Goal: Task Accomplishment & Management: Use online tool/utility

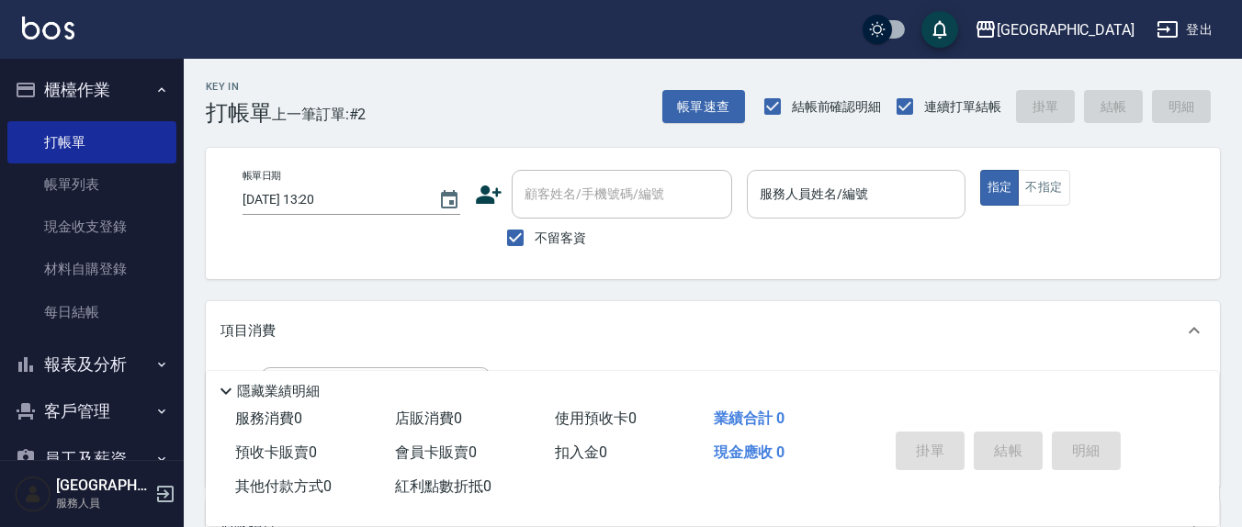
click at [885, 195] on input "服務人員姓名/編號" at bounding box center [855, 194] width 201 height 32
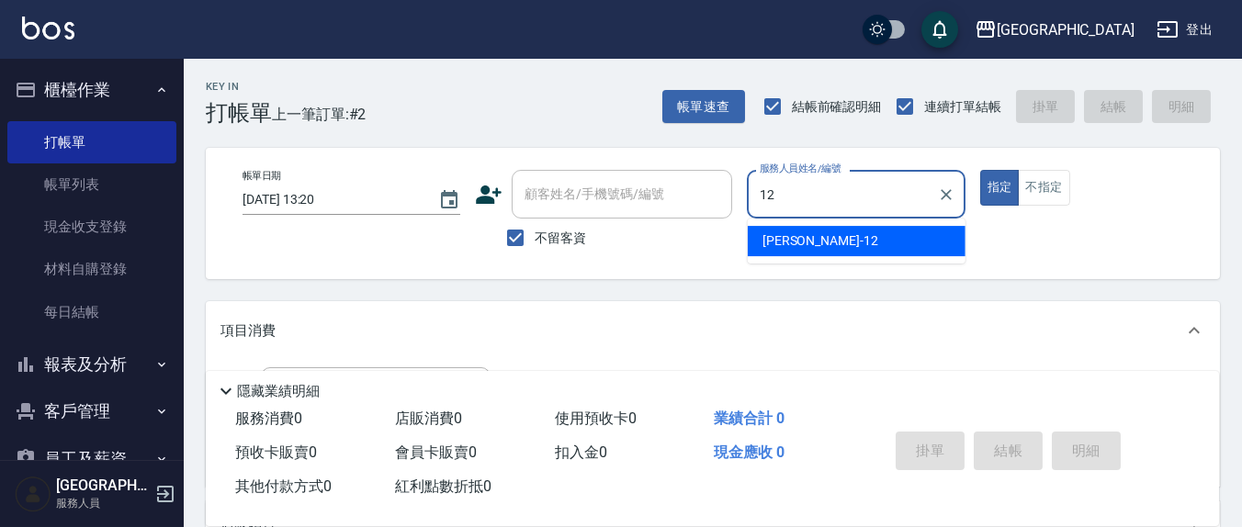
type input "[PERSON_NAME]-12"
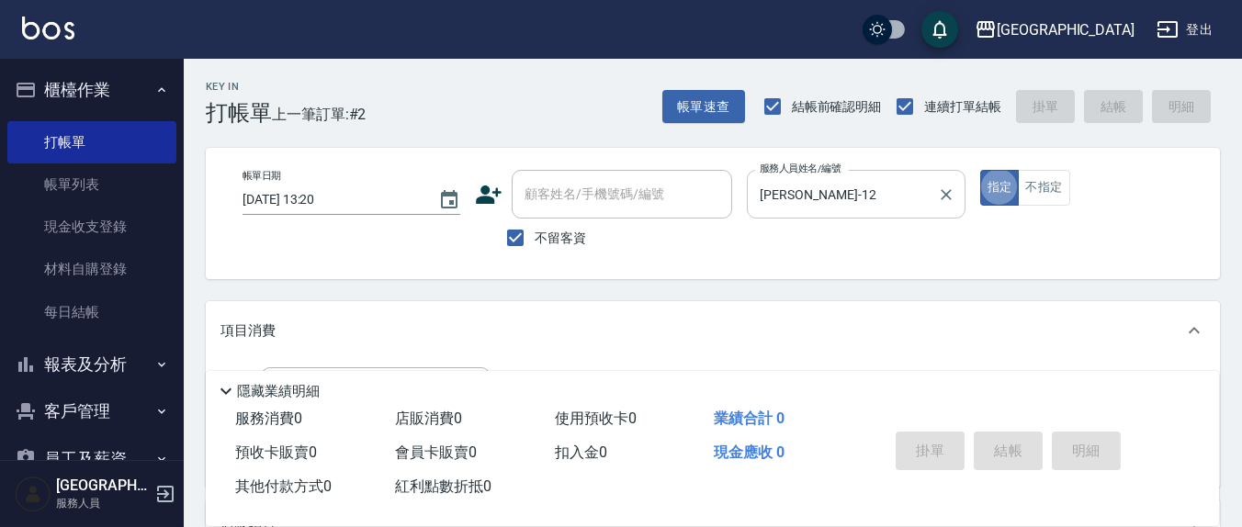
type button "true"
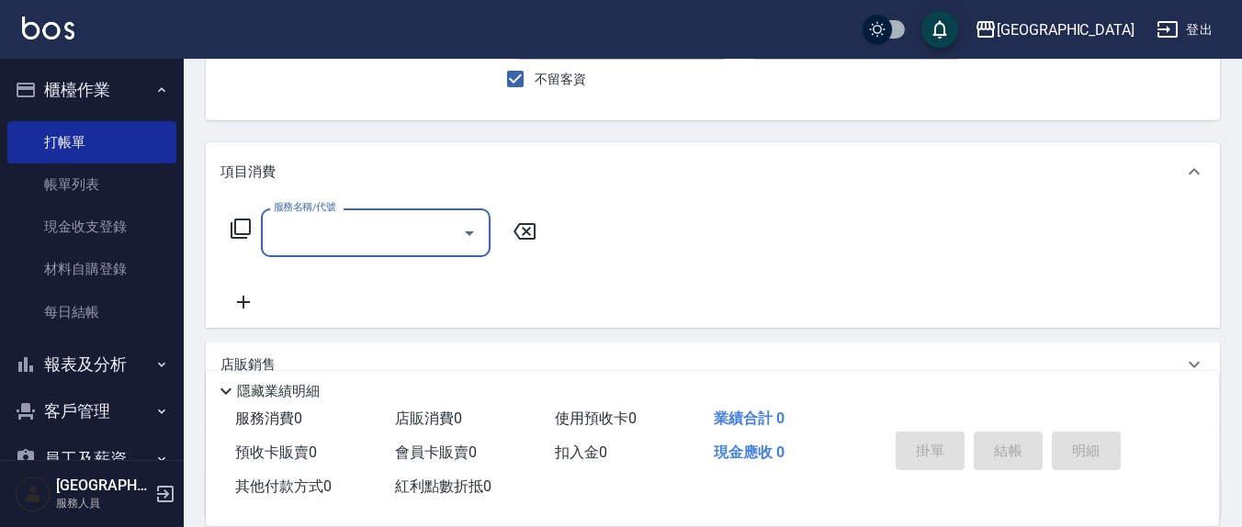
scroll to position [191, 0]
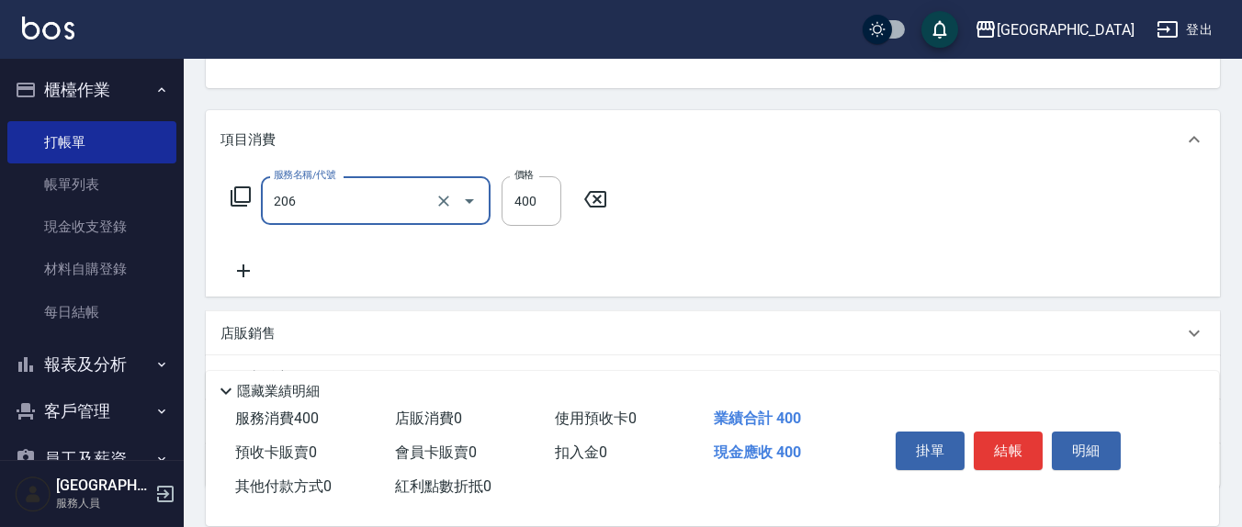
type input "健康洗(206)"
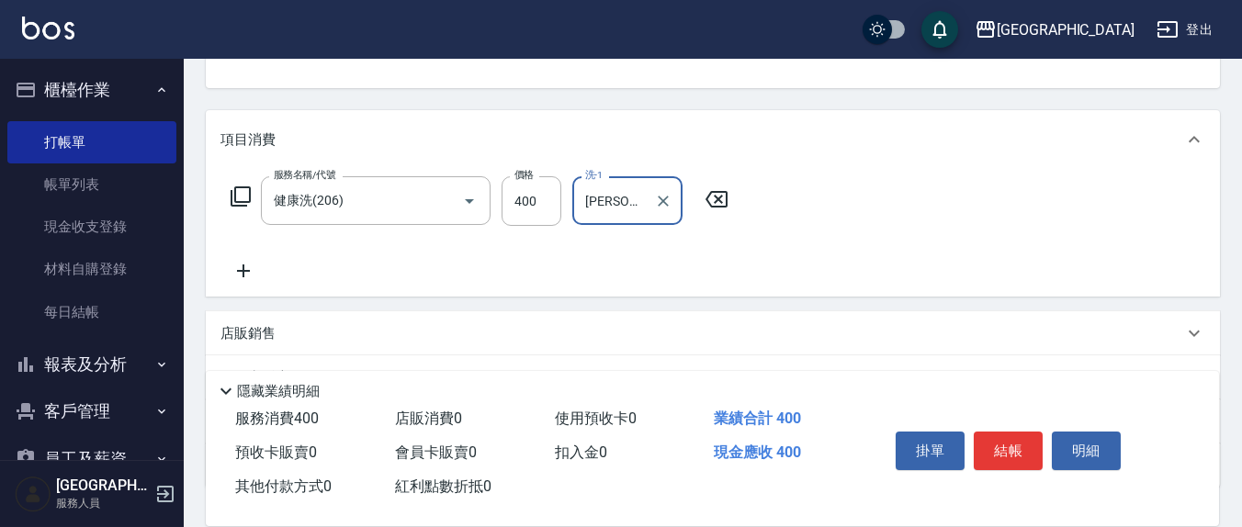
type input "[PERSON_NAME]-21"
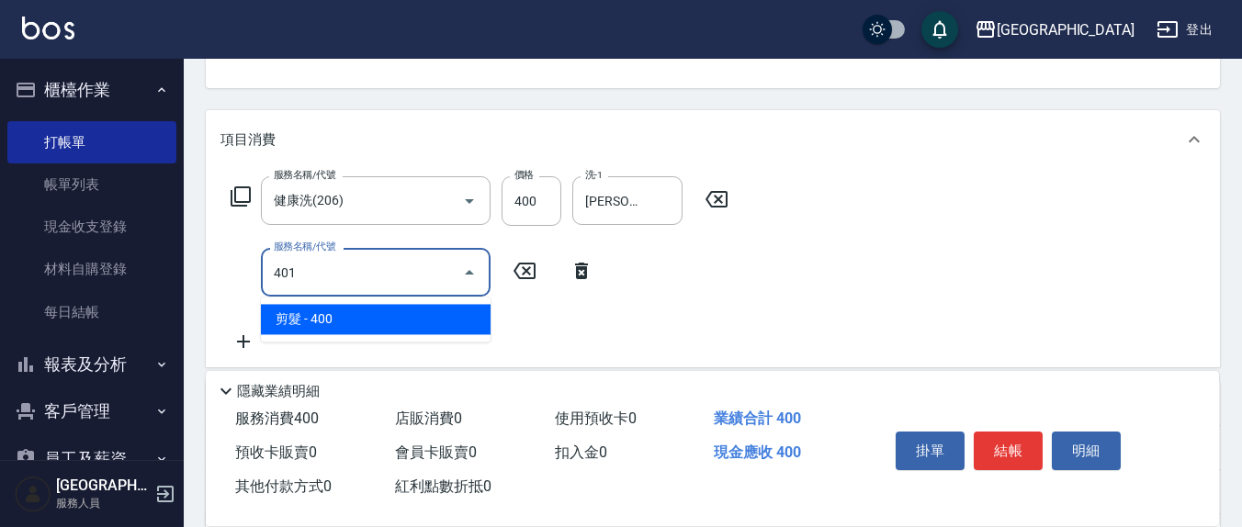
type input "剪髮(401)"
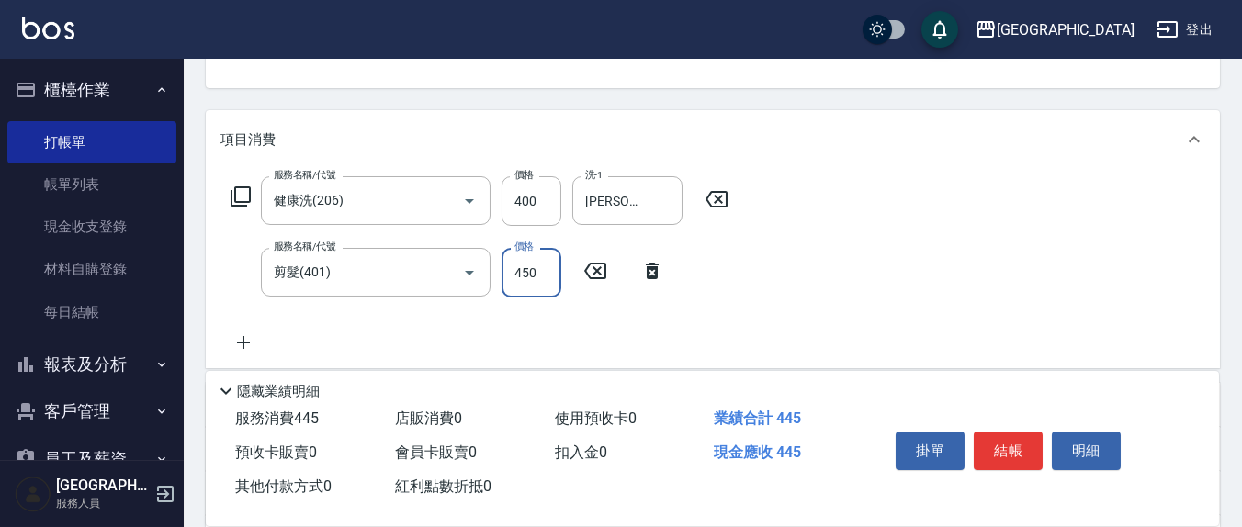
type input "450"
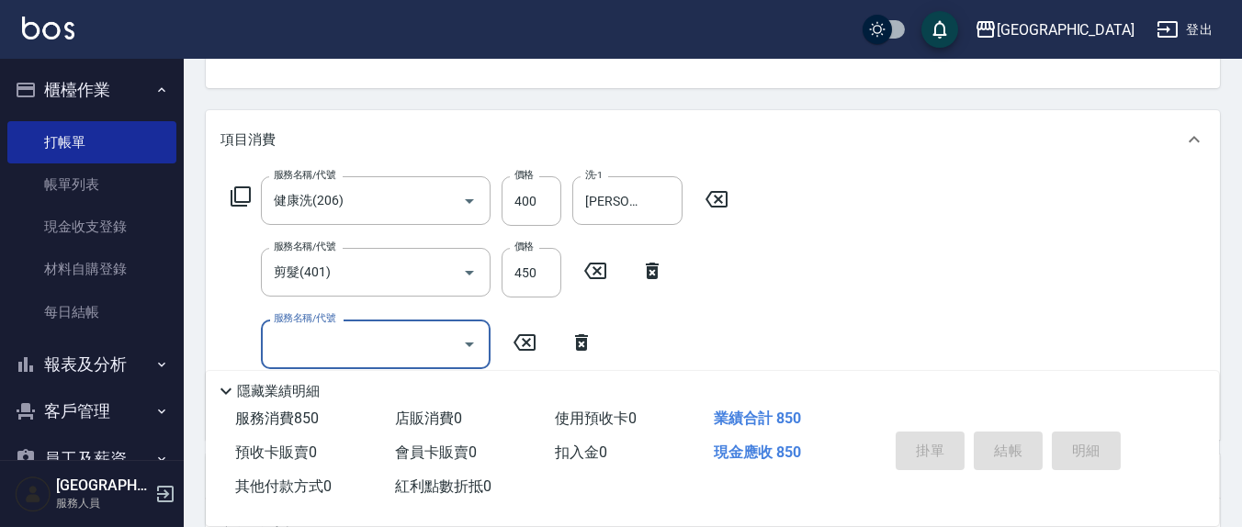
type input "[DATE] 14:44"
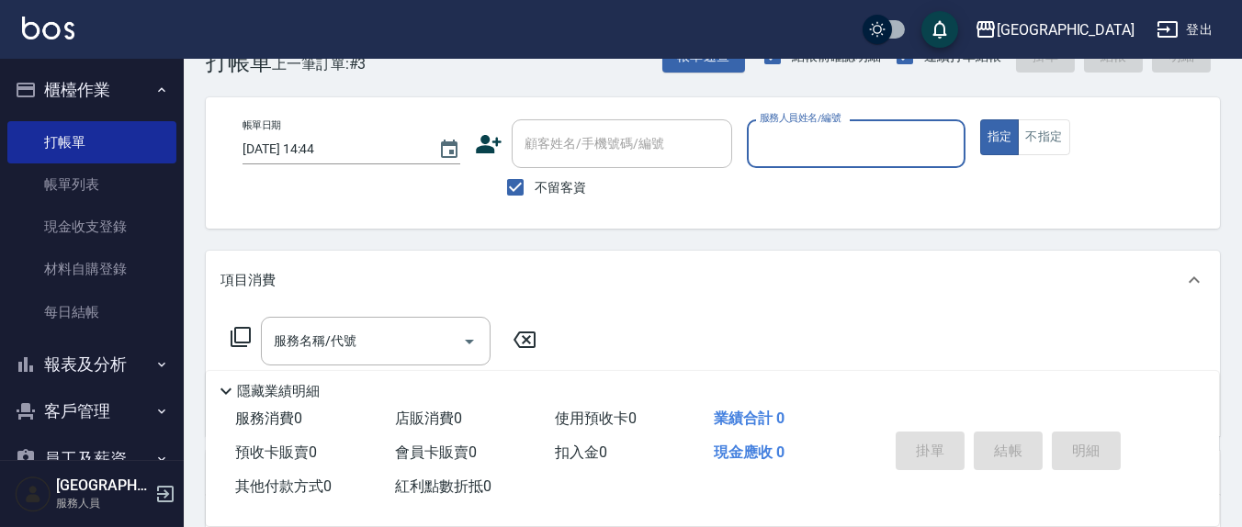
scroll to position [0, 0]
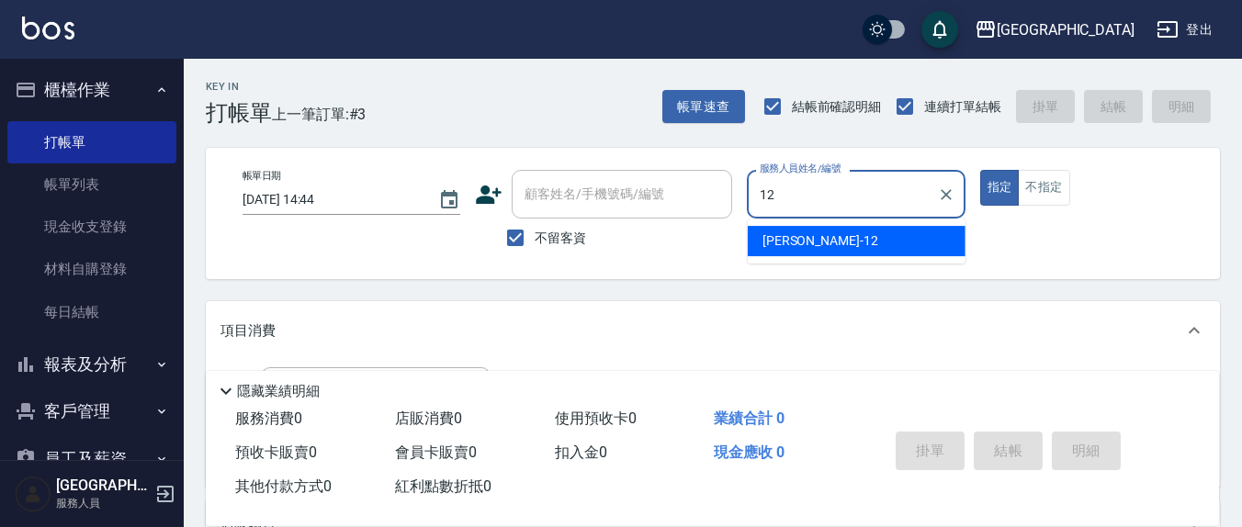
type input "[PERSON_NAME]-12"
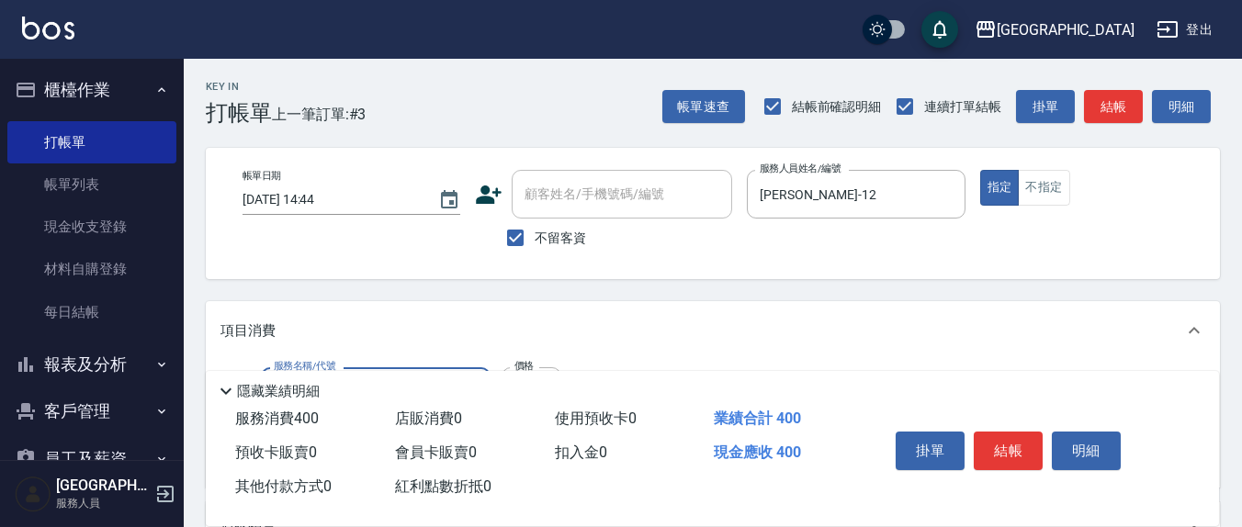
type input "健康洗(206)"
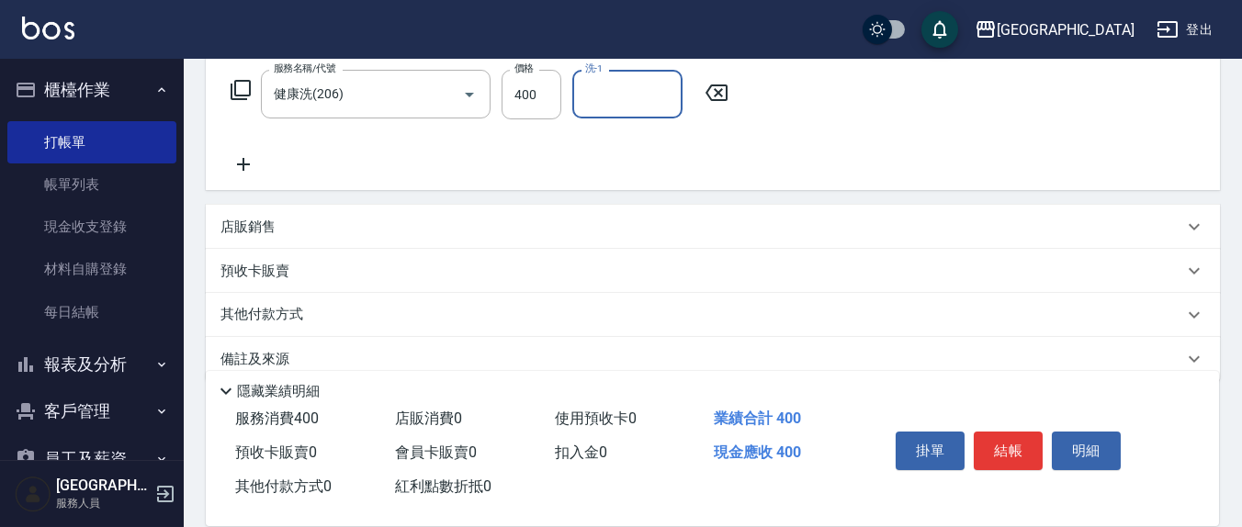
scroll to position [324, 0]
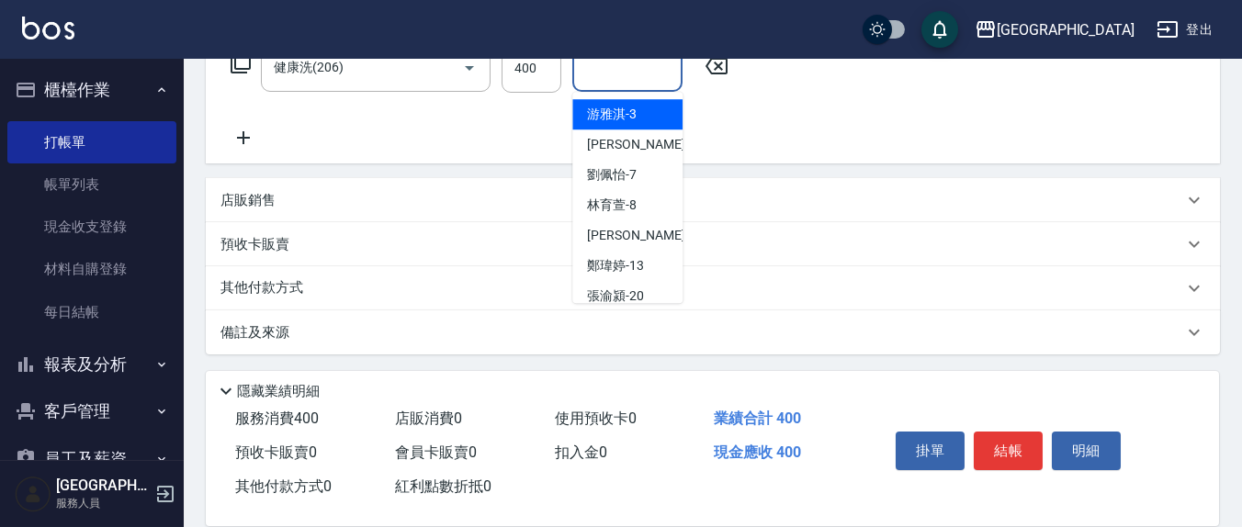
click at [587, 80] on input "洗-1" at bounding box center [628, 67] width 94 height 32
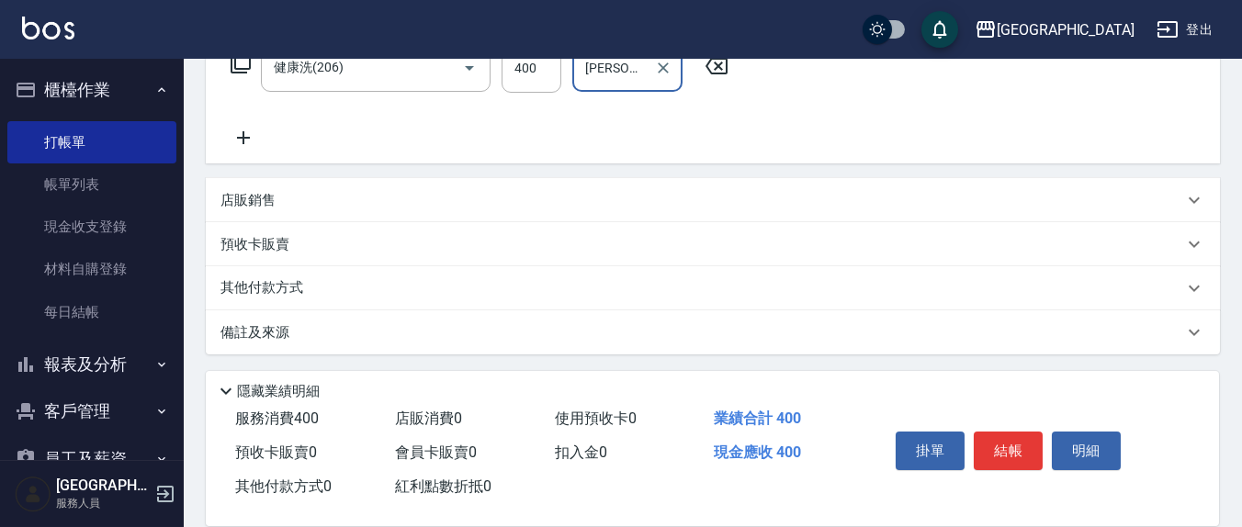
type input "[PERSON_NAME]-21"
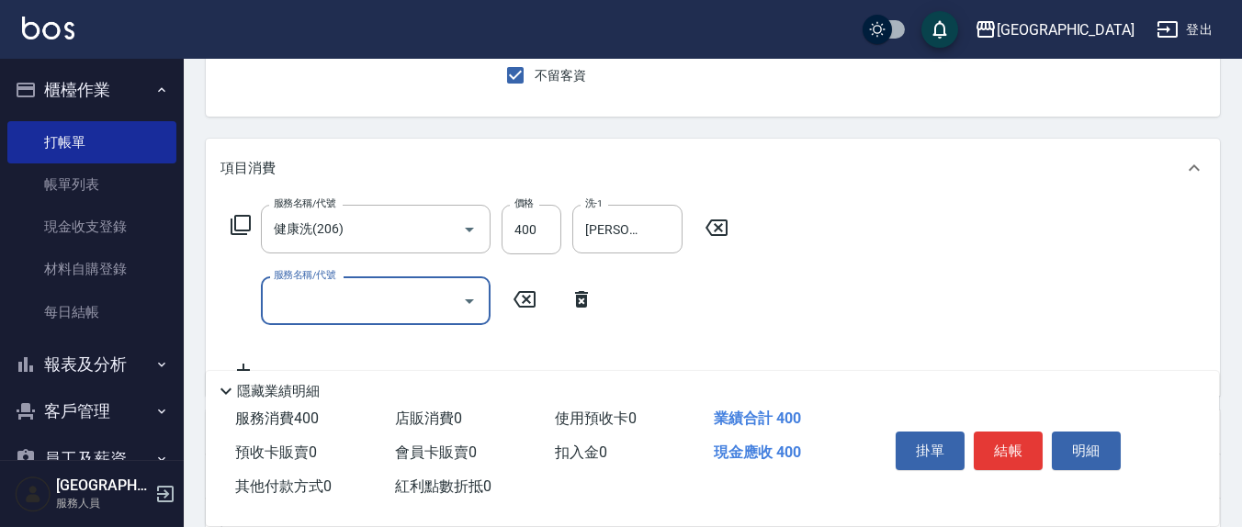
scroll to position [191, 0]
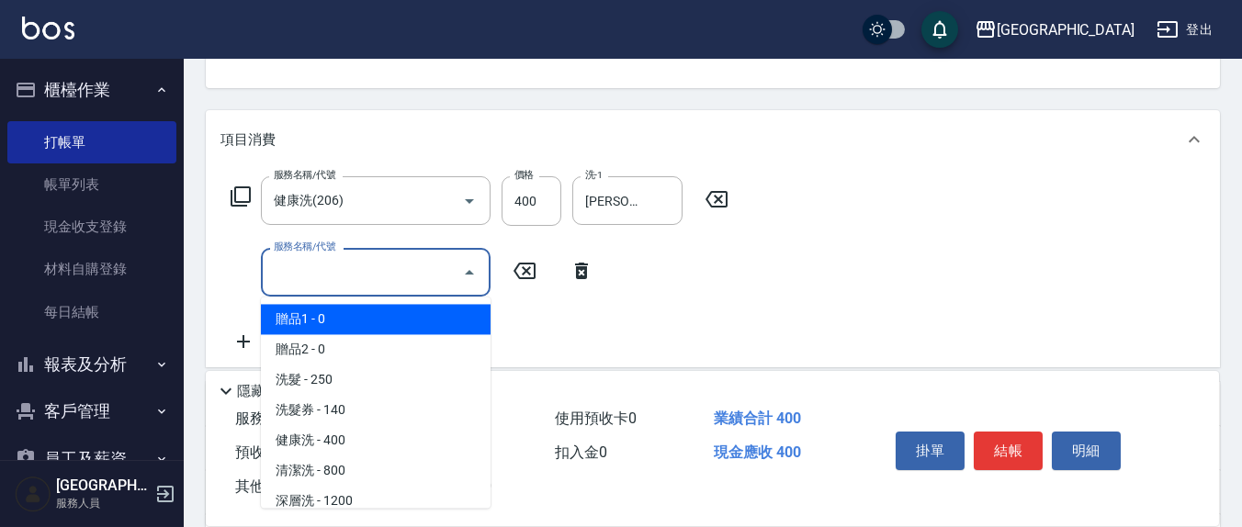
click at [382, 281] on input "服務名稱/代號" at bounding box center [362, 272] width 186 height 32
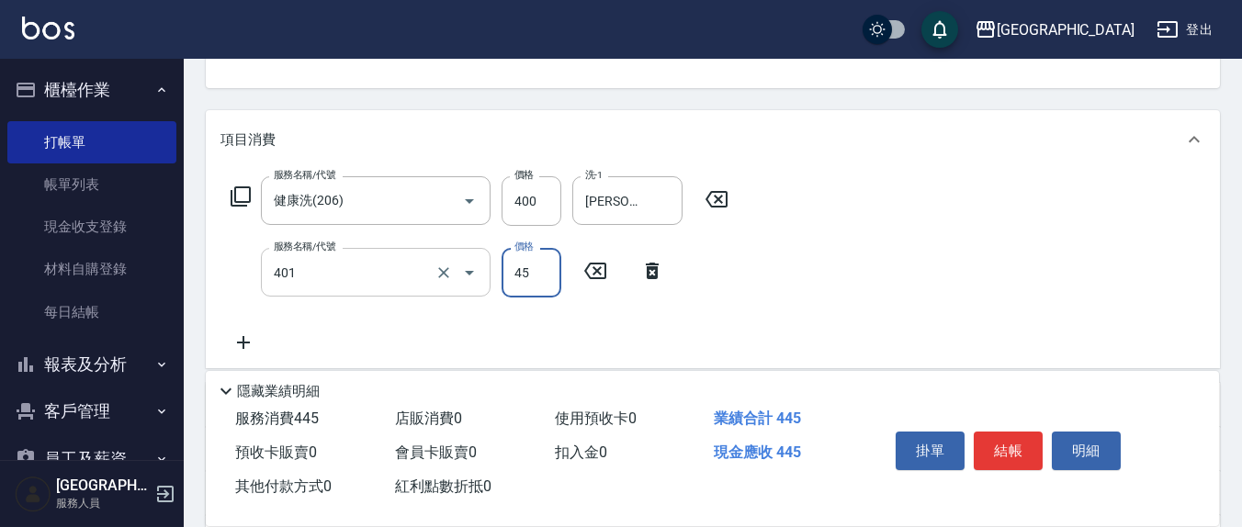
type input "剪髮(401)"
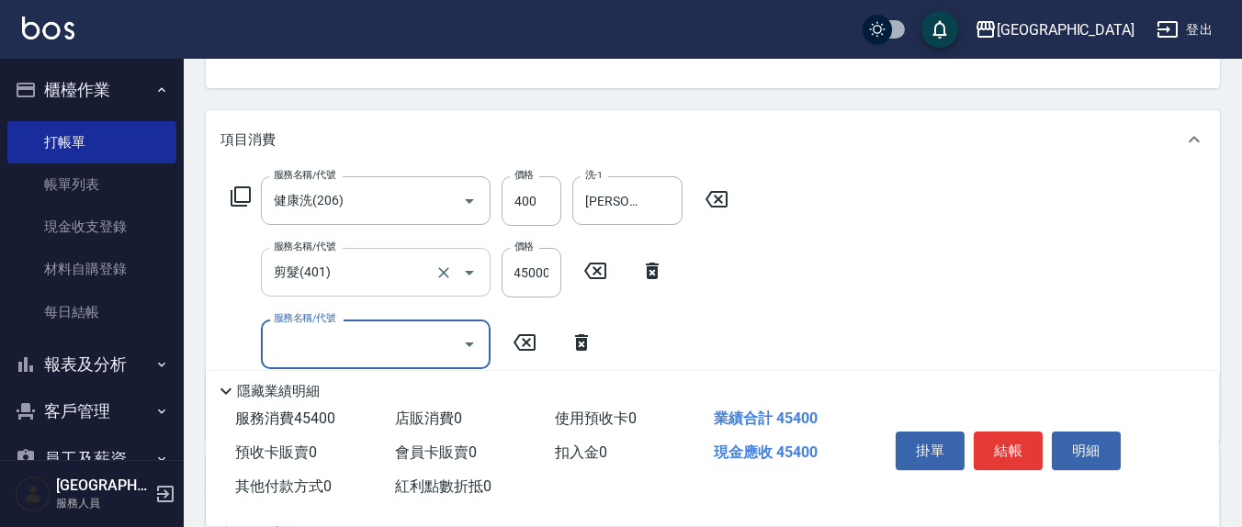
scroll to position [0, 0]
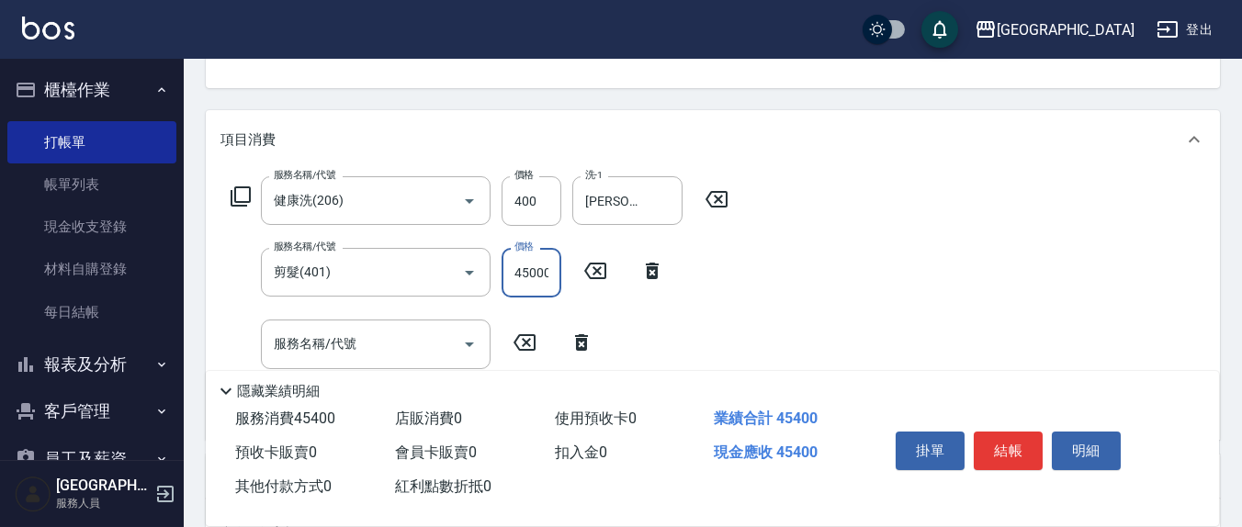
click at [558, 276] on input "45000" at bounding box center [532, 273] width 60 height 50
type input "450"
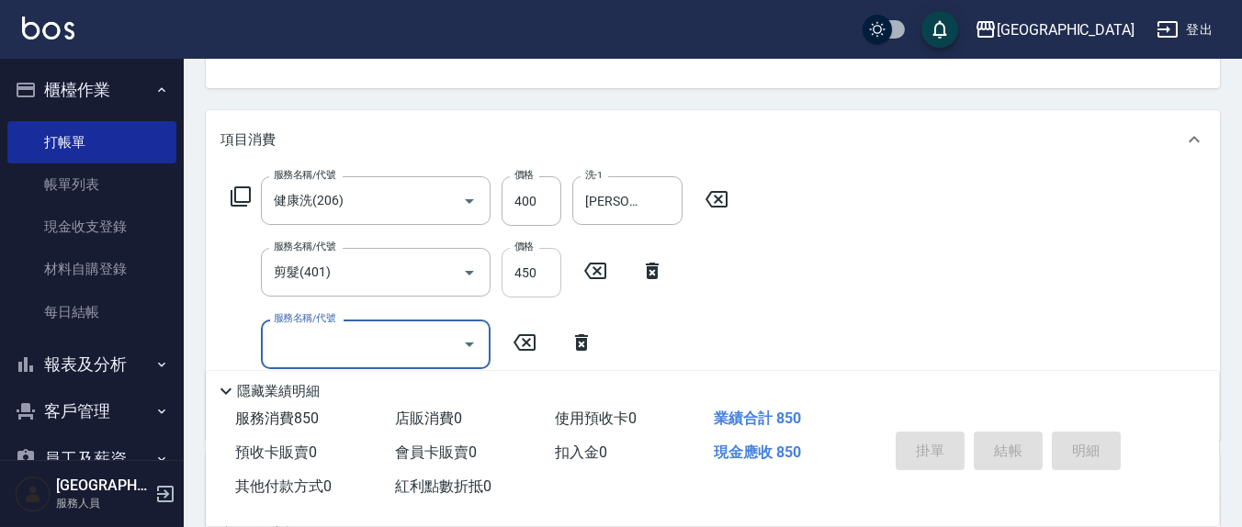
type input "[DATE] 14:47"
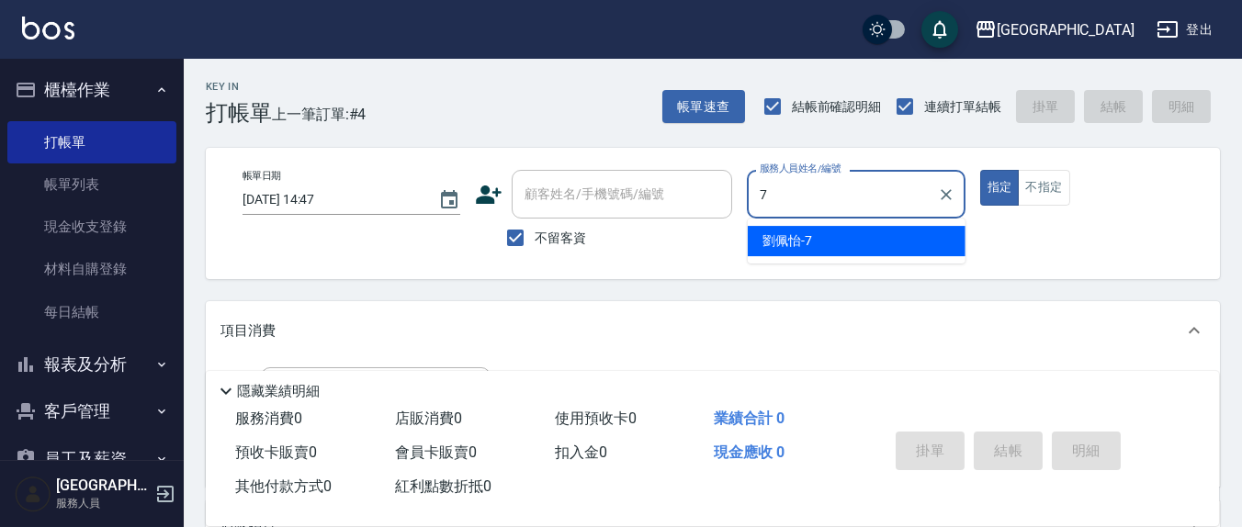
type input "[PERSON_NAME]7"
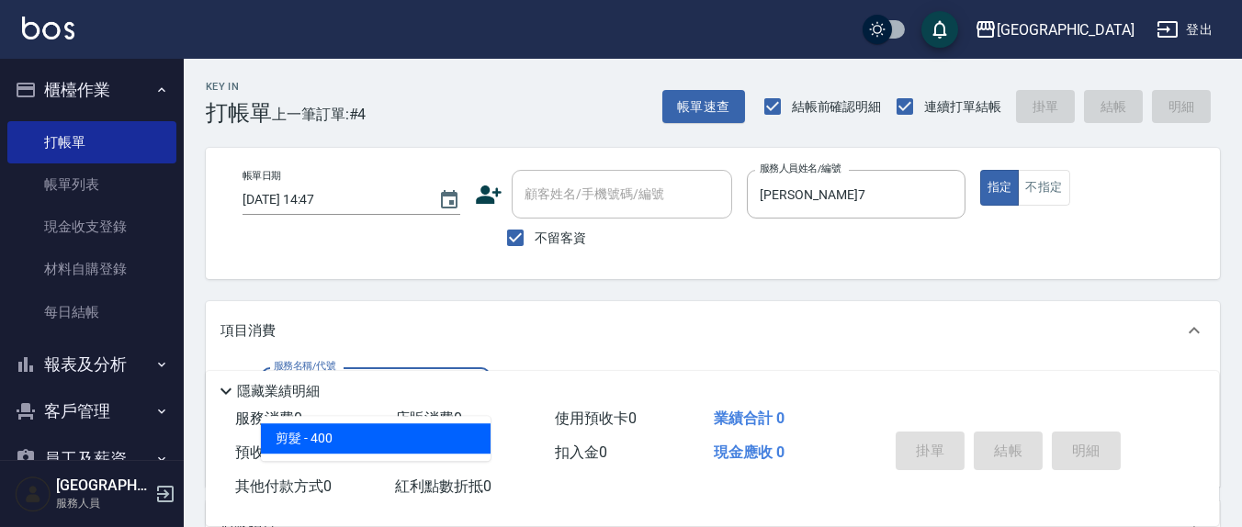
type input "剪髮(401)"
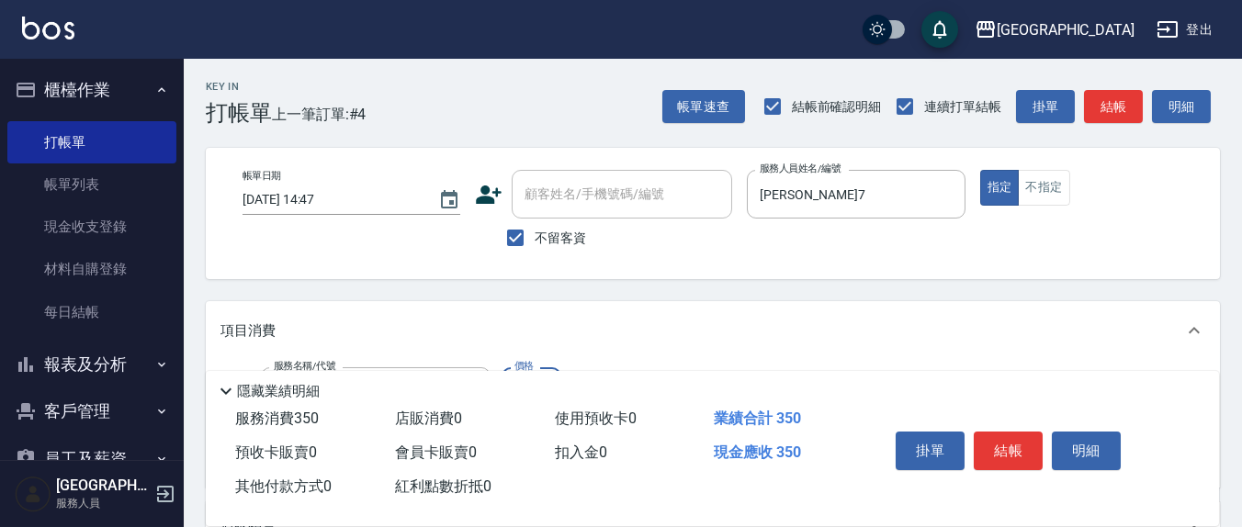
type input "350"
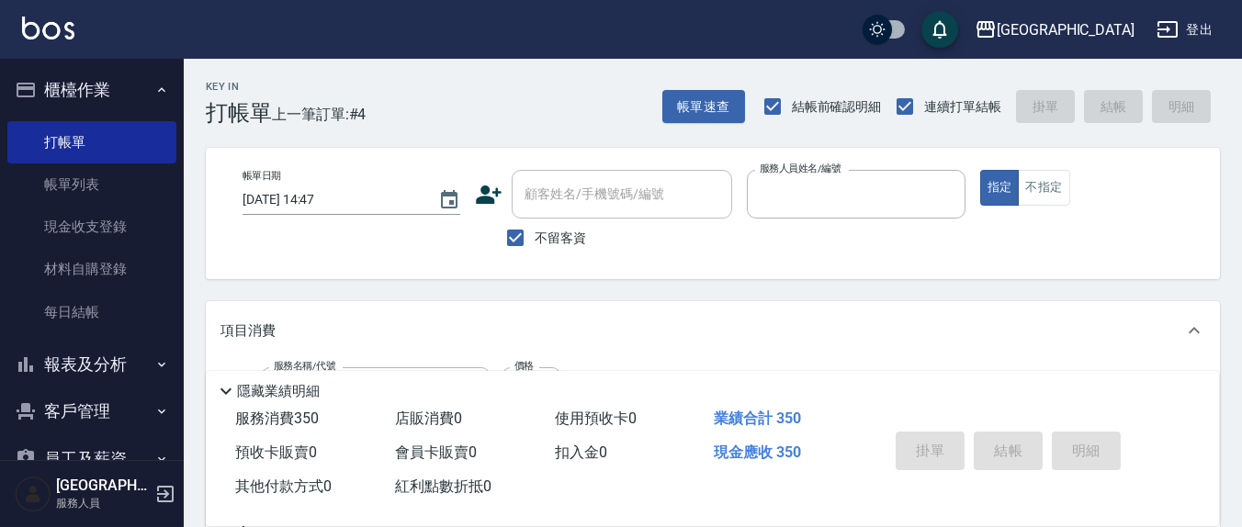
click at [980, 170] on button "指定" at bounding box center [1000, 188] width 40 height 36
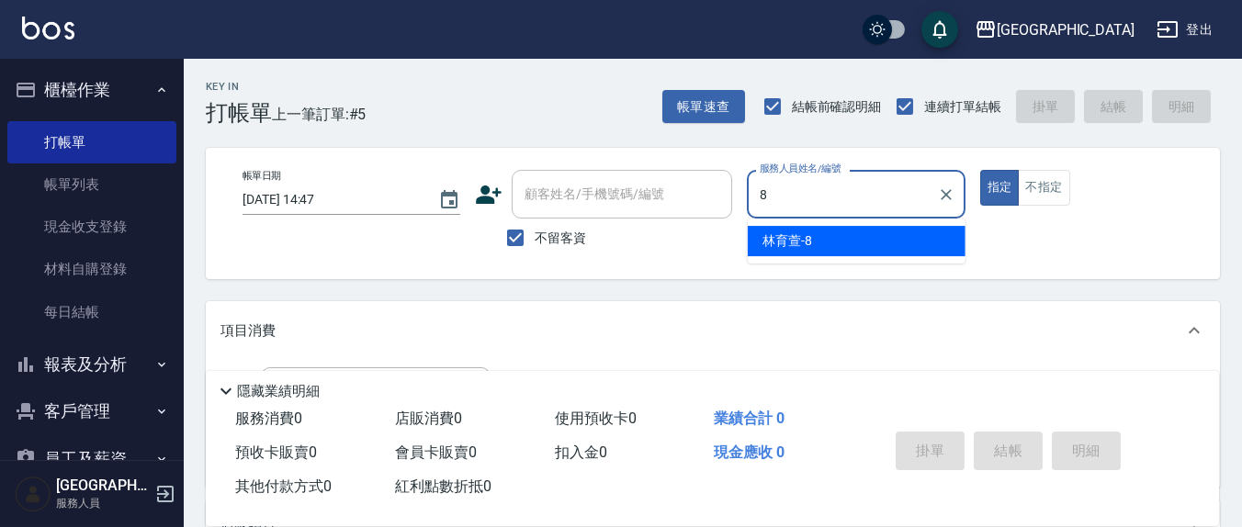
type input "林育萱-8"
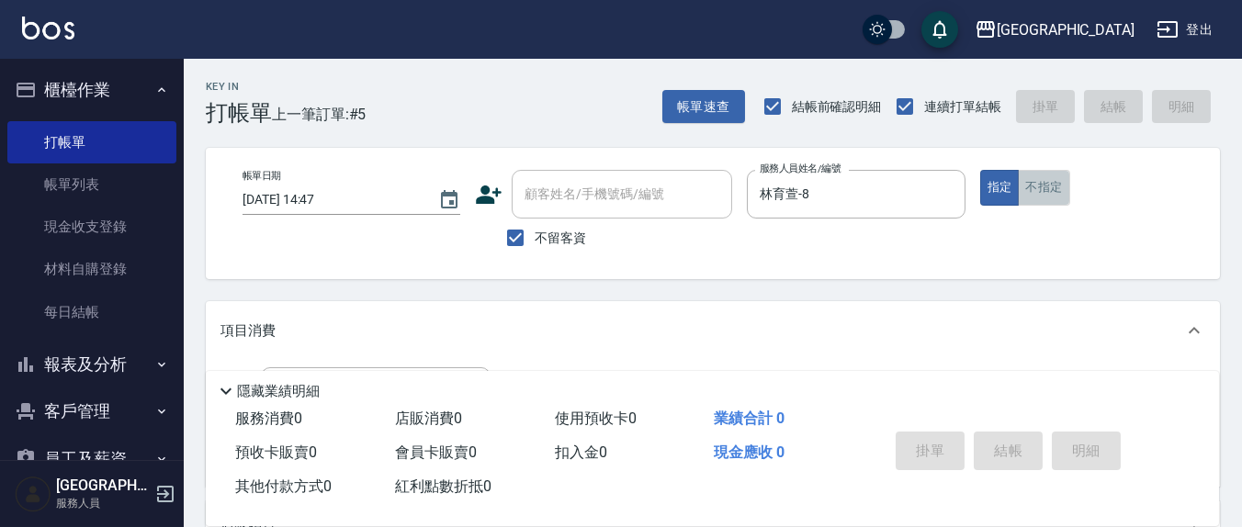
click at [1045, 184] on button "不指定" at bounding box center [1043, 188] width 51 height 36
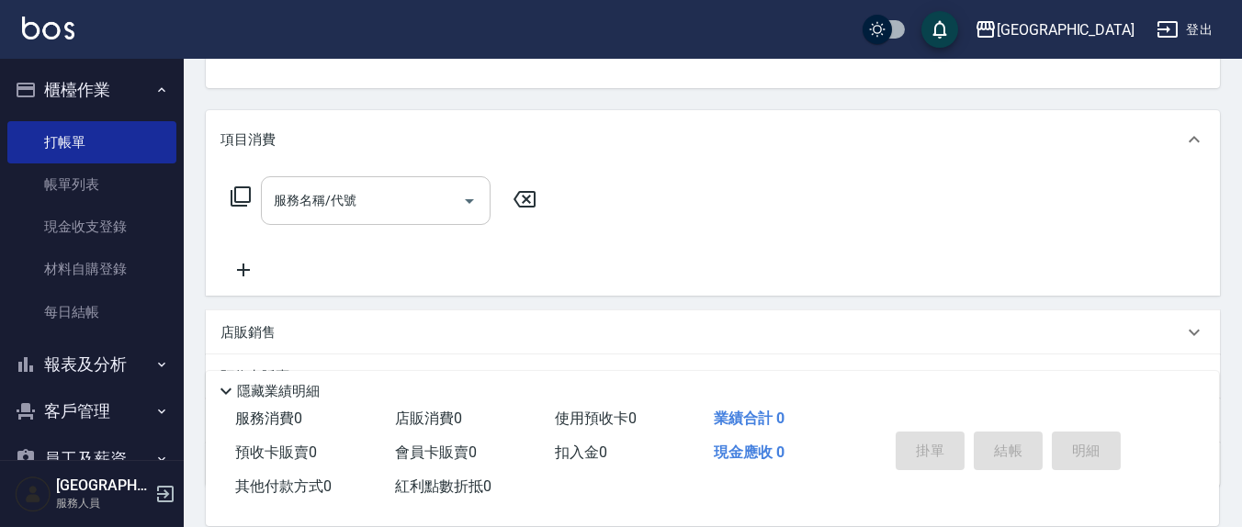
click at [367, 199] on input "服務名稱/代號" at bounding box center [362, 201] width 186 height 32
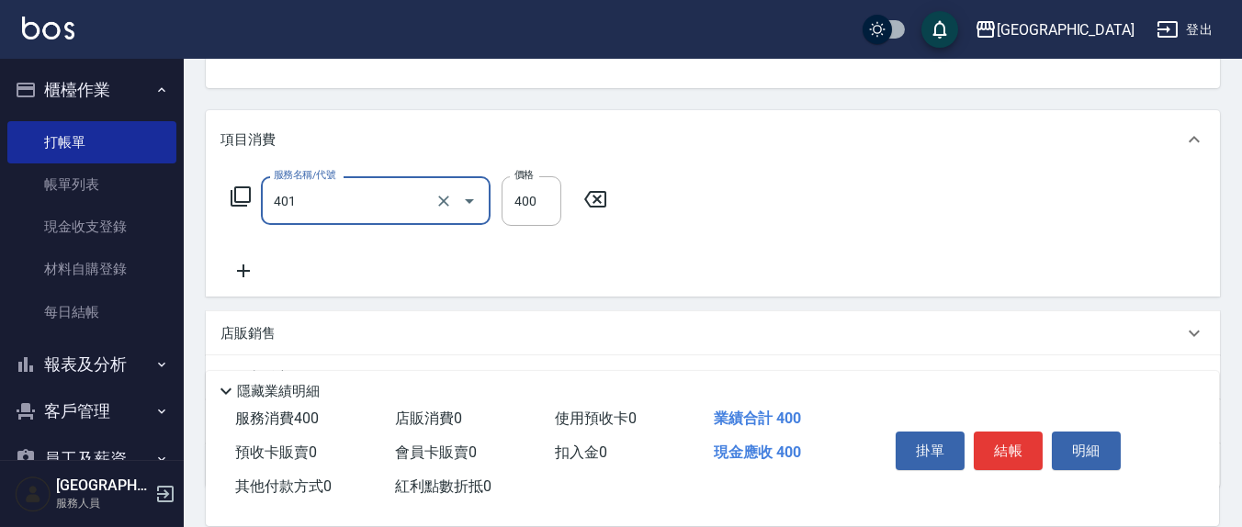
type input "剪髮(401)"
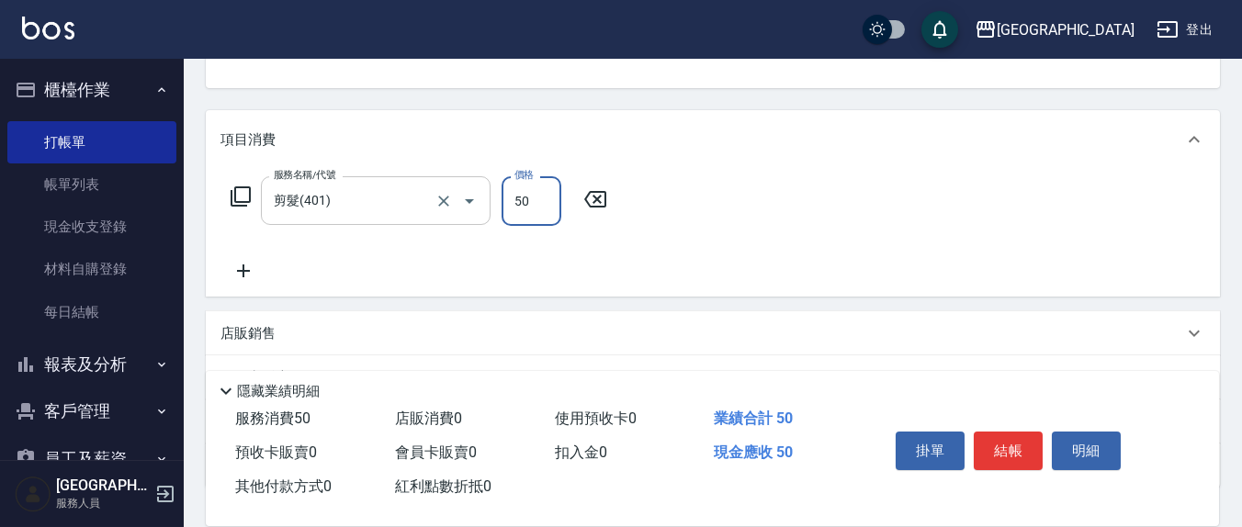
type input "50"
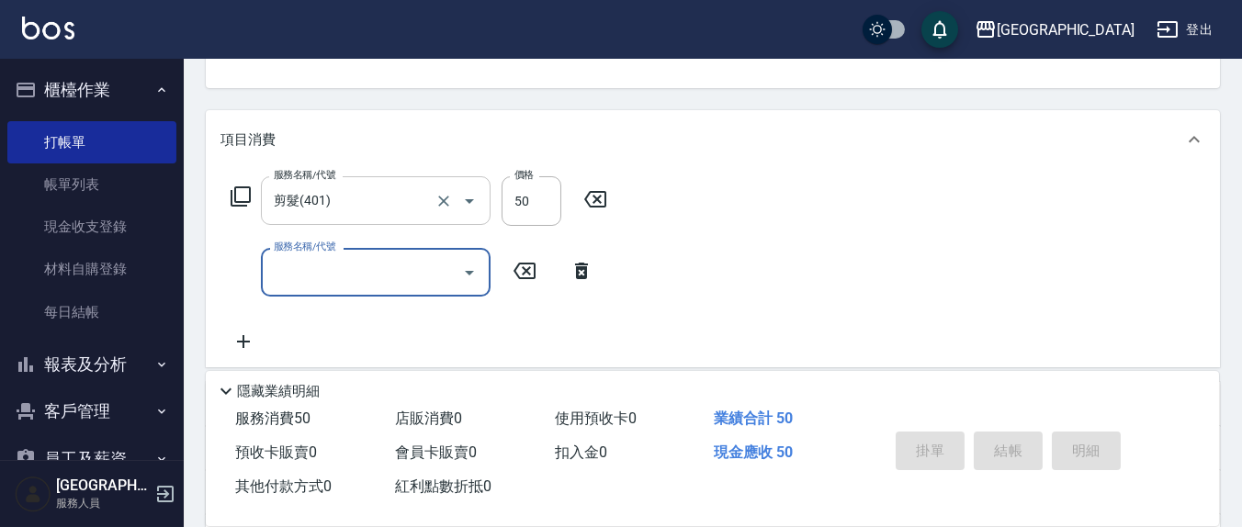
type button "false"
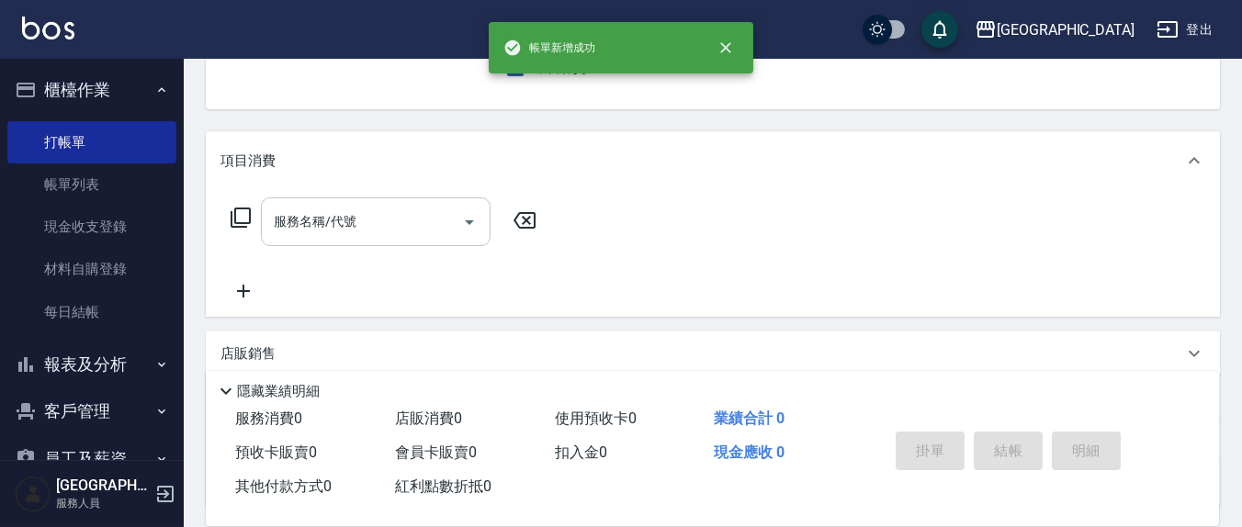
scroll to position [0, 0]
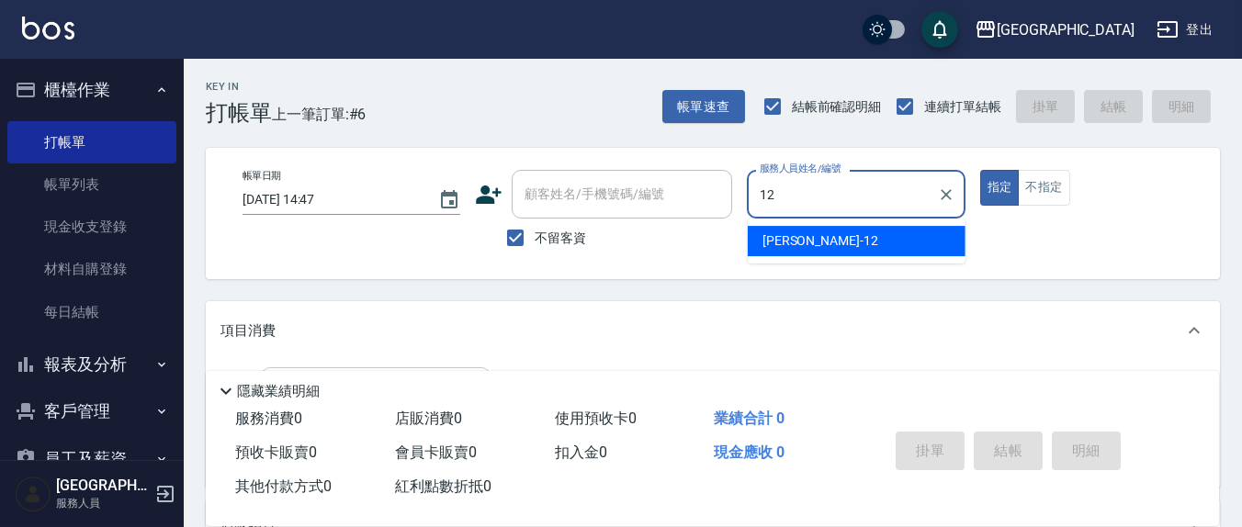
type input "[PERSON_NAME]-12"
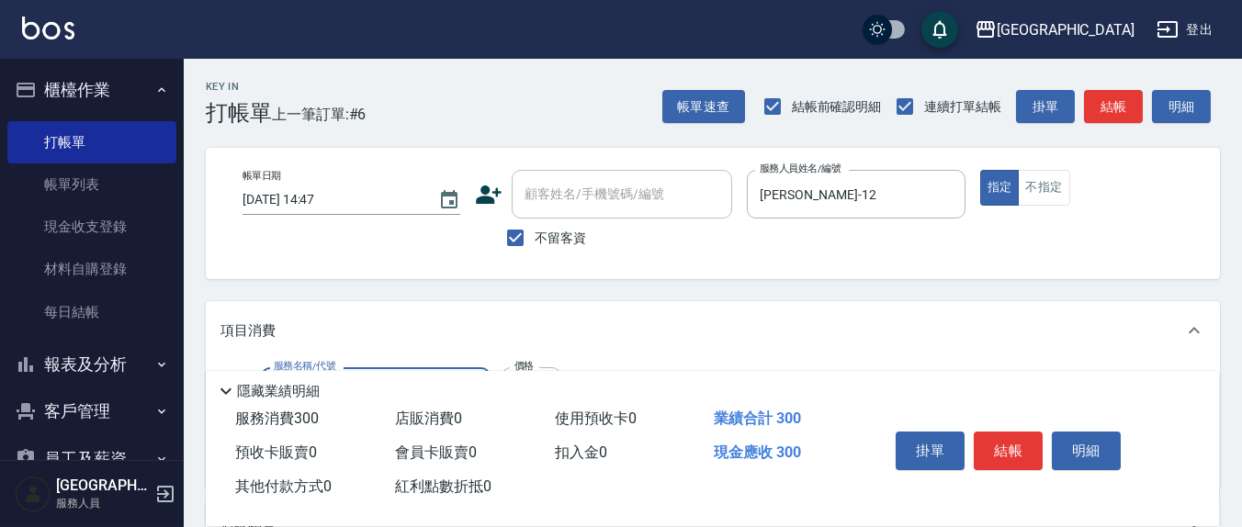
type input "[PERSON_NAME]洗髮精(210)"
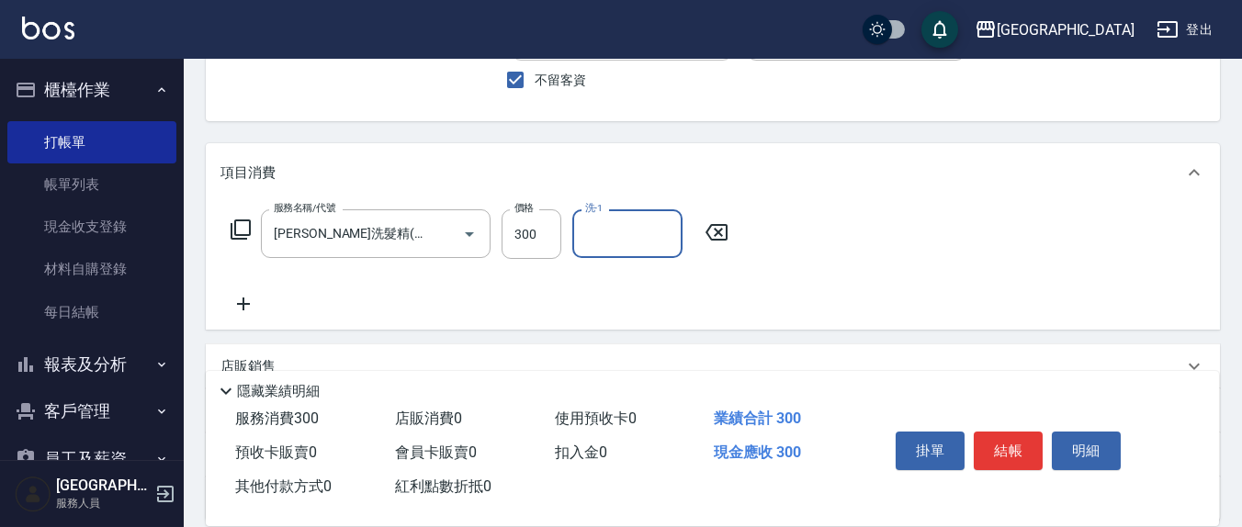
scroll to position [191, 0]
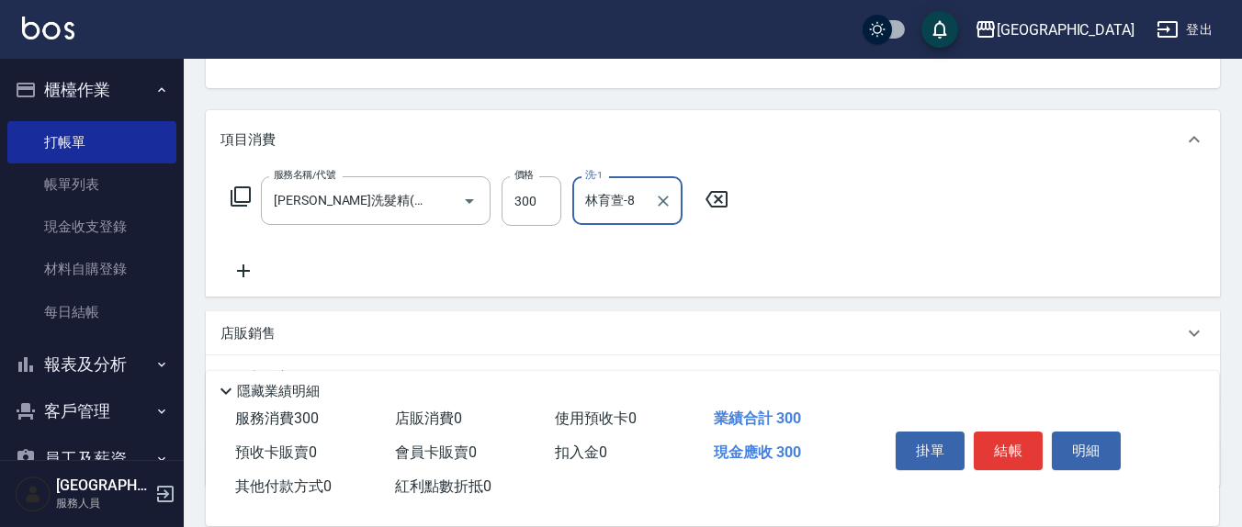
type input "林育萱-8"
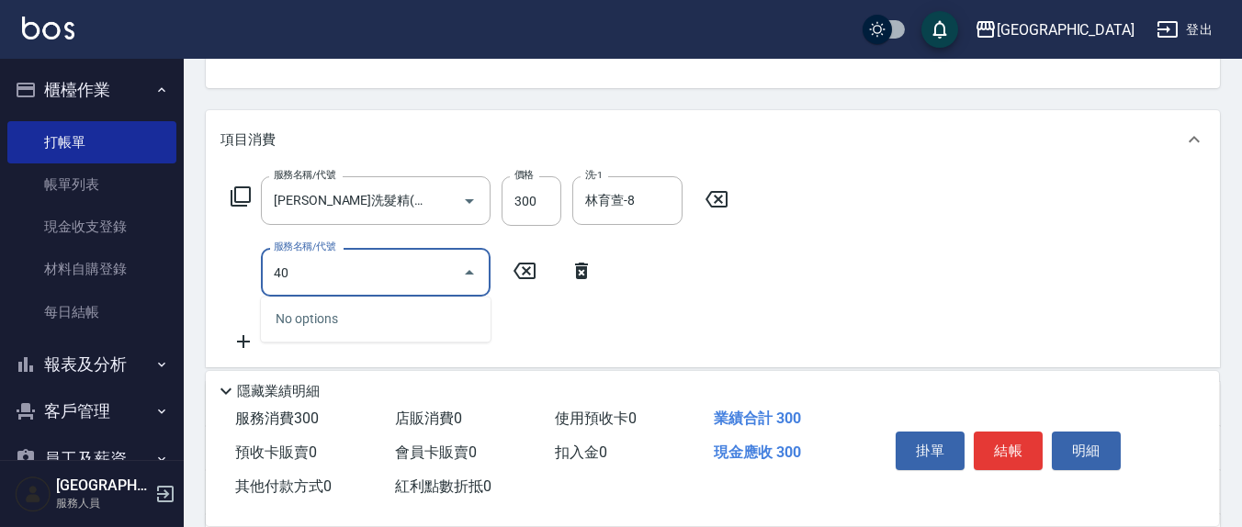
type input "401"
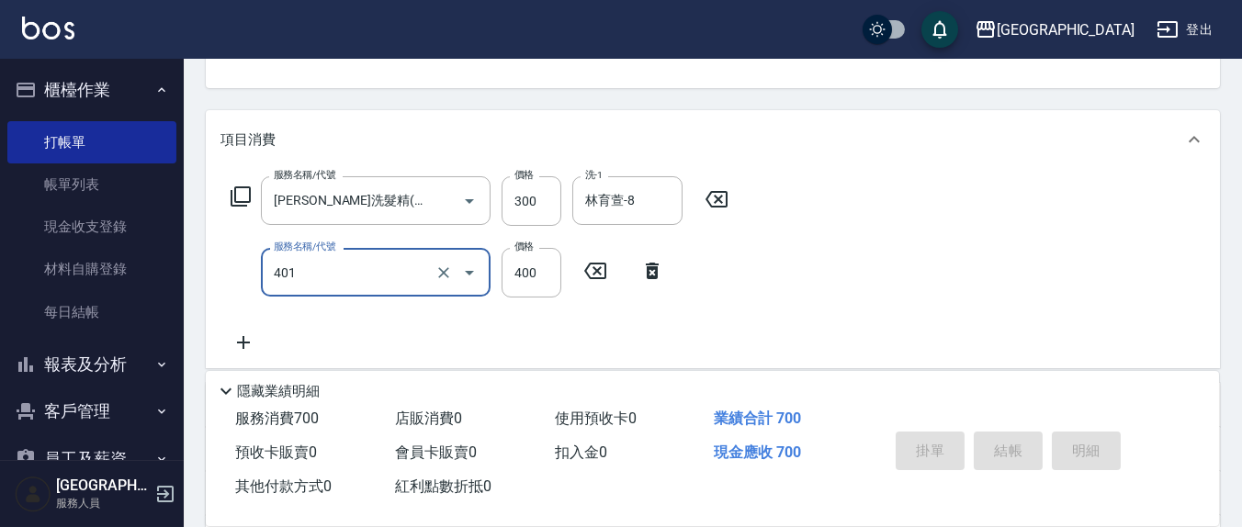
type input "[DATE] 14:48"
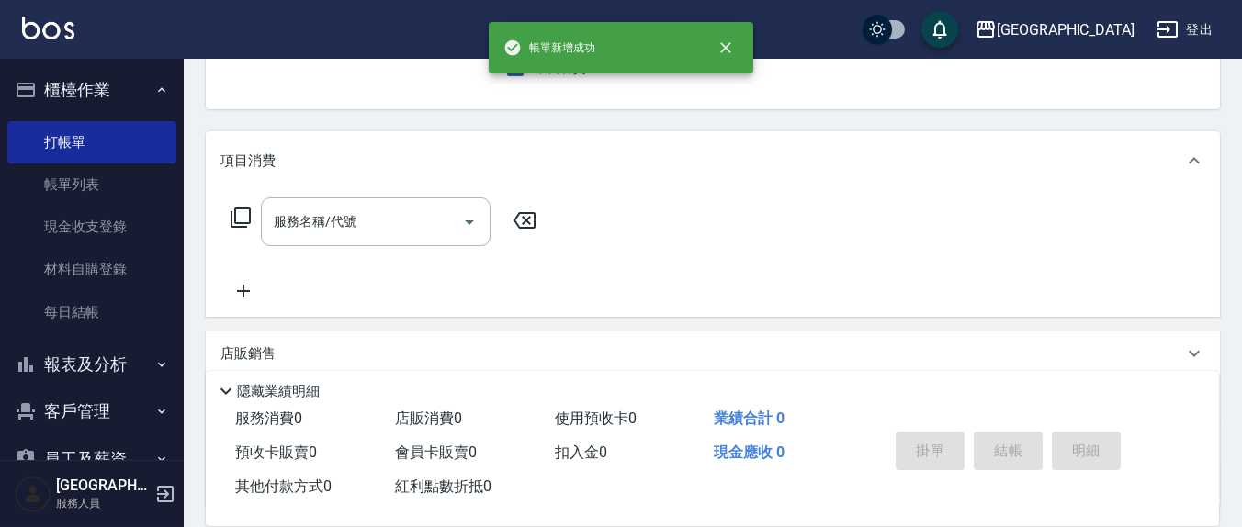
scroll to position [0, 0]
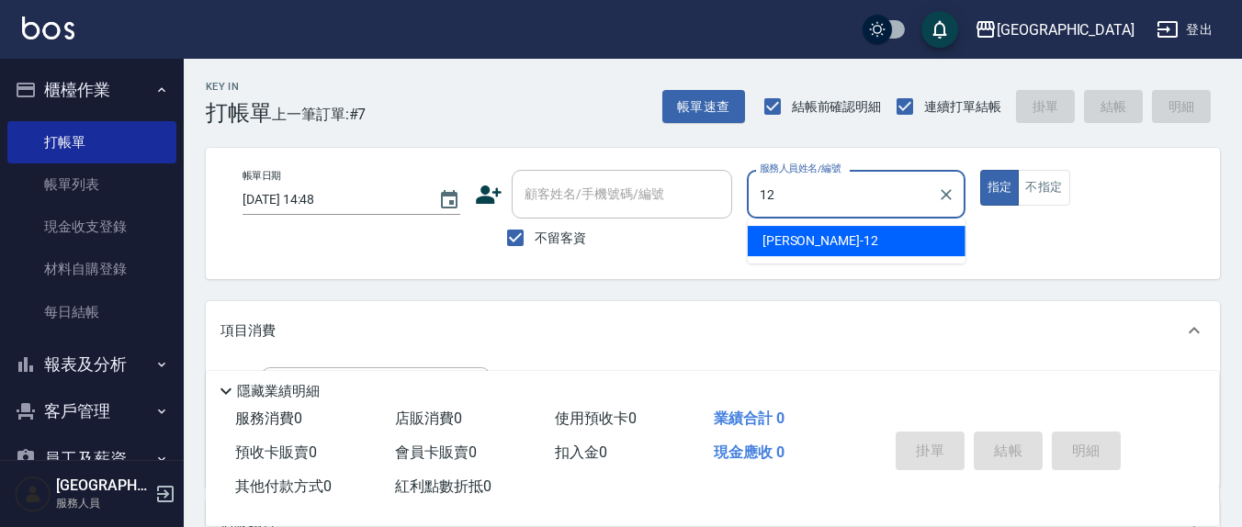
type input "[PERSON_NAME]-12"
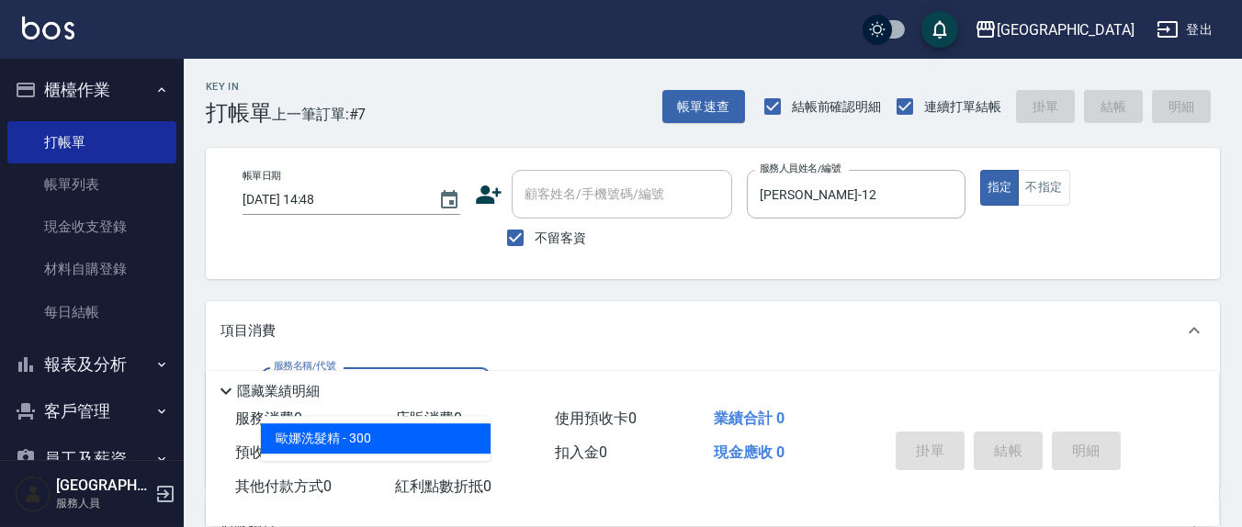
type input "[PERSON_NAME]洗髮精(210)"
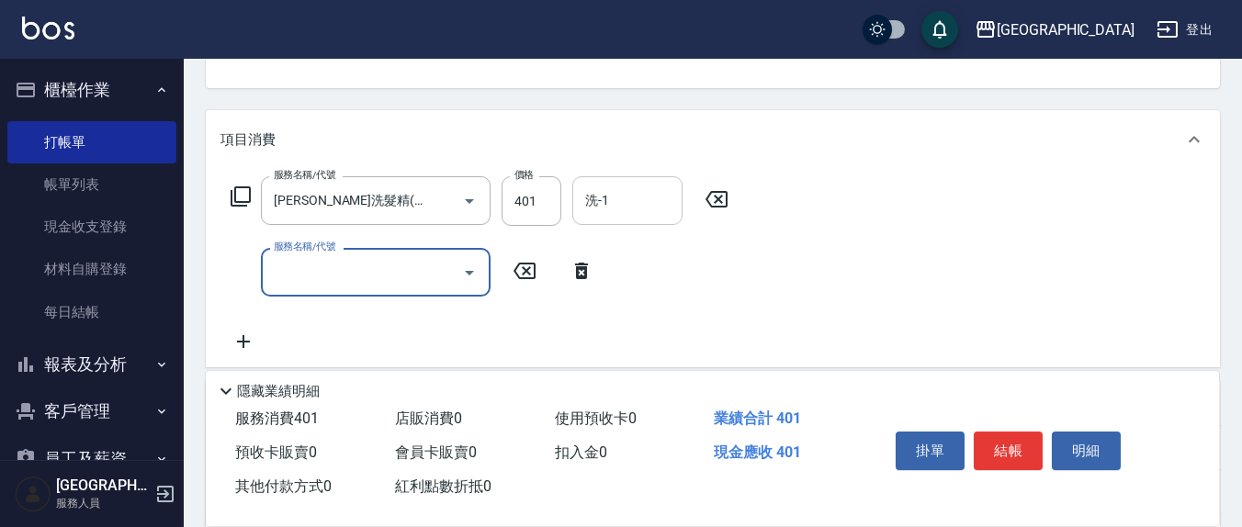
scroll to position [192, 0]
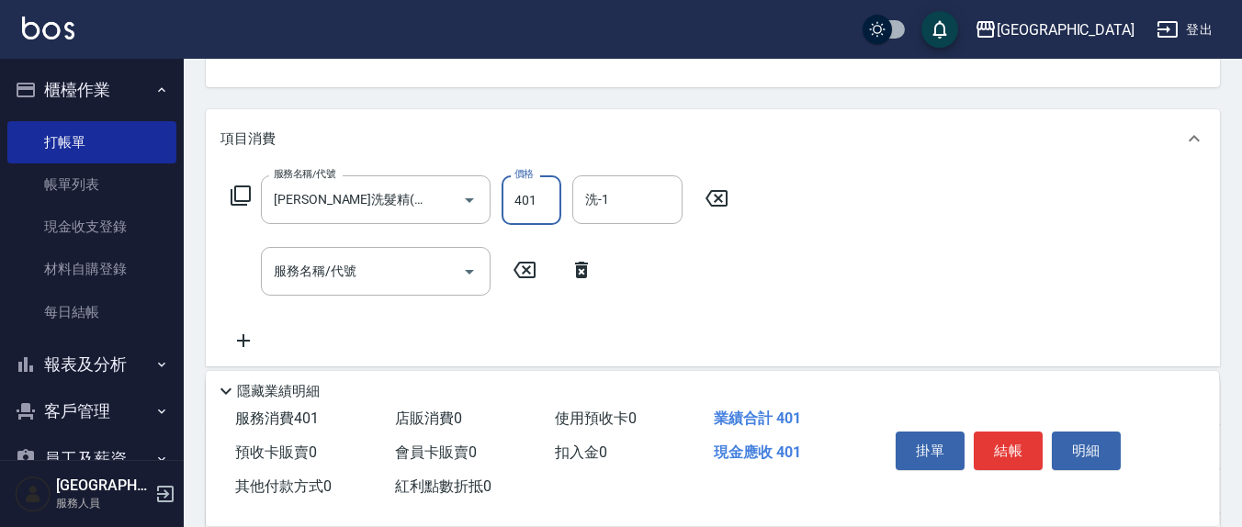
click at [542, 201] on input "401" at bounding box center [532, 201] width 60 height 50
type input "3300"
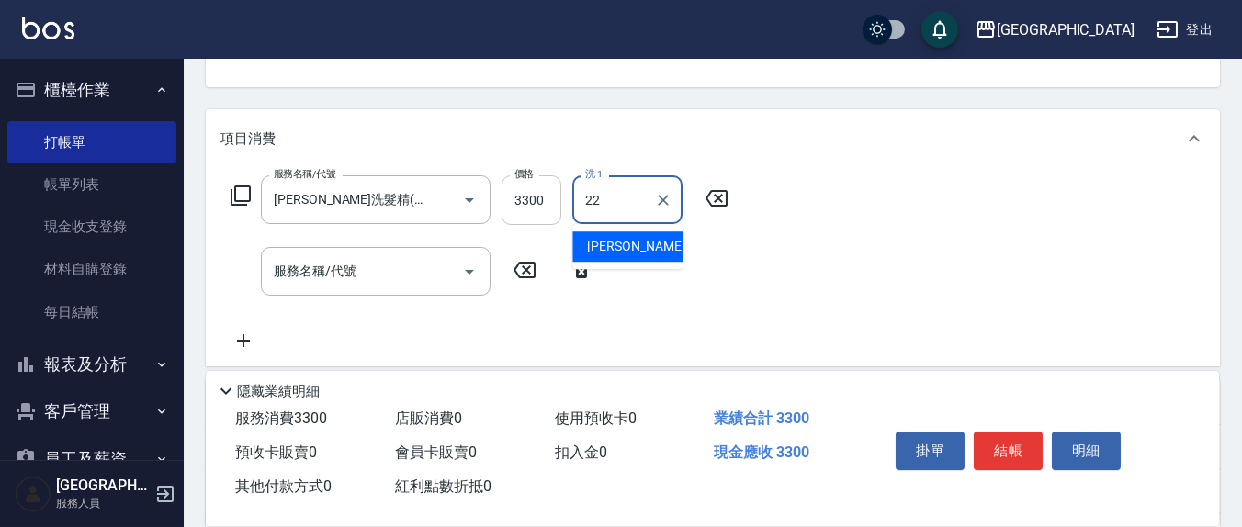
type input "[PERSON_NAME]-22"
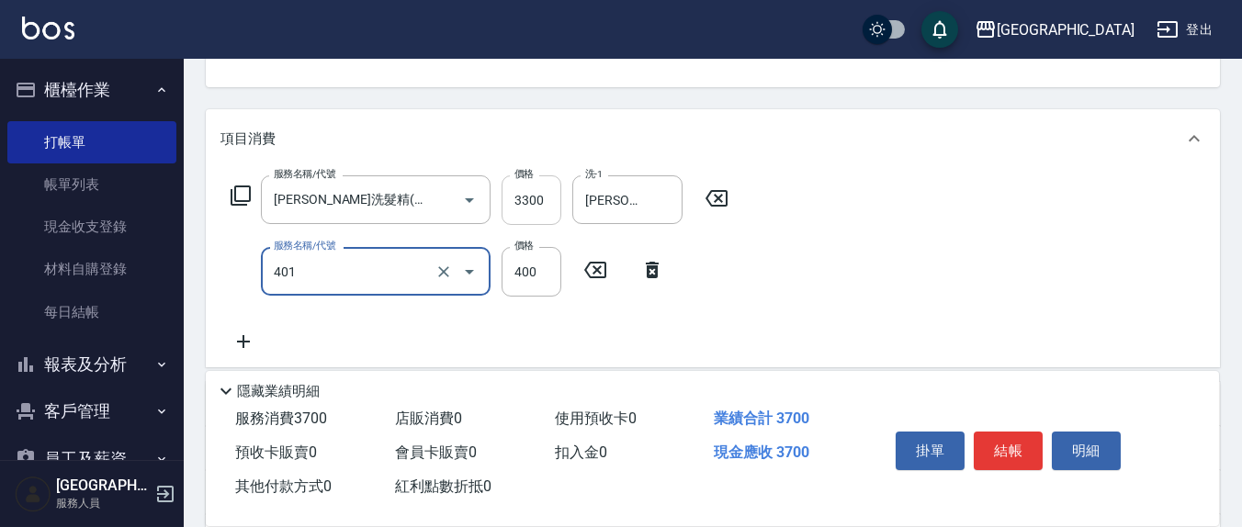
type input "剪髮(401)"
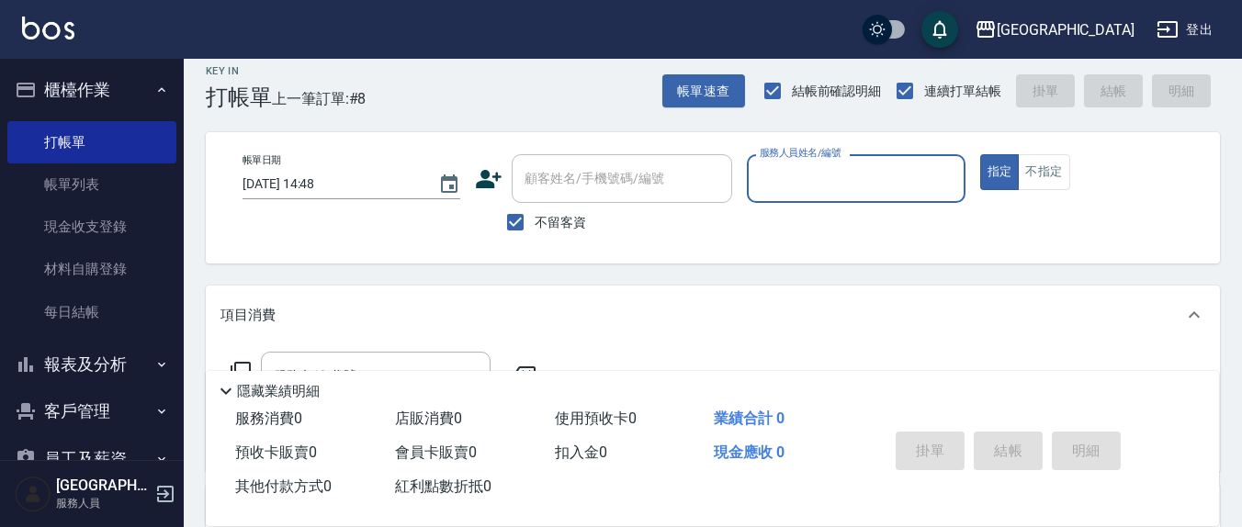
scroll to position [0, 0]
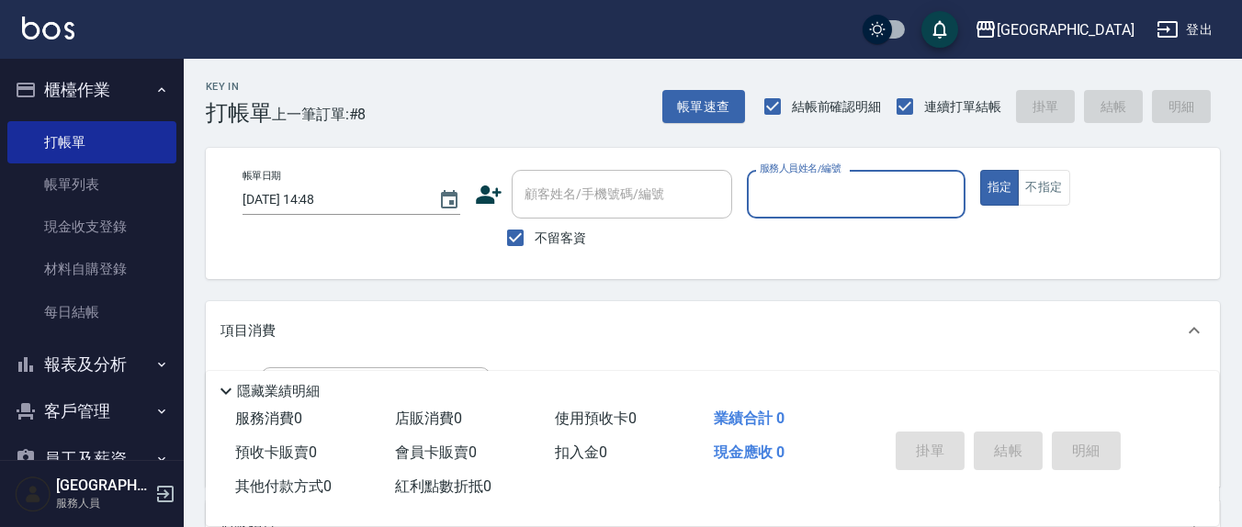
click at [789, 206] on input "服務人員姓名/編號" at bounding box center [855, 194] width 201 height 32
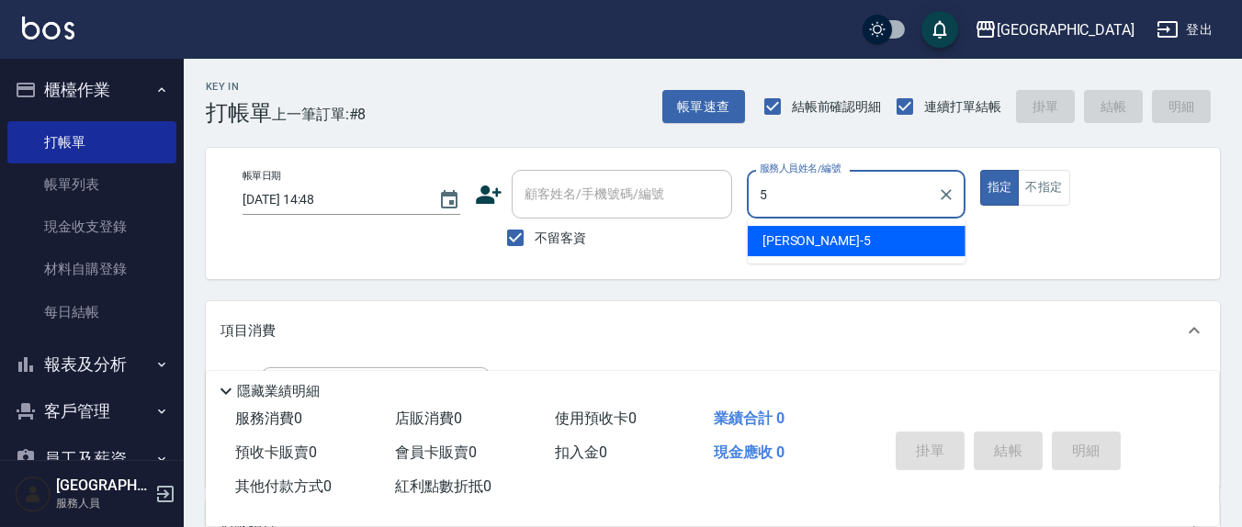
type input "[PERSON_NAME]5"
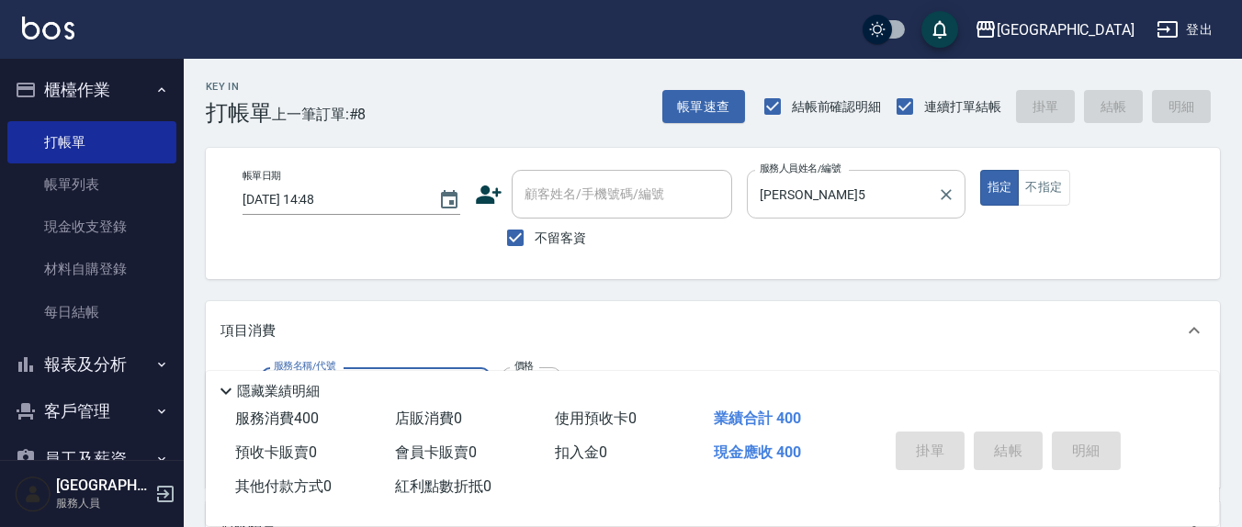
type input "401"
click at [980, 170] on button "指定" at bounding box center [1000, 188] width 40 height 36
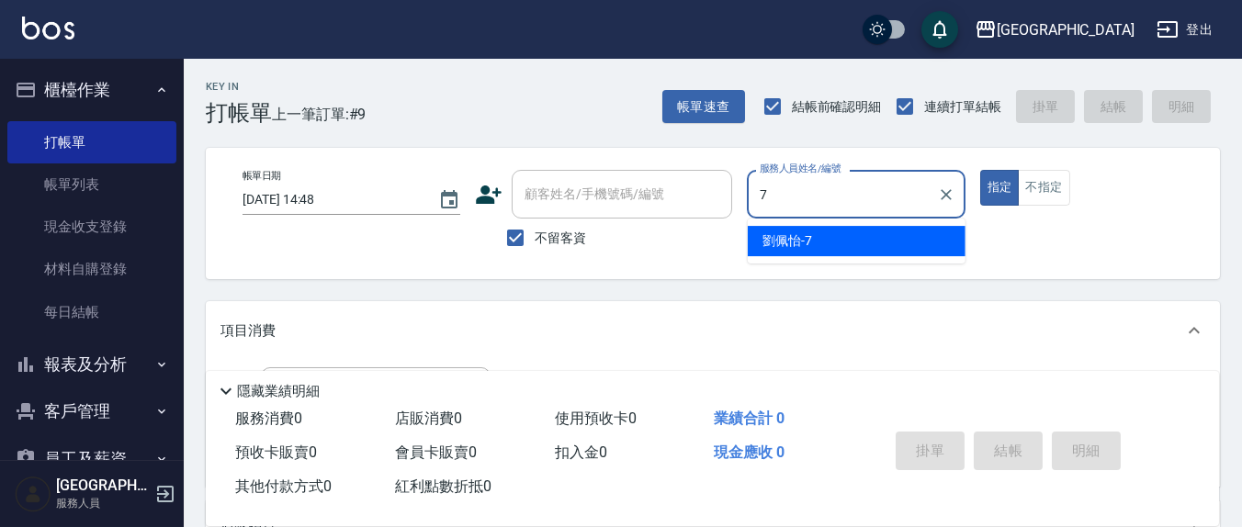
type input "[PERSON_NAME]7"
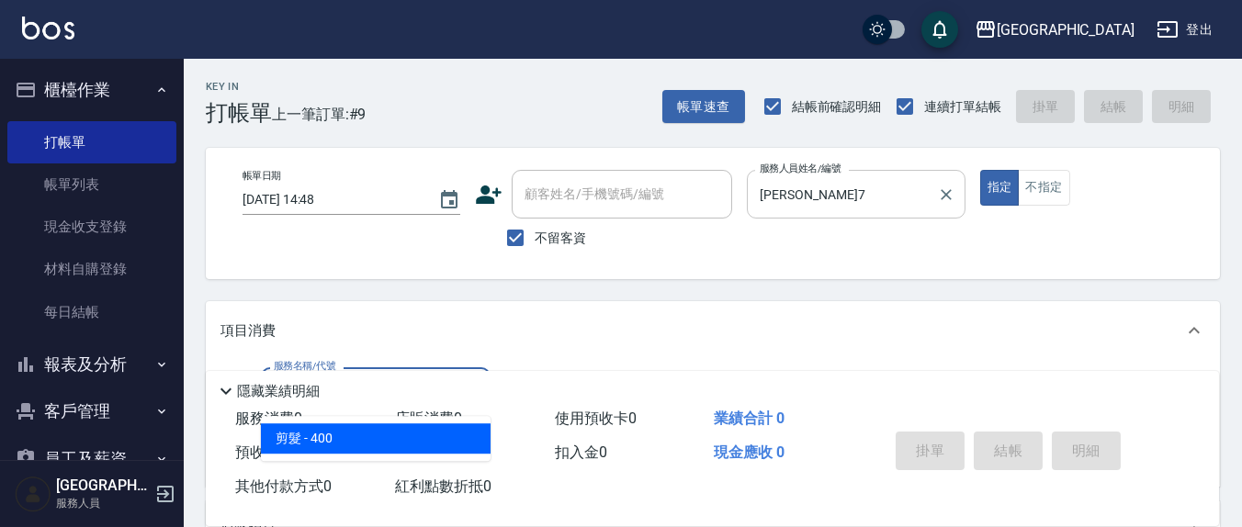
type input "剪髮(401)"
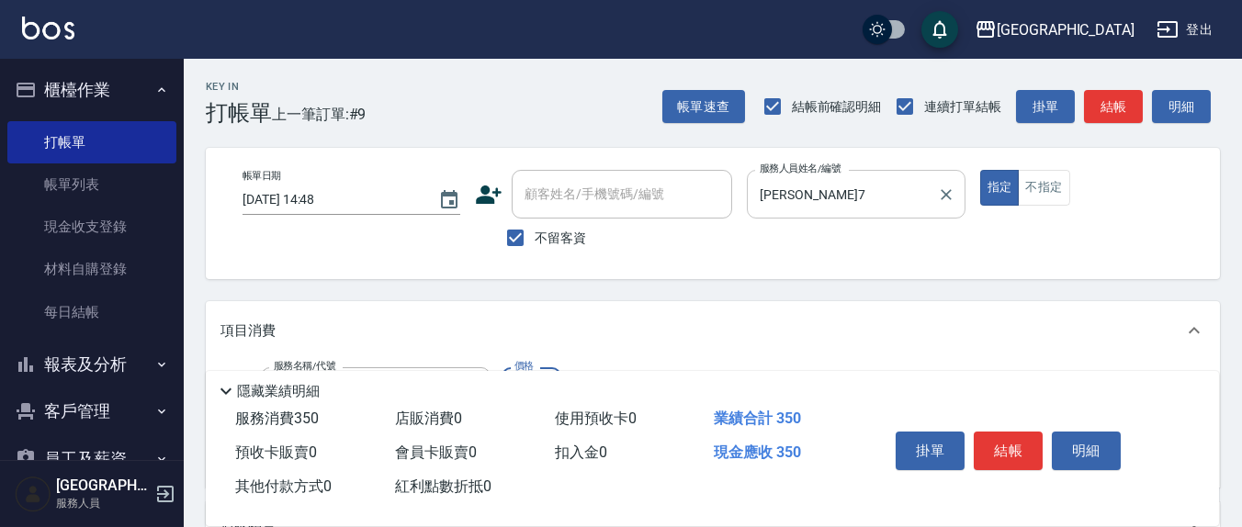
type input "350"
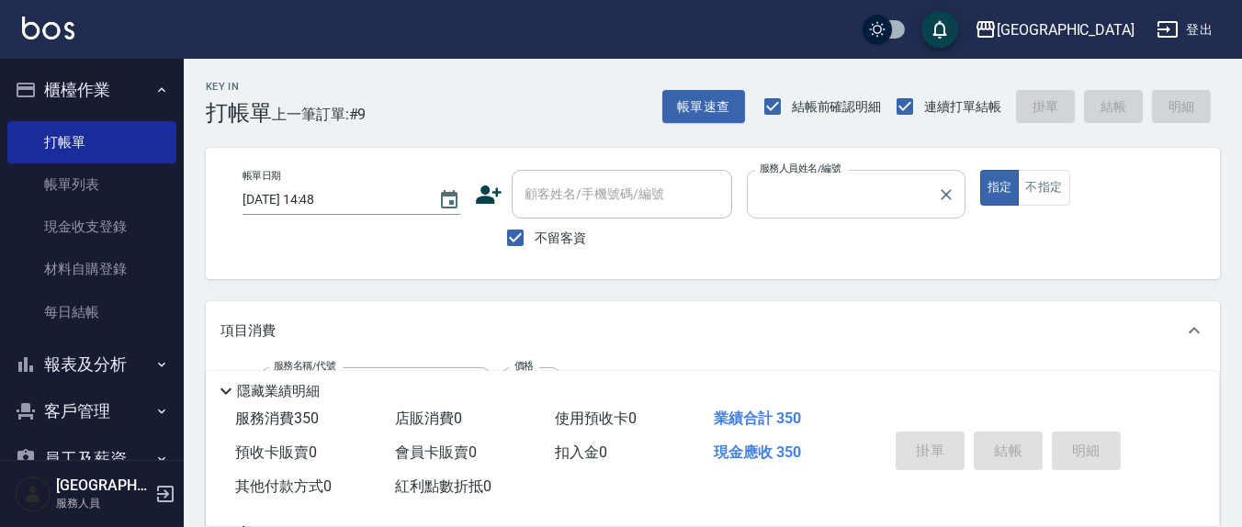
click at [980, 170] on button "指定" at bounding box center [1000, 188] width 40 height 36
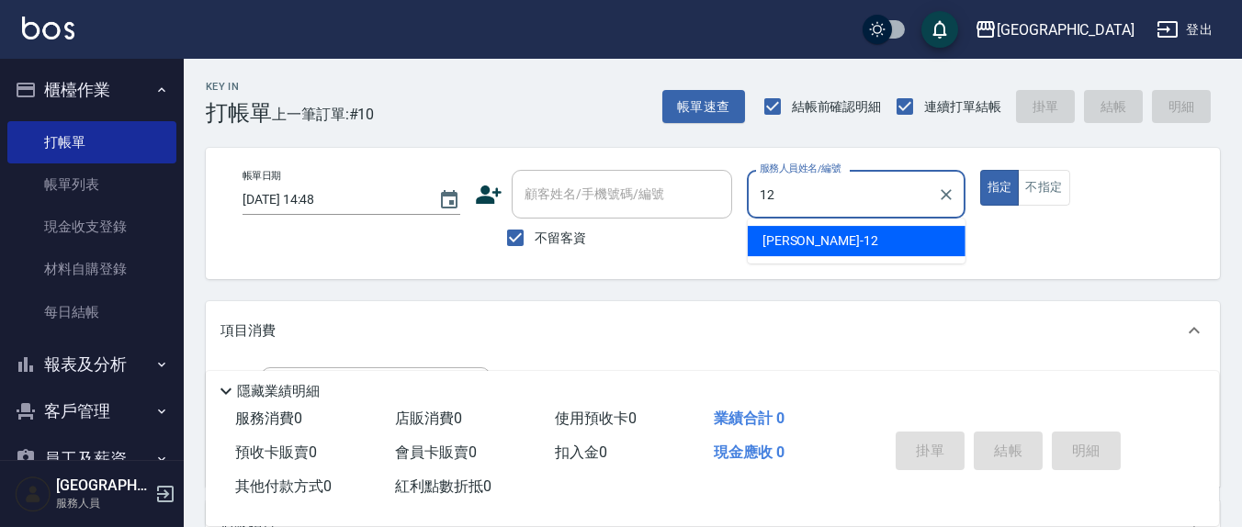
type input "[PERSON_NAME]-12"
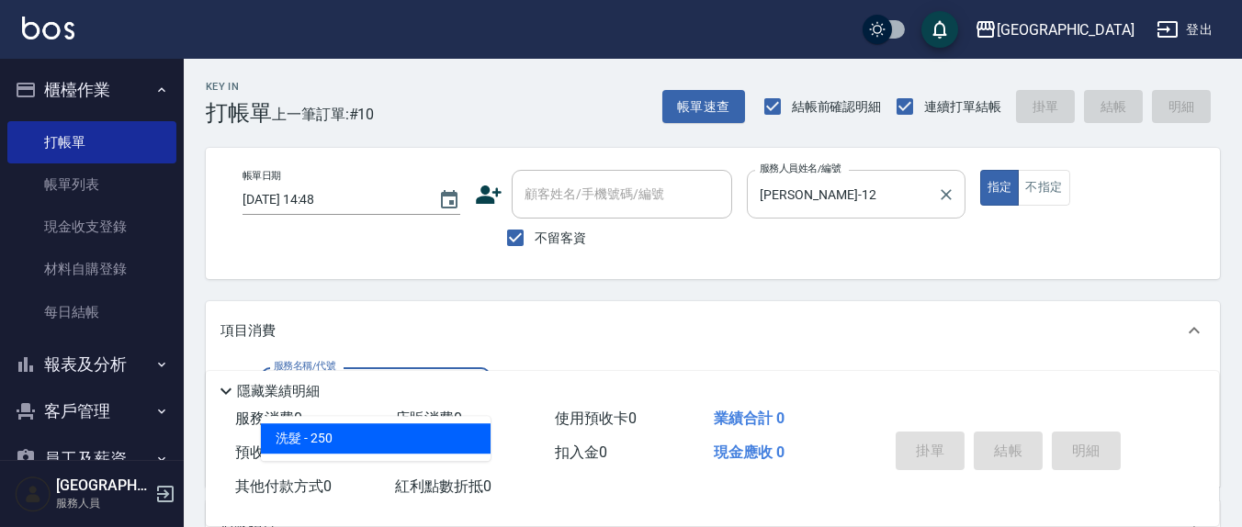
type input "洗髮(201)"
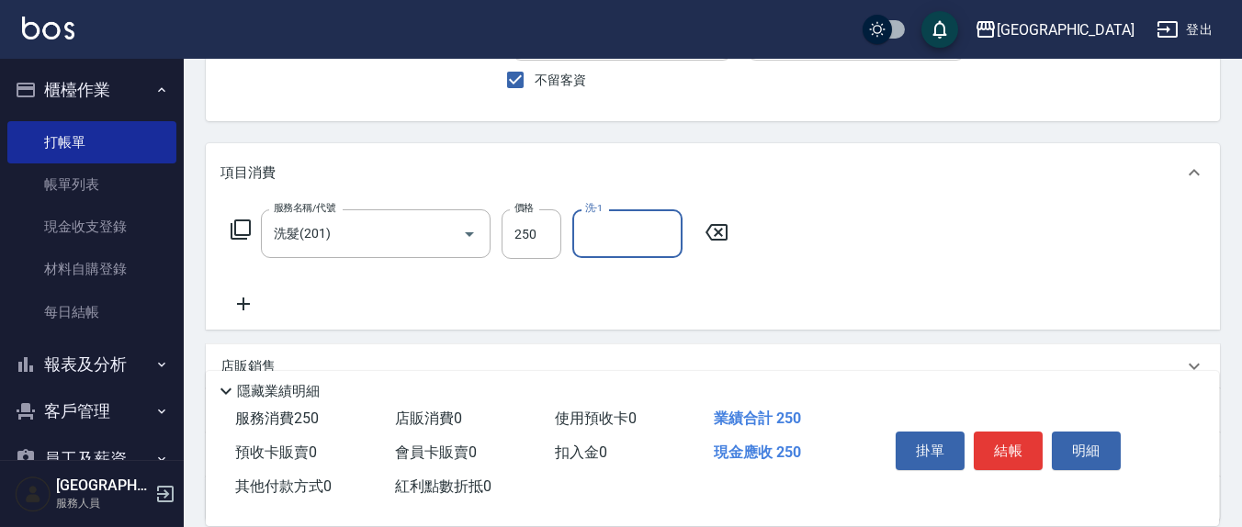
scroll to position [191, 0]
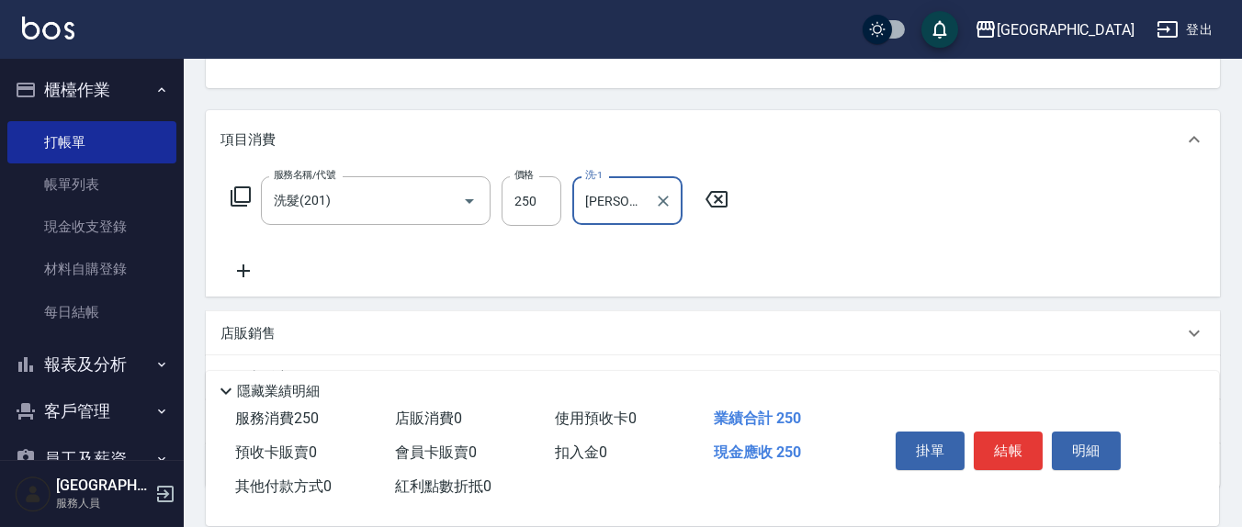
type input "[PERSON_NAME]-21"
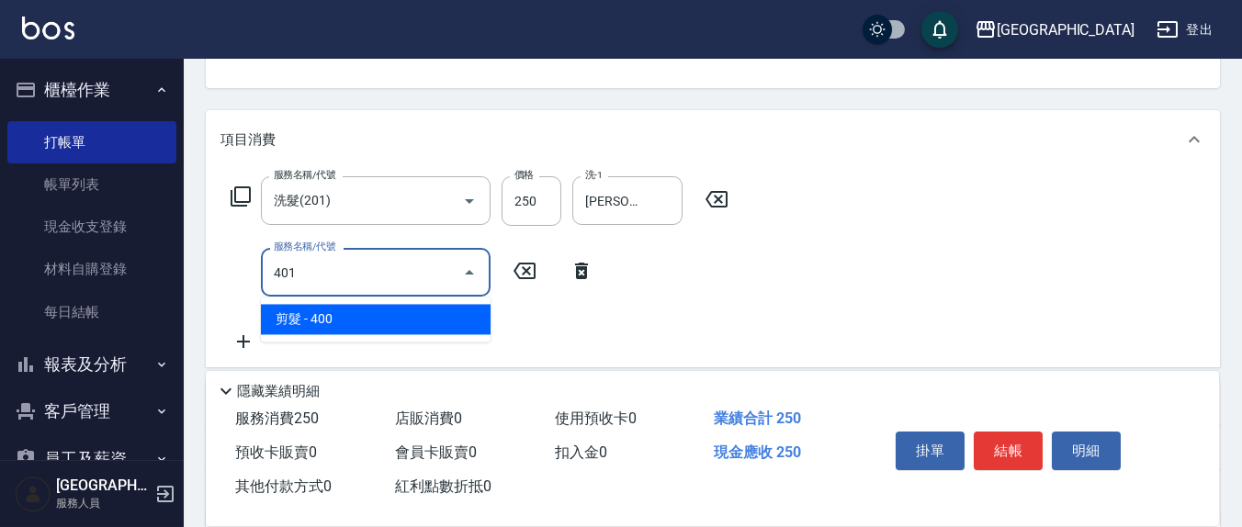
type input "剪髮(401)"
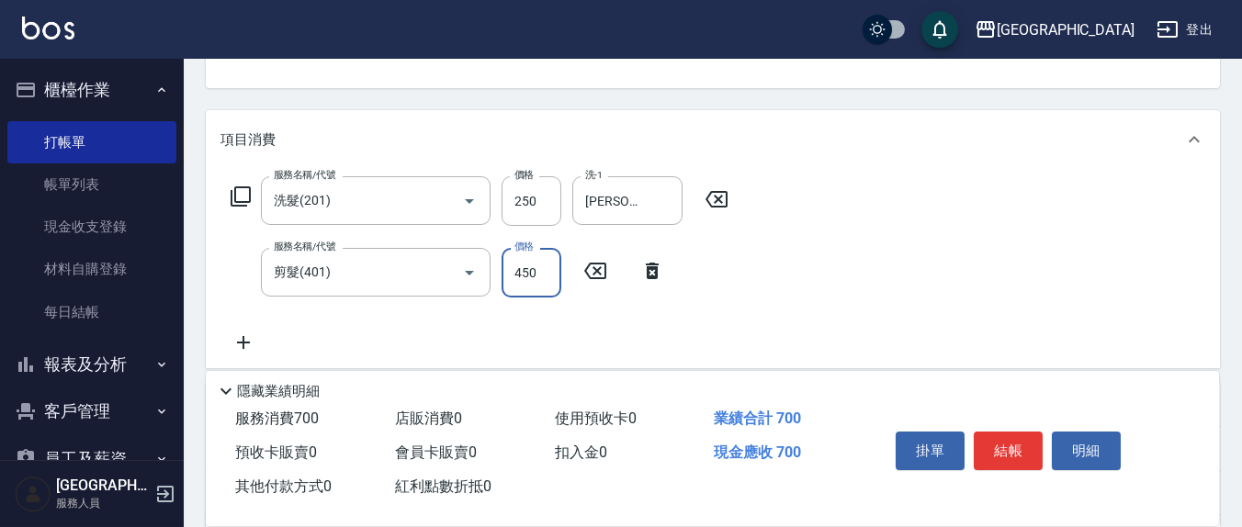
type input "450"
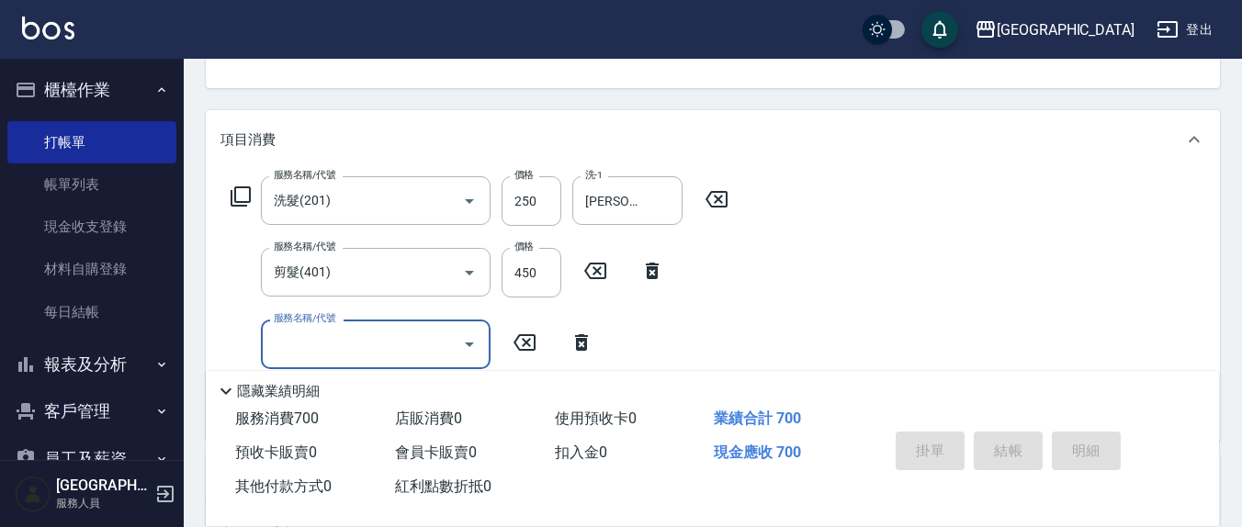
type input "[DATE] 14:49"
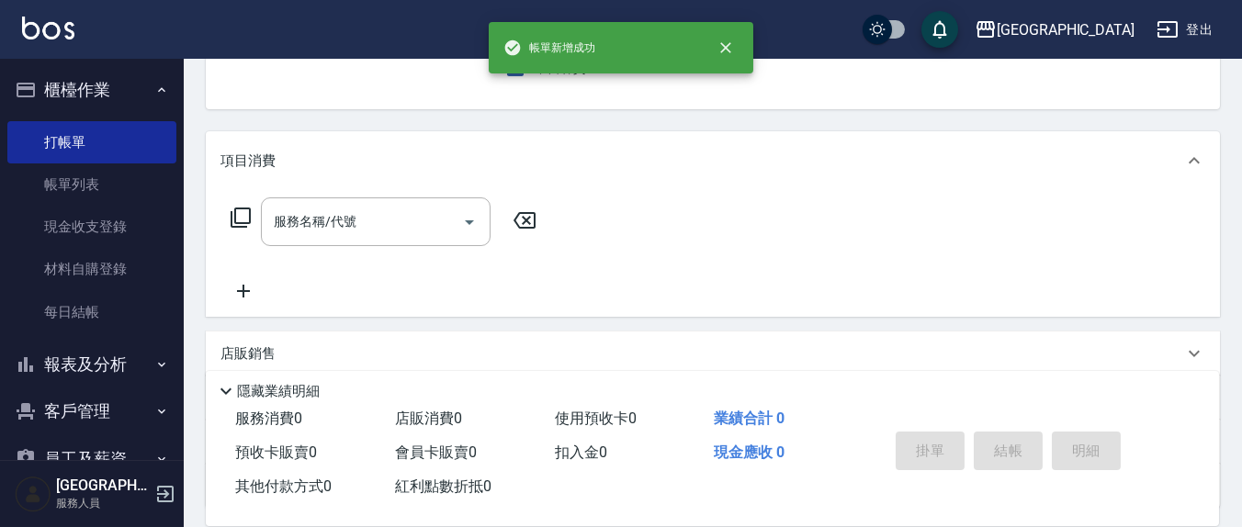
scroll to position [0, 0]
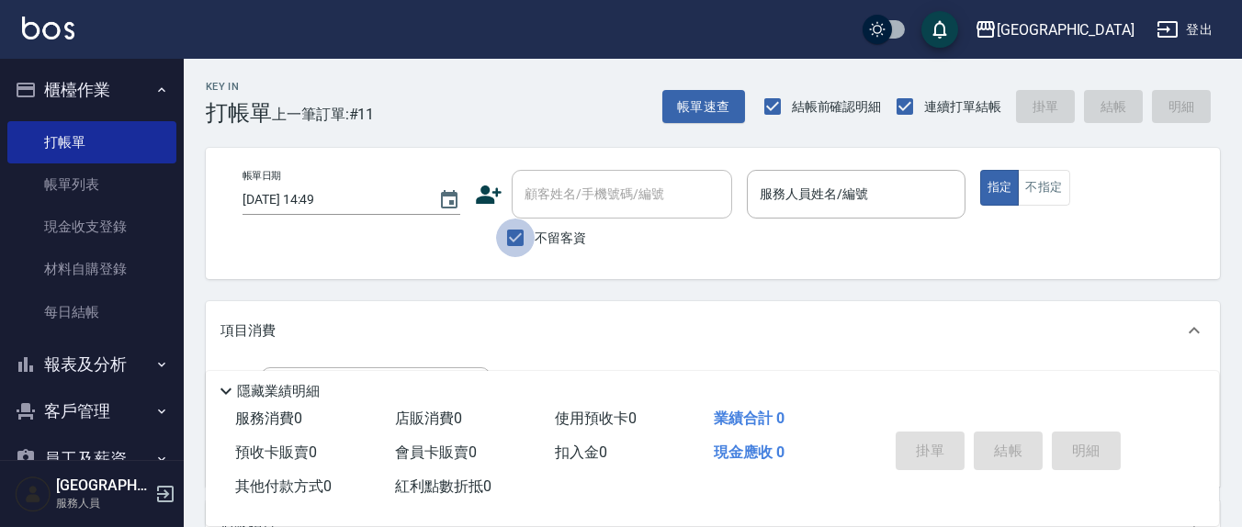
click at [521, 232] on input "不留客資" at bounding box center [515, 238] width 39 height 39
checkbox input "false"
click at [544, 204] on input "顧客姓名/手機號碼/編號" at bounding box center [608, 194] width 176 height 32
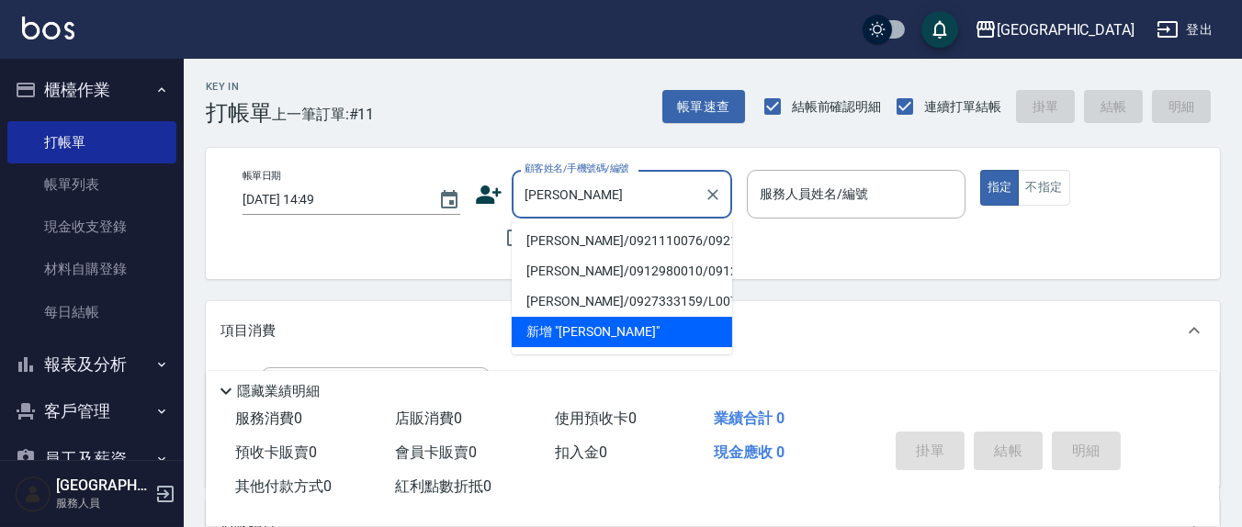
click at [579, 254] on li "[PERSON_NAME]/0921110076/0921770076" at bounding box center [622, 241] width 221 height 30
type input "[PERSON_NAME]/0921110076/0921770076"
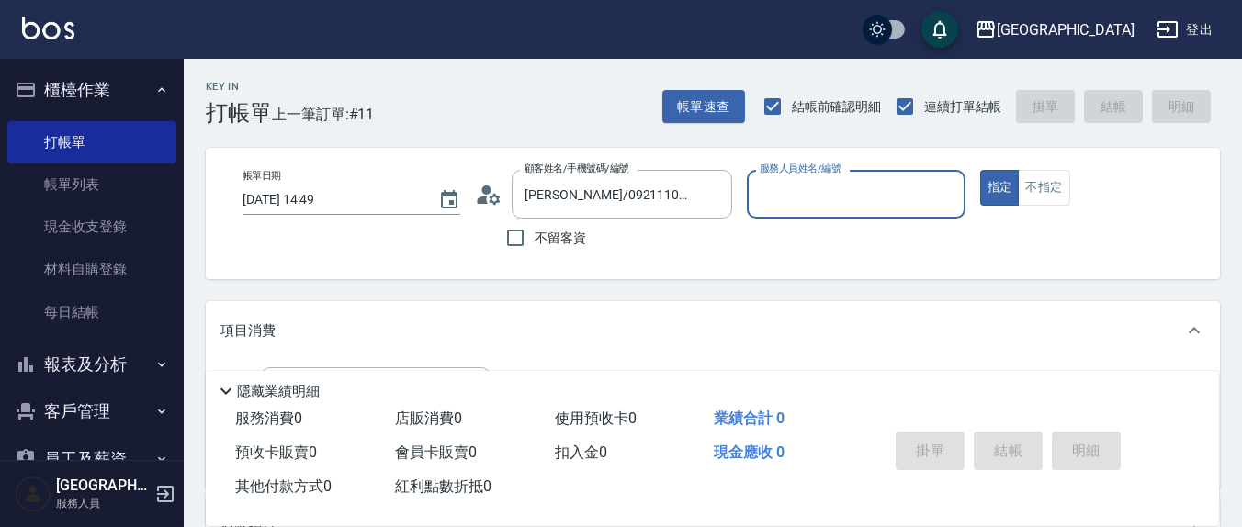
click at [844, 185] on input "服務人員姓名/編號" at bounding box center [855, 194] width 201 height 32
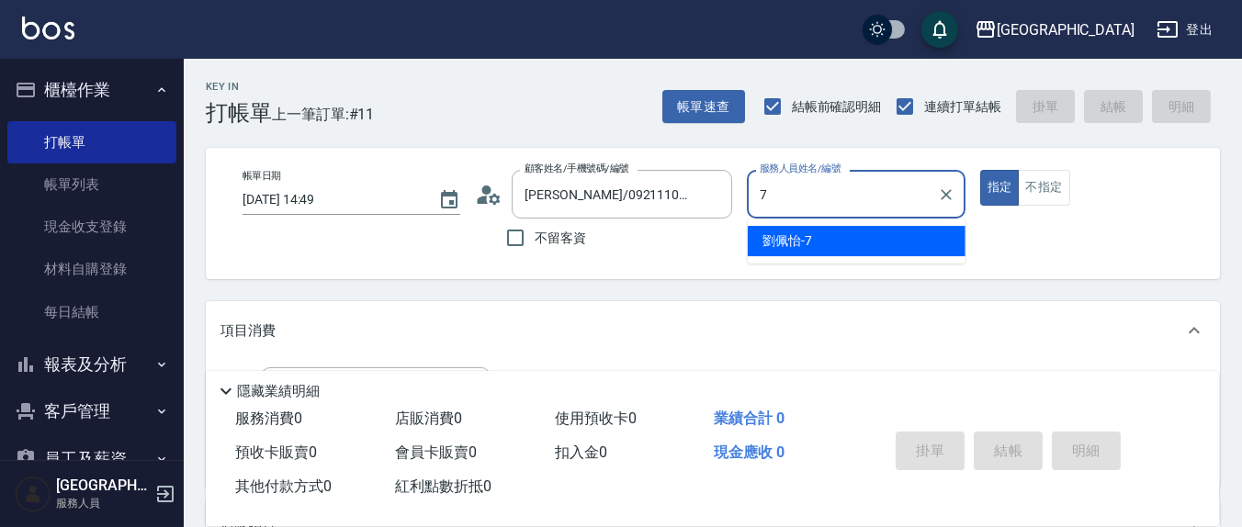
type input "[PERSON_NAME]7"
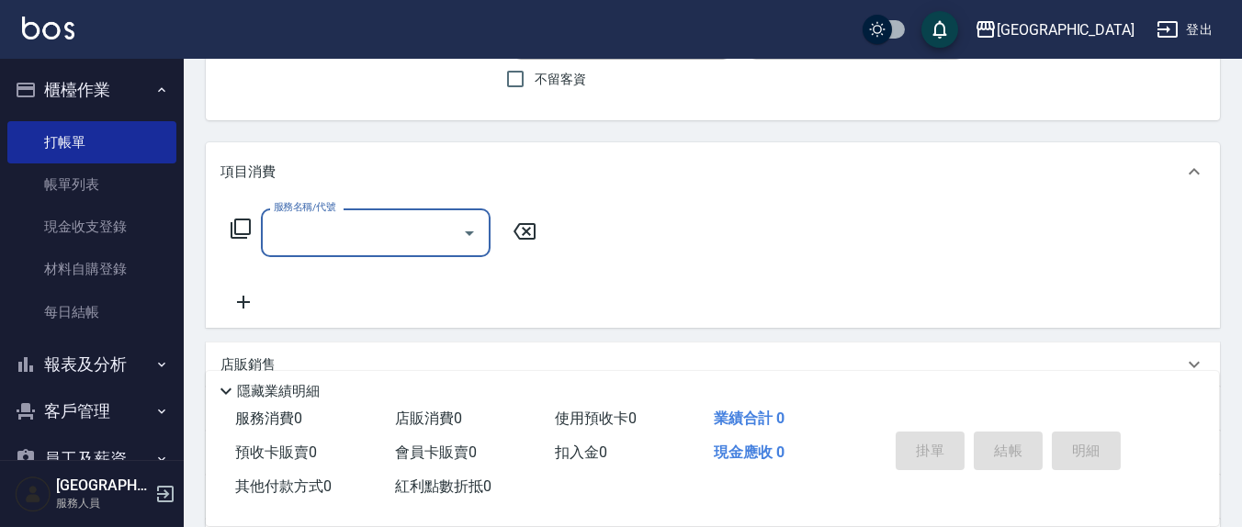
scroll to position [191, 0]
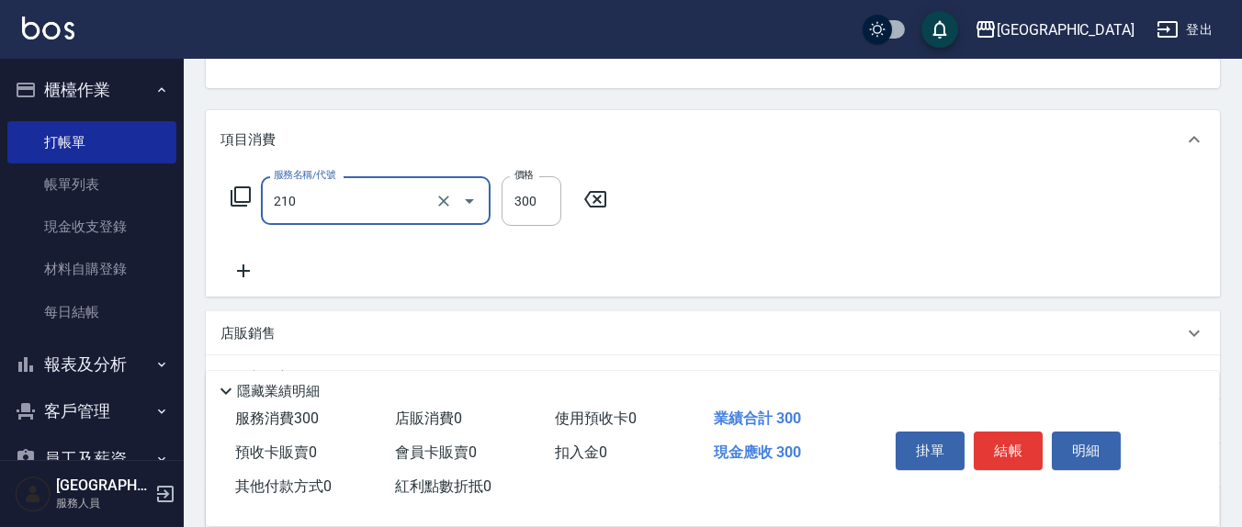
type input "[PERSON_NAME]洗髮精(210)"
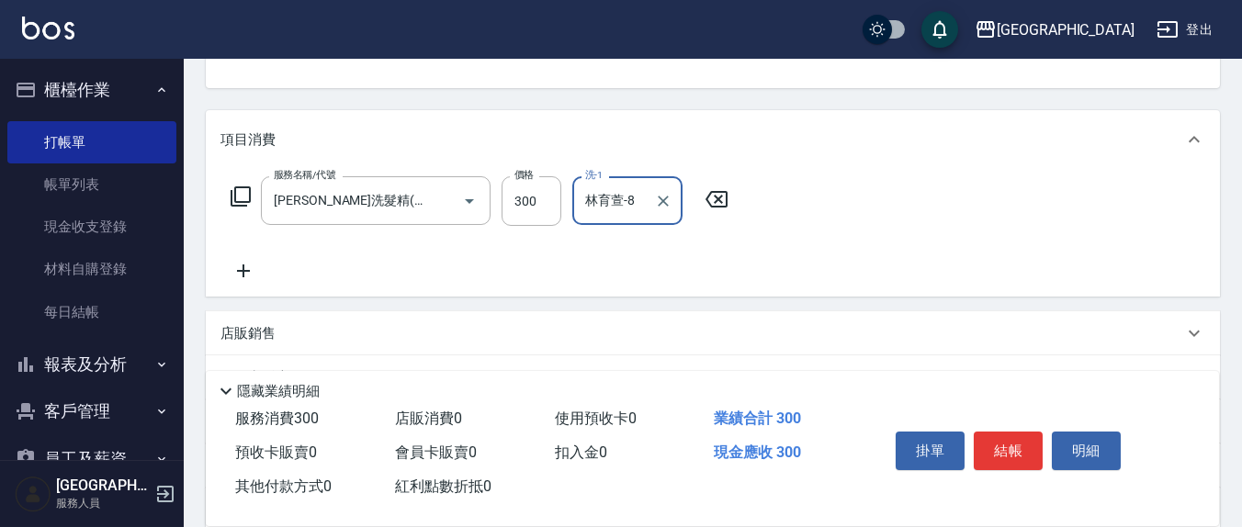
type input "林育萱-8"
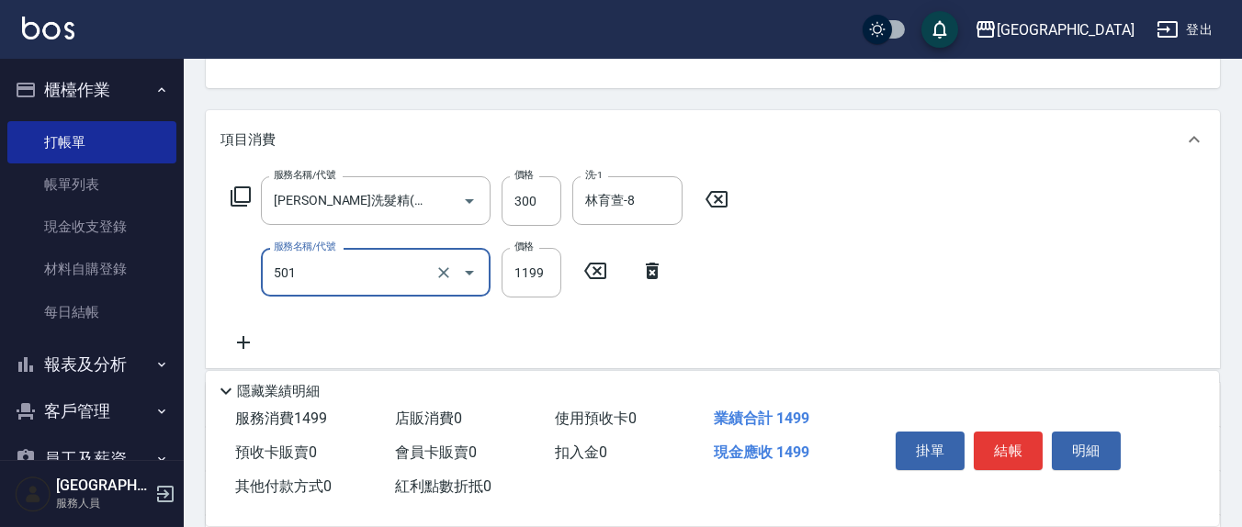
type input "染髮(501)"
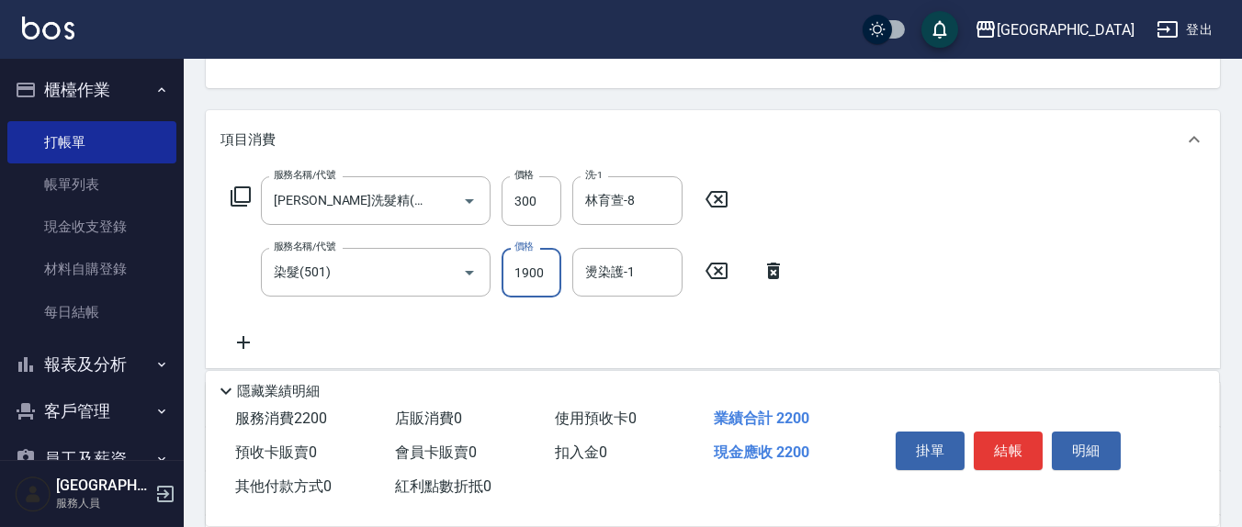
type input "1900"
type input "林育萱-8"
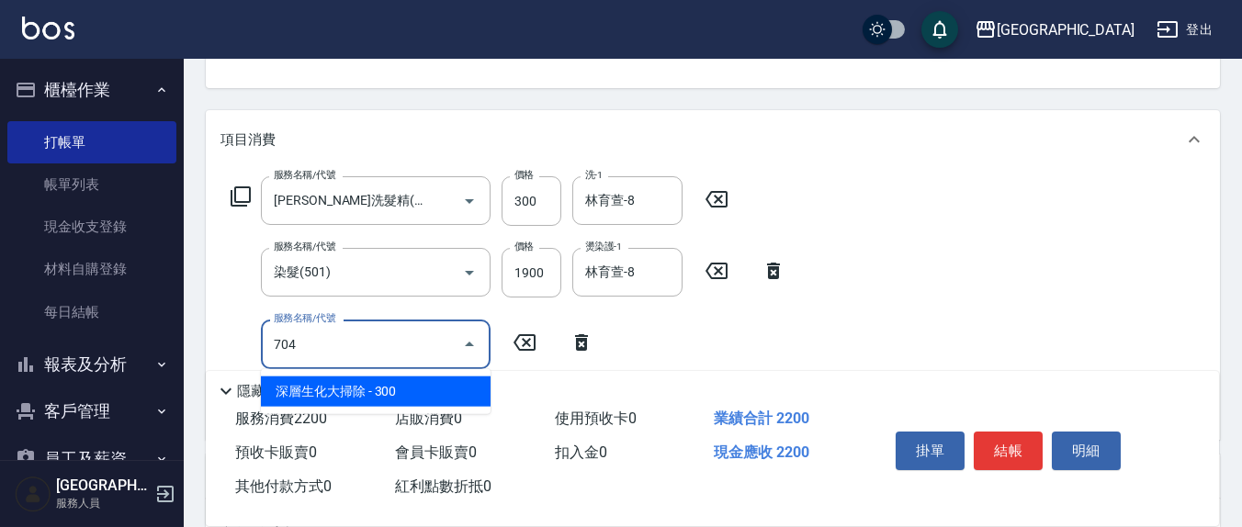
type input "深層生化大掃除(704)"
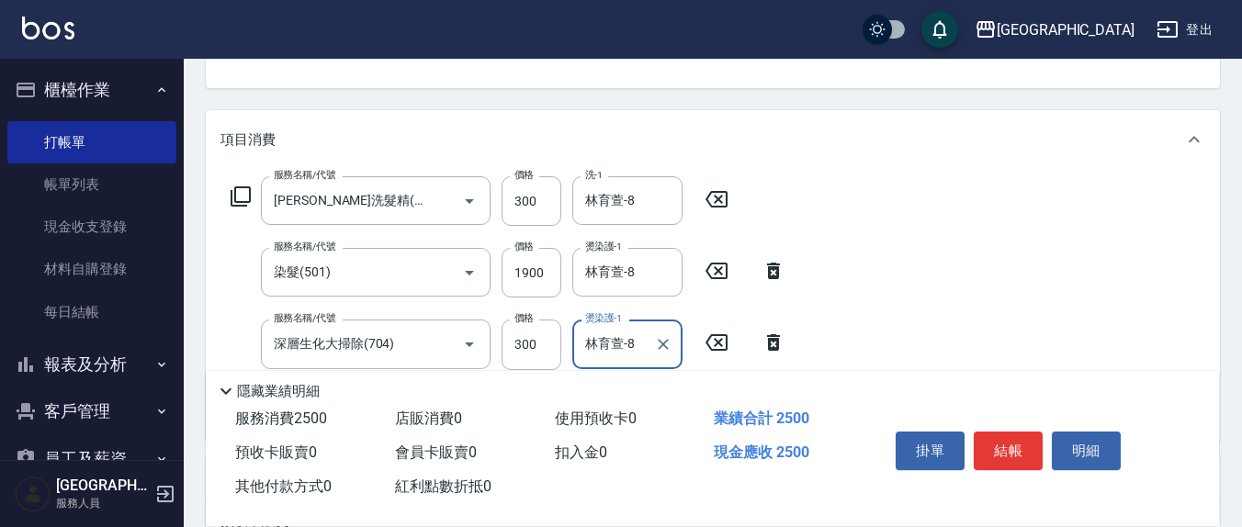
type input "林育萱-8"
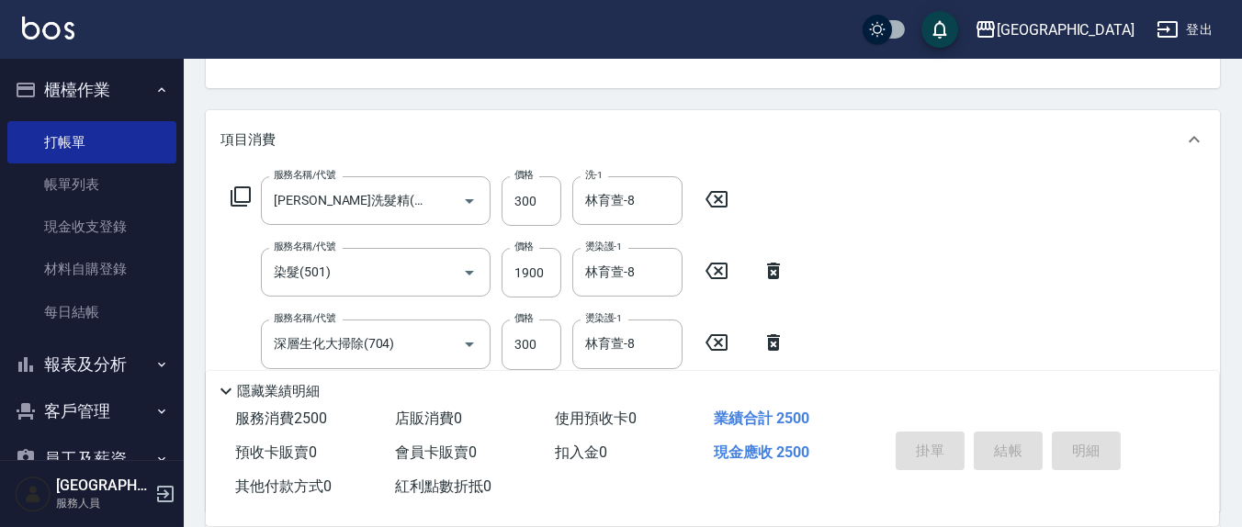
type input "[DATE] 14:50"
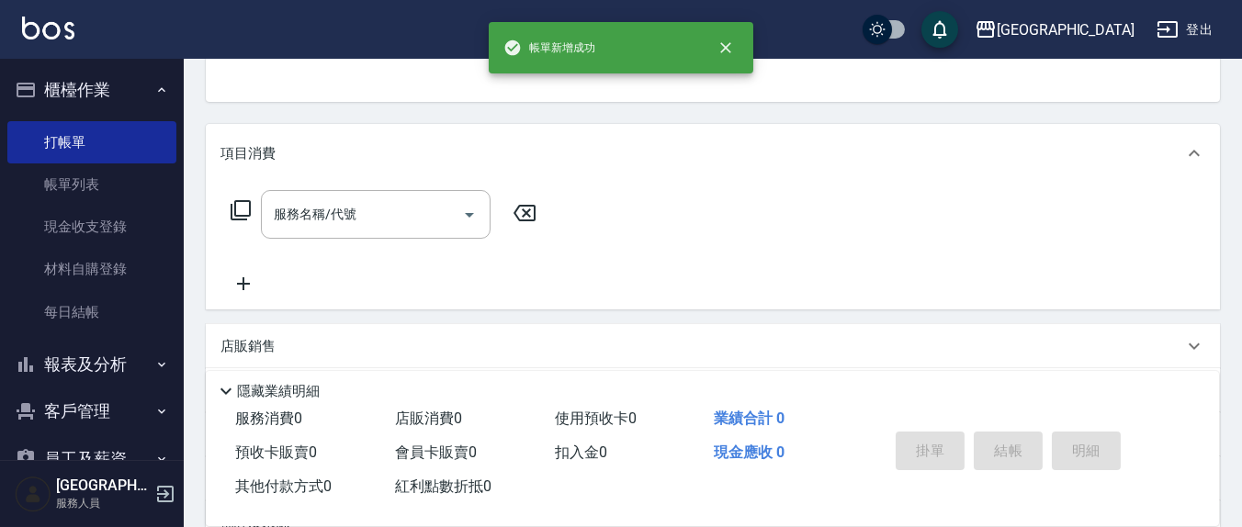
scroll to position [0, 0]
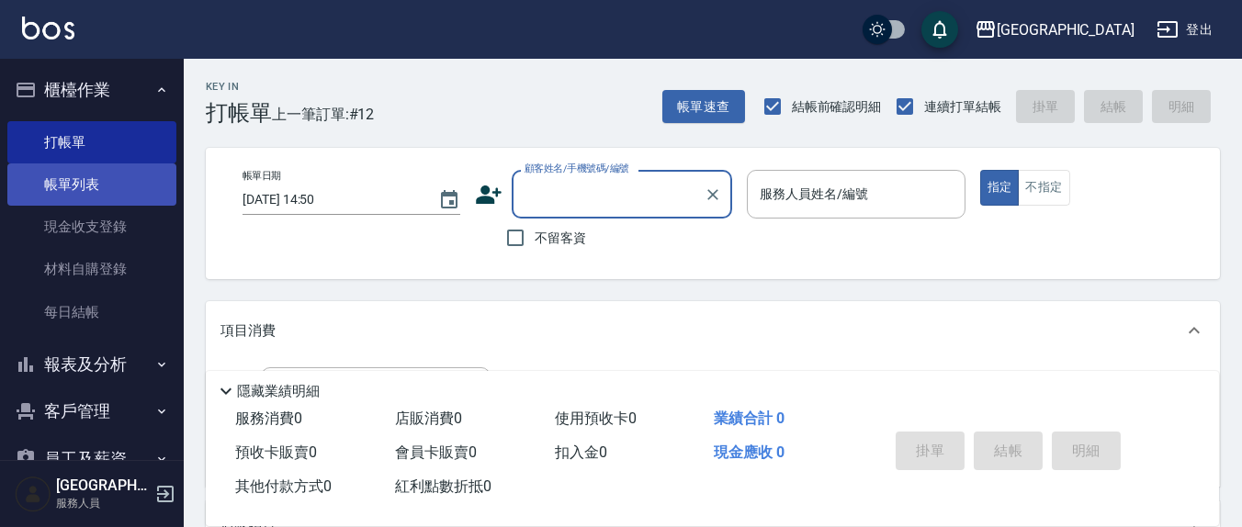
click at [95, 172] on link "帳單列表" at bounding box center [91, 185] width 169 height 42
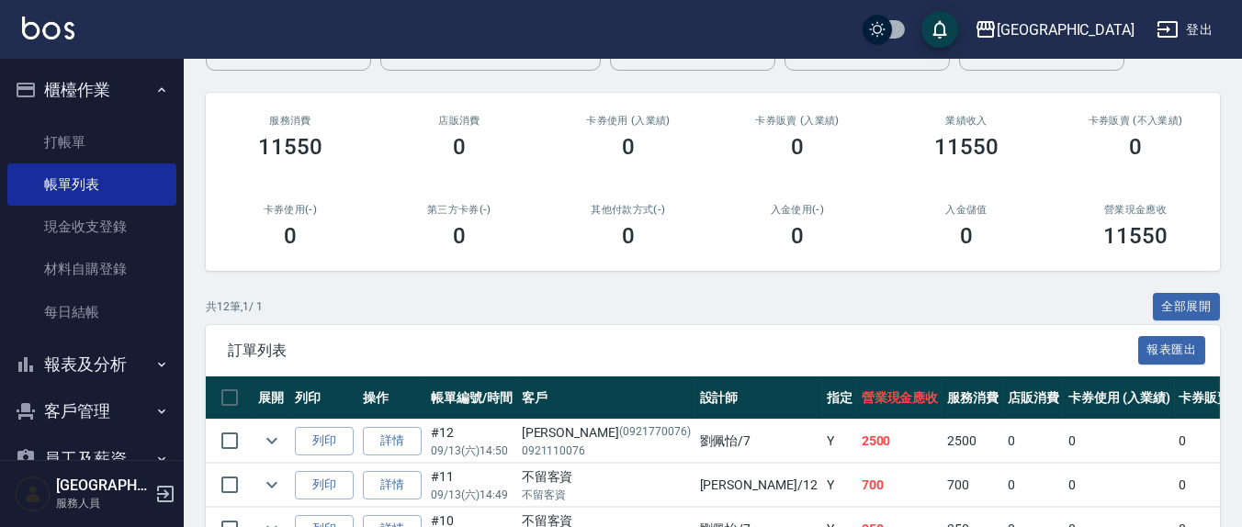
scroll to position [697, 0]
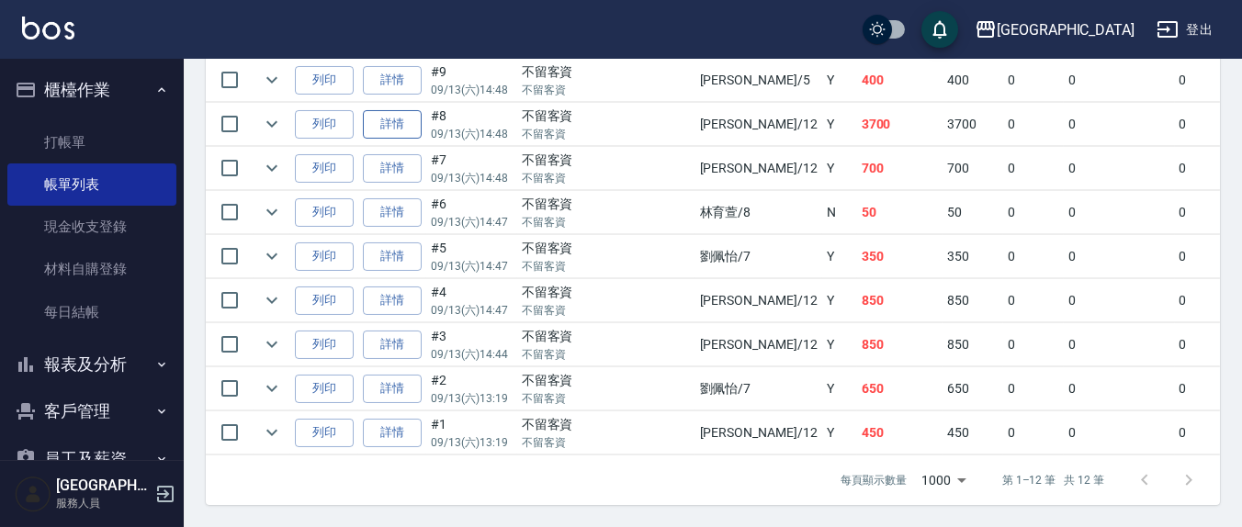
click at [383, 110] on link "詳情" at bounding box center [392, 124] width 59 height 28
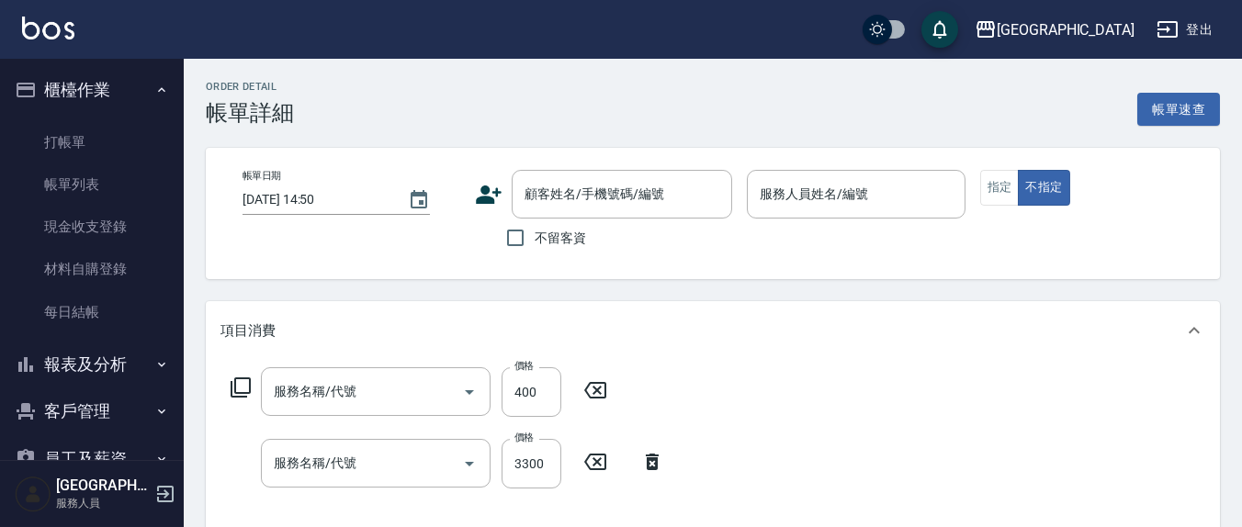
type input "[DATE] 14:48"
checkbox input "true"
type input "[PERSON_NAME]-12"
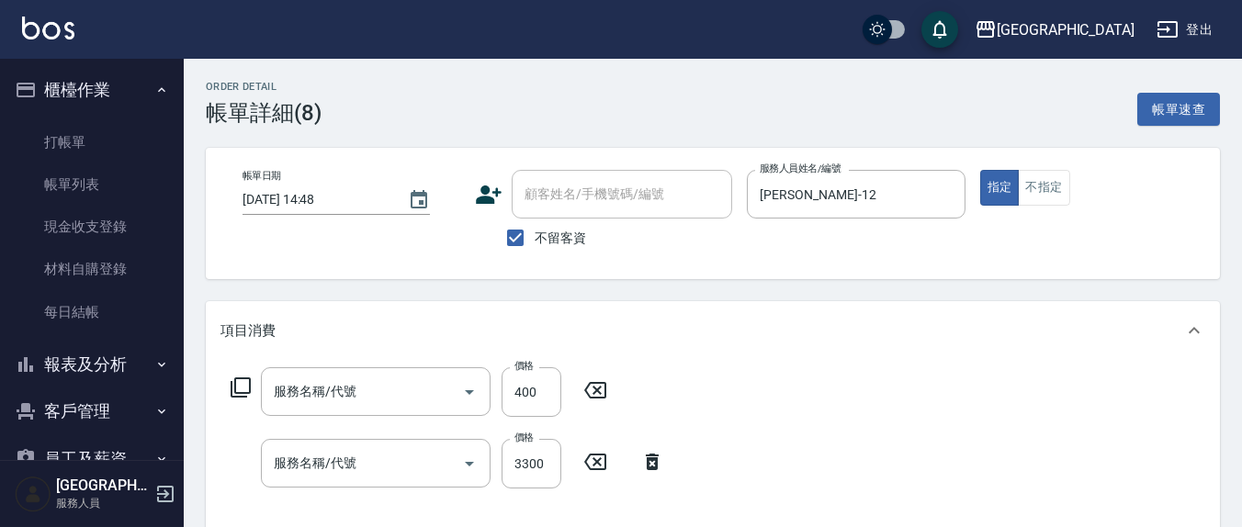
type input "剪髮(401)"
type input "[PERSON_NAME]洗髮精(210)"
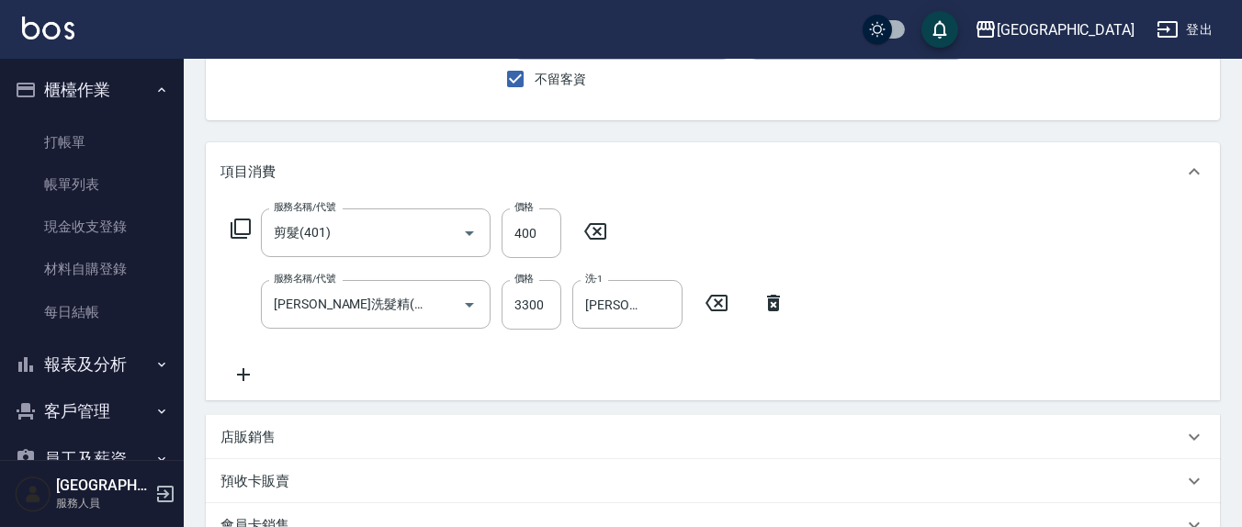
scroll to position [191, 0]
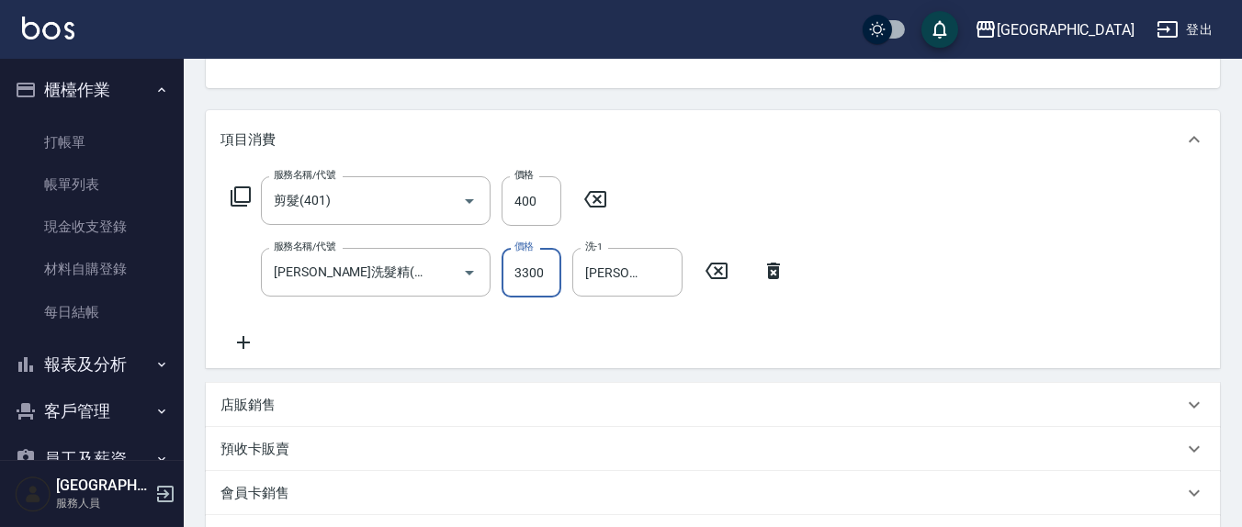
click at [539, 272] on input "3300" at bounding box center [532, 273] width 60 height 50
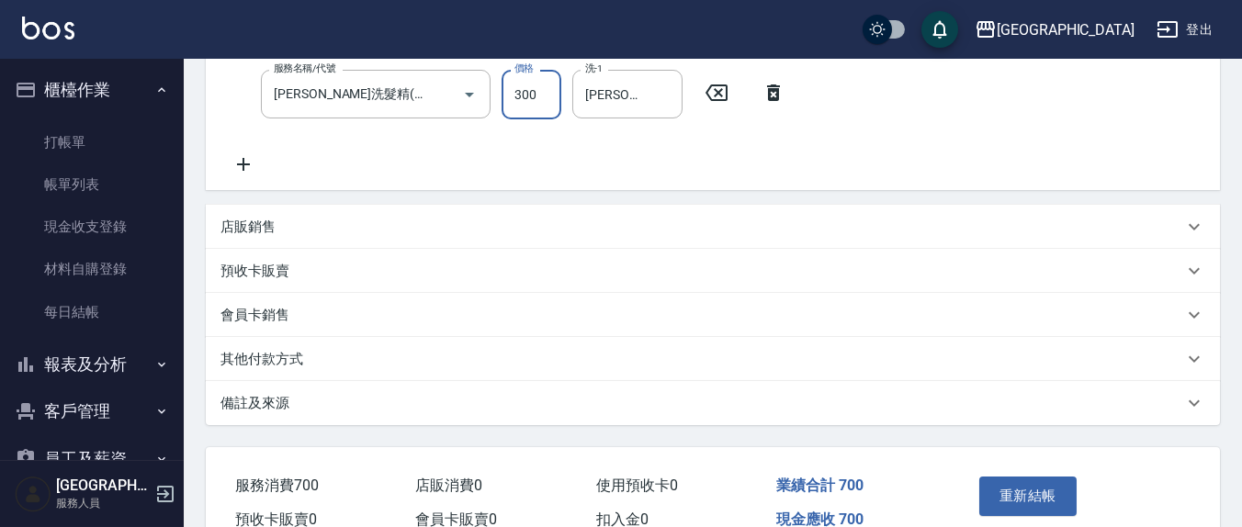
scroll to position [382, 0]
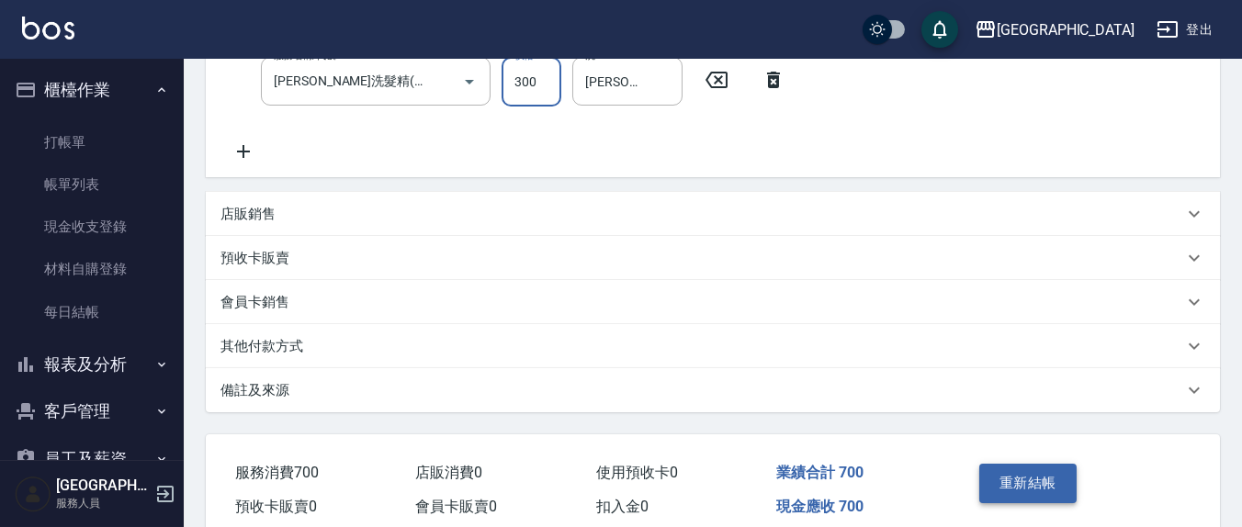
type input "300"
click at [1048, 483] on button "重新結帳" at bounding box center [1028, 483] width 97 height 39
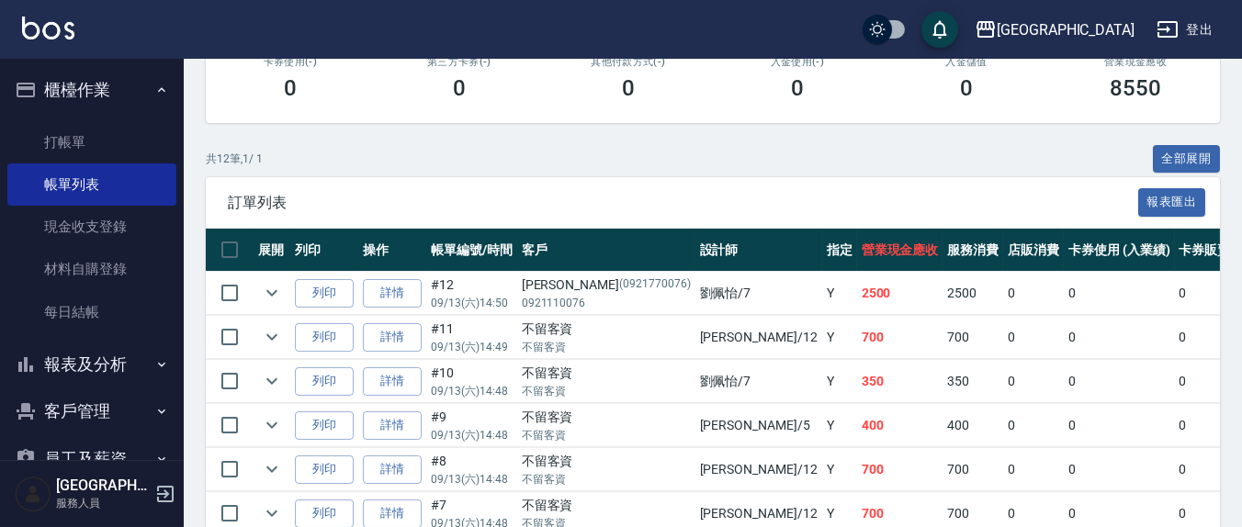
scroll to position [382, 0]
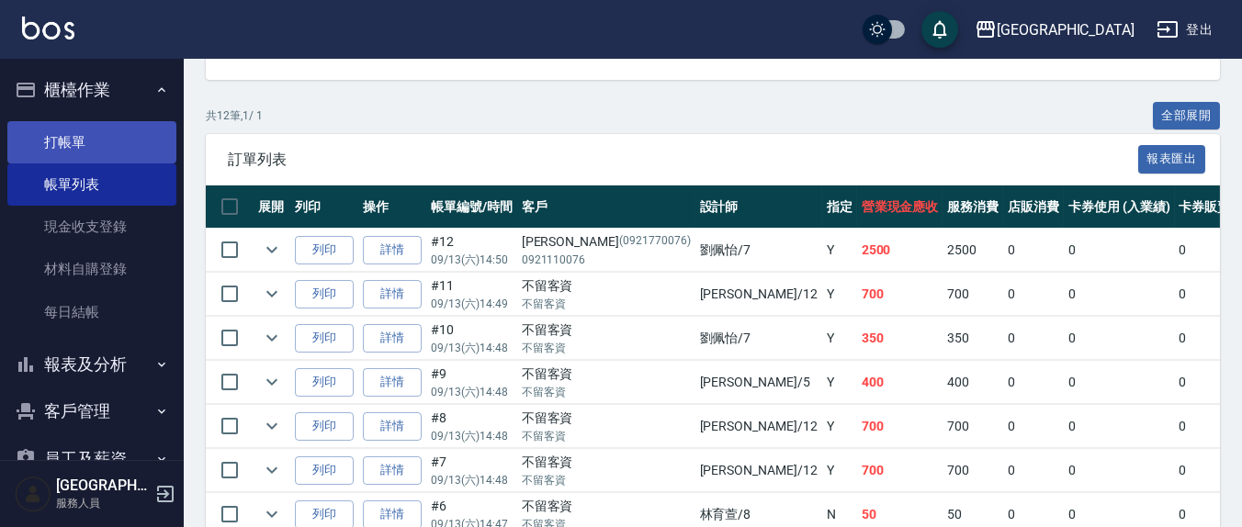
click at [92, 143] on link "打帳單" at bounding box center [91, 142] width 169 height 42
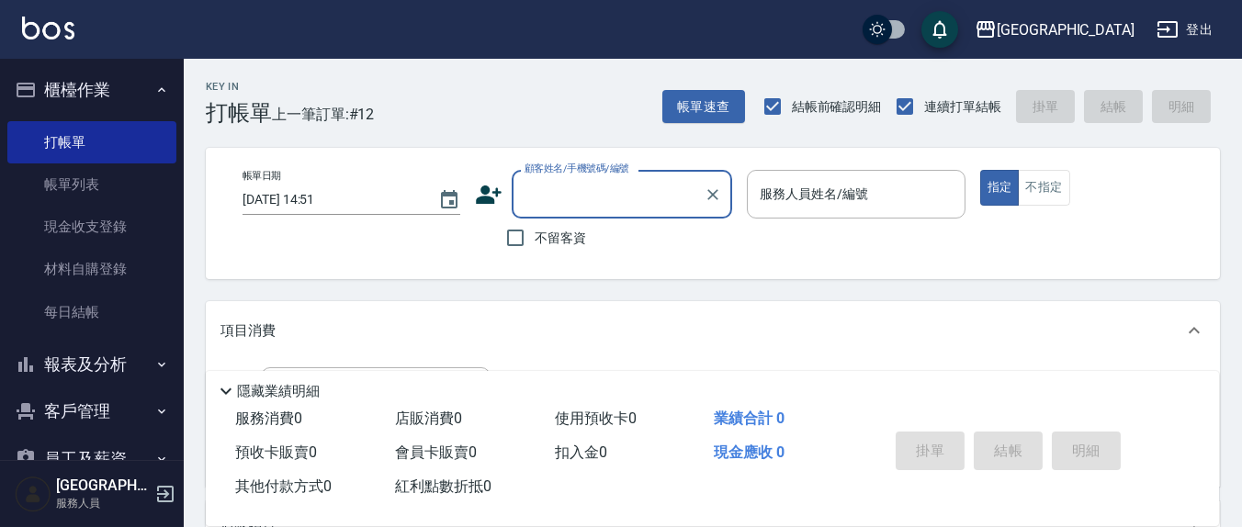
drag, startPoint x: 516, startPoint y: 240, endPoint x: 748, endPoint y: 228, distance: 232.8
click at [523, 237] on input "不留客資" at bounding box center [515, 238] width 39 height 39
checkbox input "true"
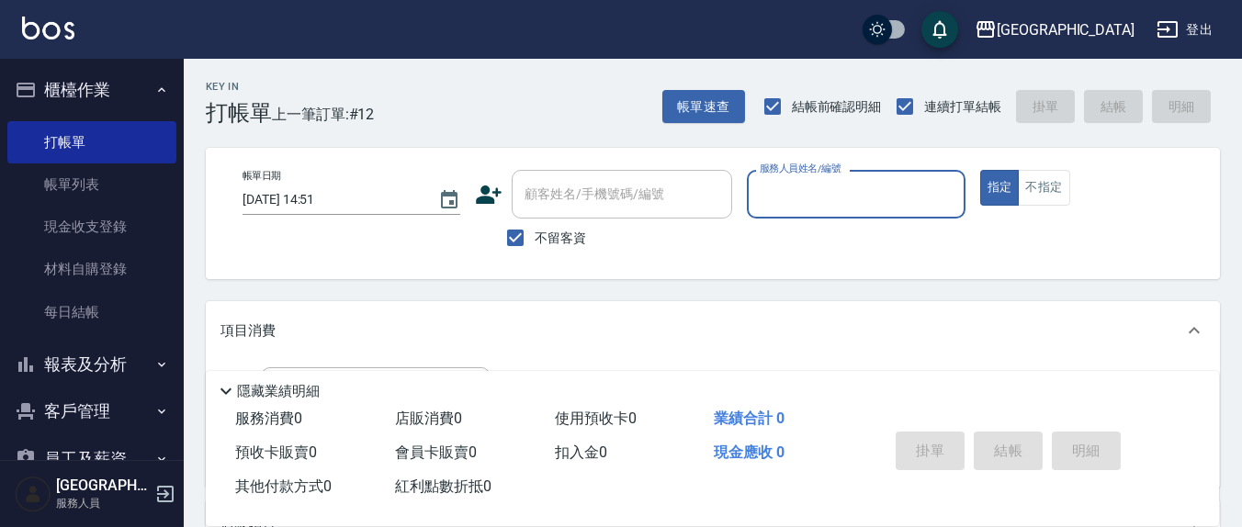
click at [803, 205] on input "服務人員姓名/編號" at bounding box center [855, 194] width 201 height 32
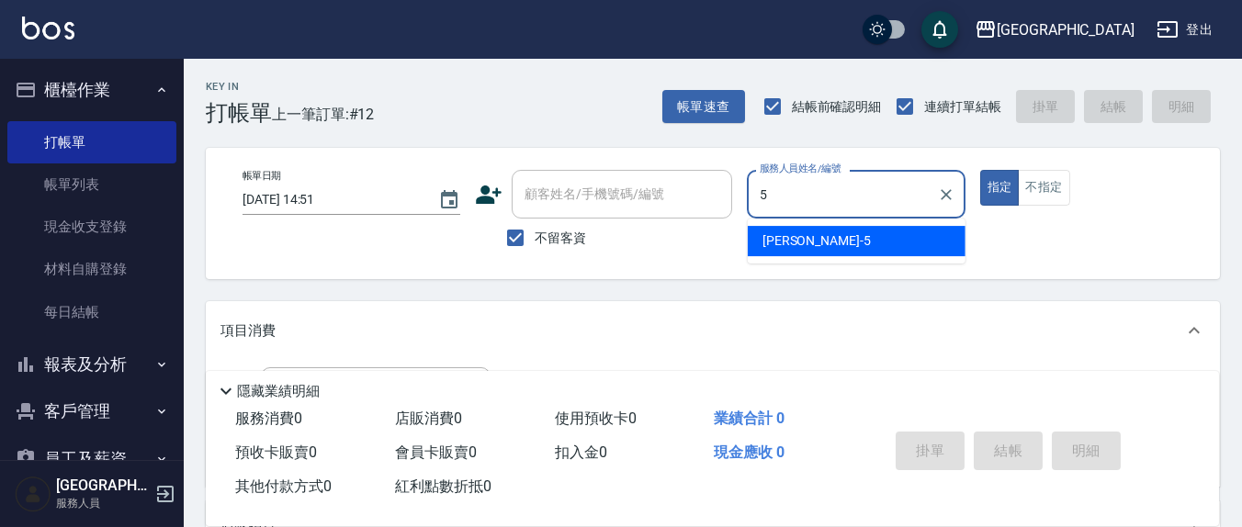
type input "[PERSON_NAME]5"
type button "true"
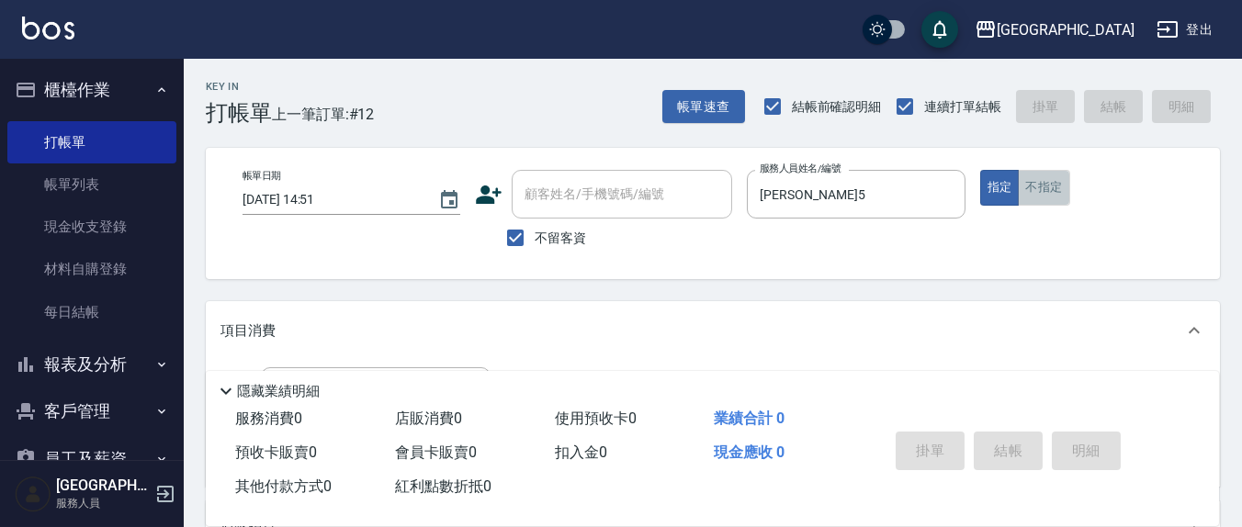
click at [1047, 188] on button "不指定" at bounding box center [1043, 188] width 51 height 36
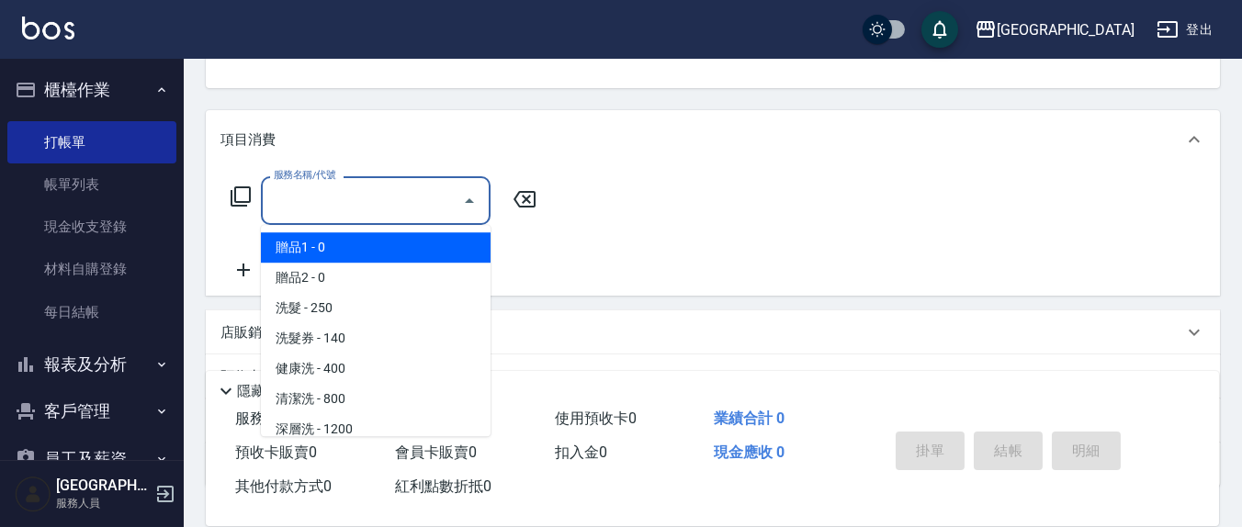
click at [334, 195] on input "服務名稱/代號" at bounding box center [362, 201] width 186 height 32
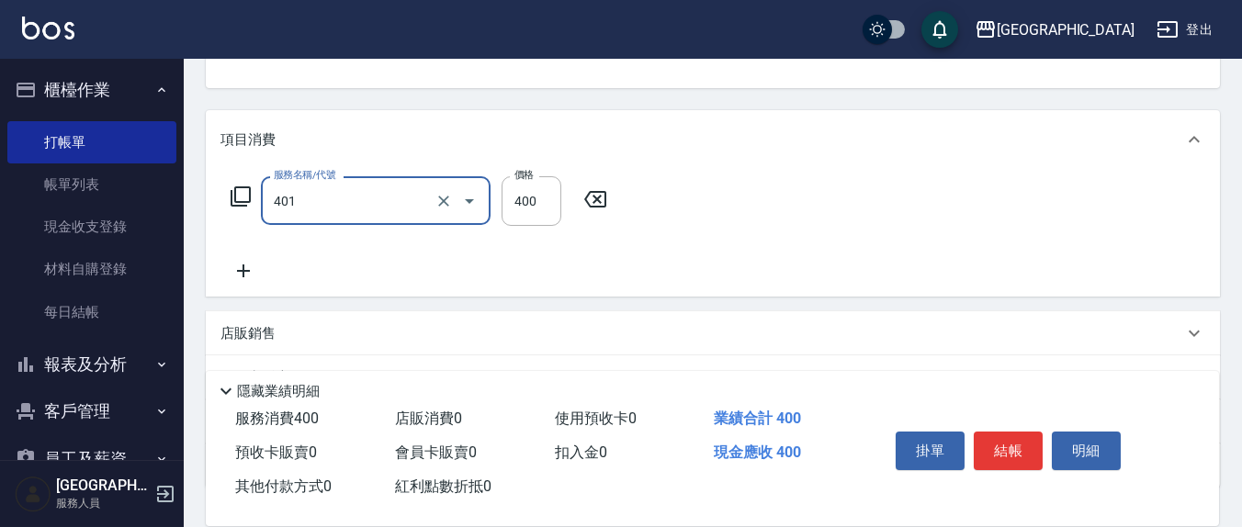
type input "剪髮(401)"
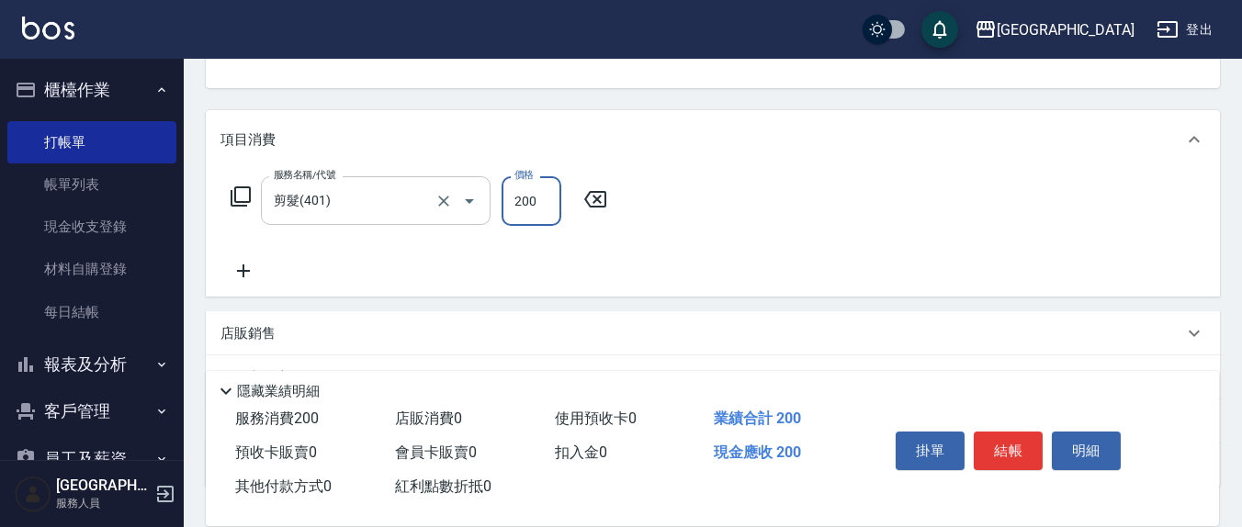
type input "200"
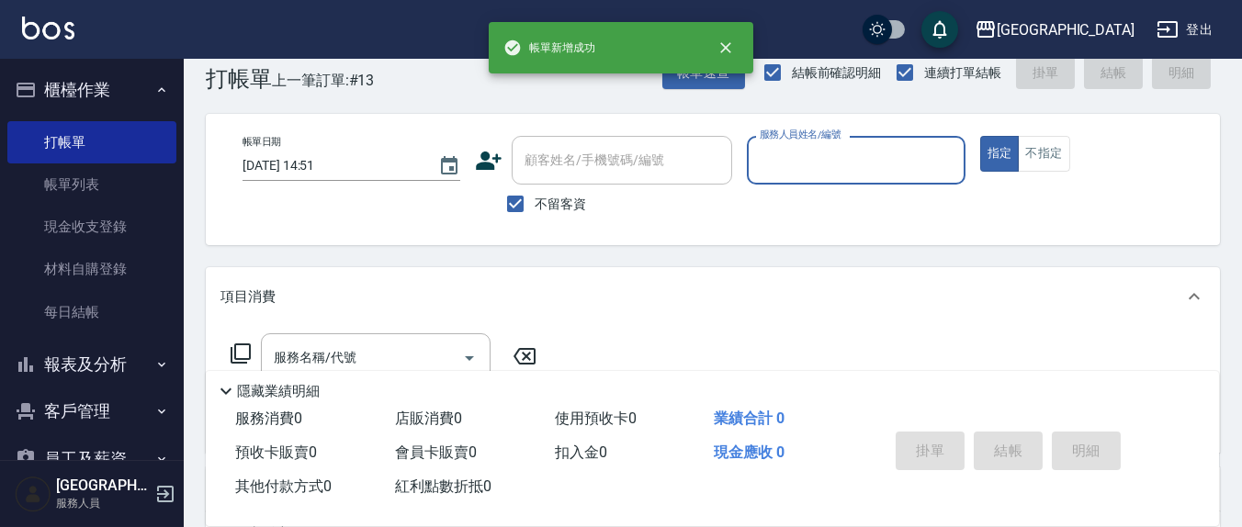
scroll to position [0, 0]
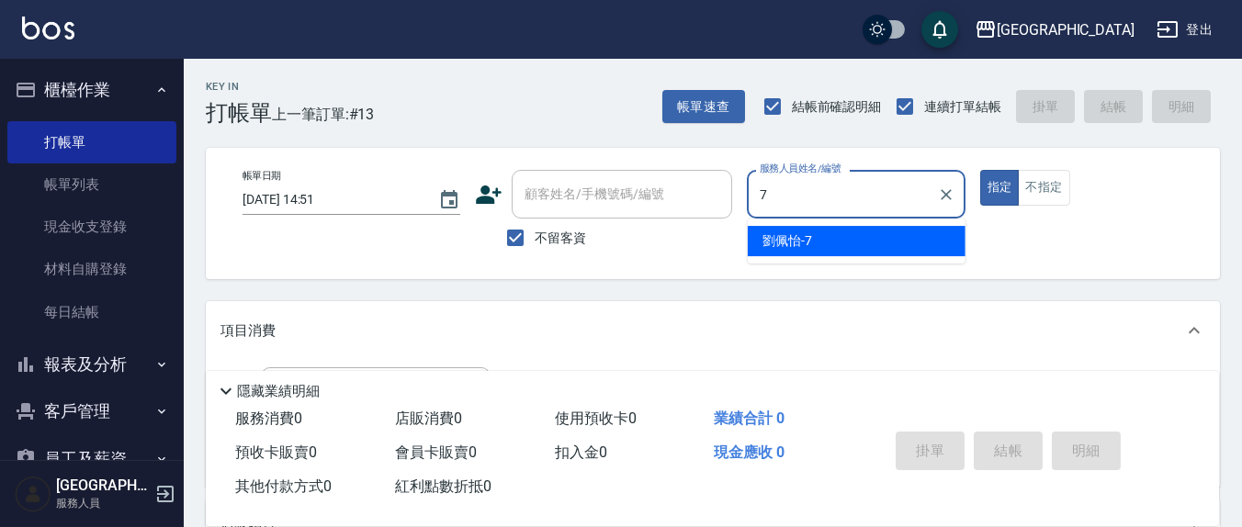
type input "[PERSON_NAME]7"
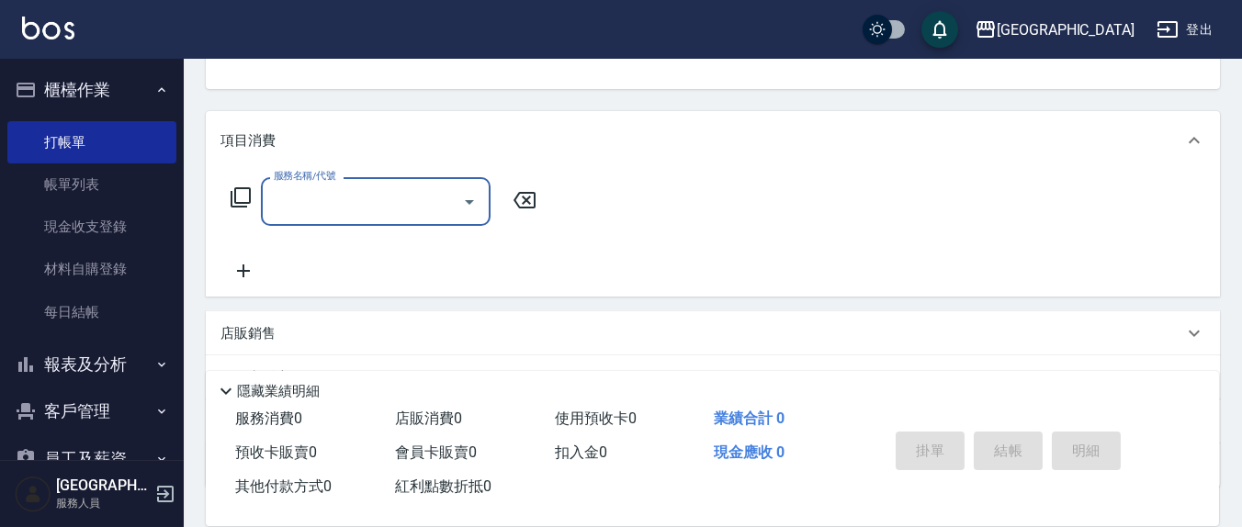
scroll to position [323, 0]
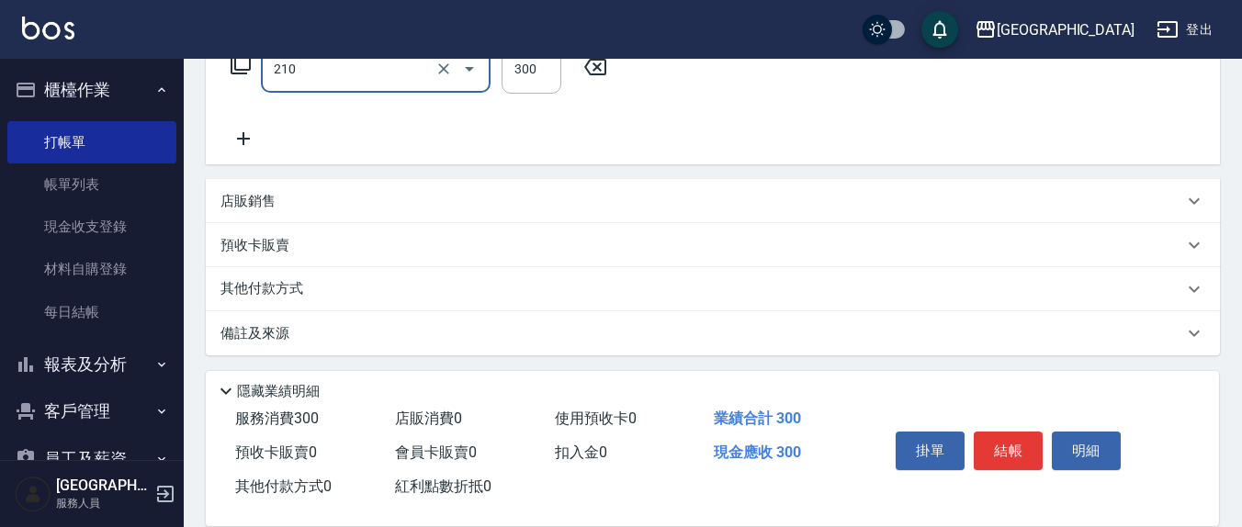
type input "[PERSON_NAME]洗髮精(210)"
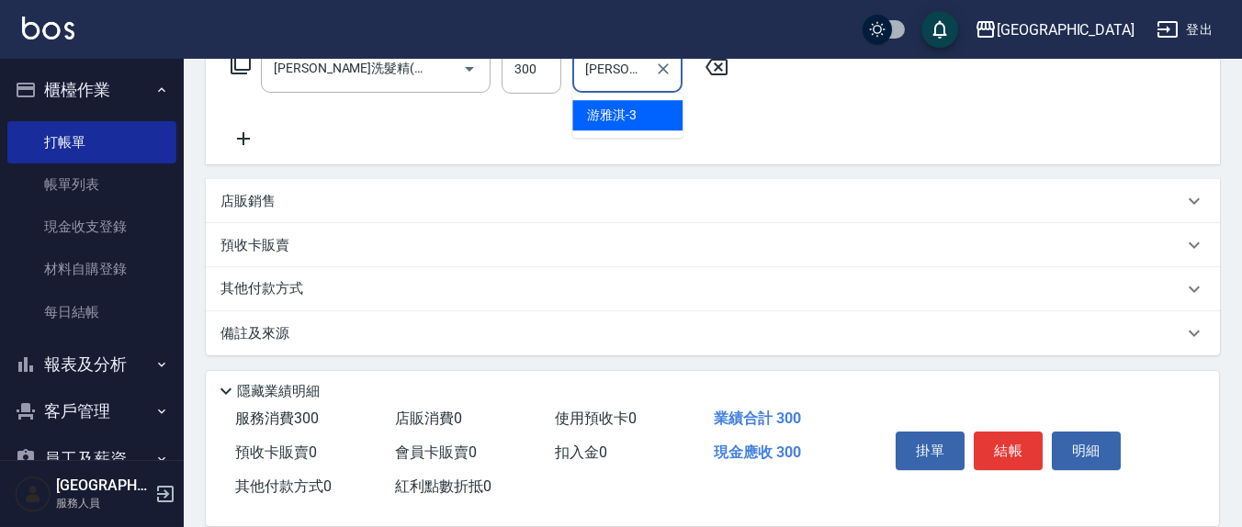
type input "[PERSON_NAME]-3"
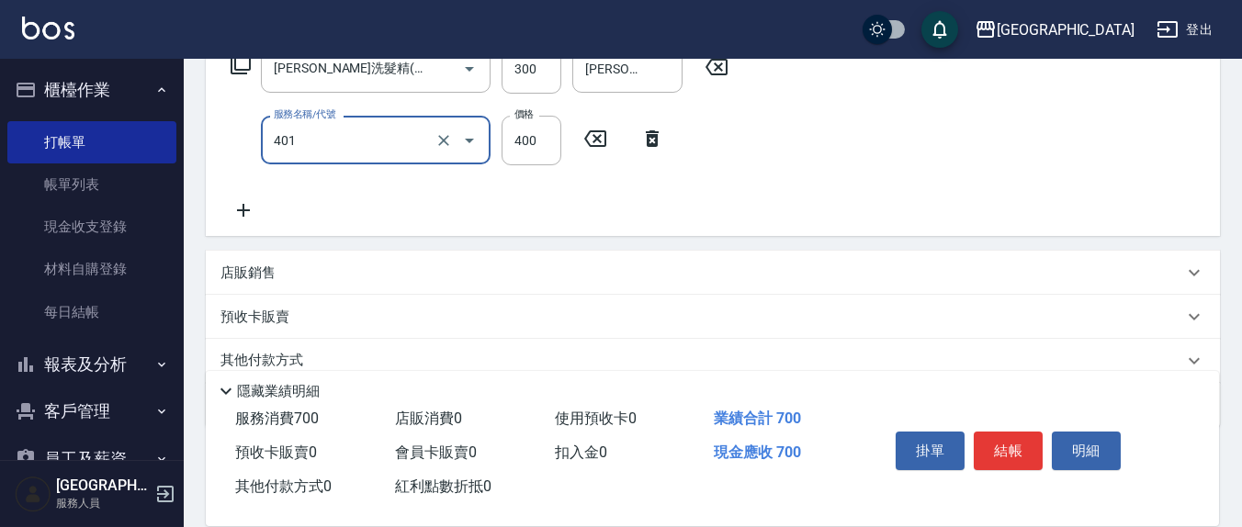
type input "剪髮(401)"
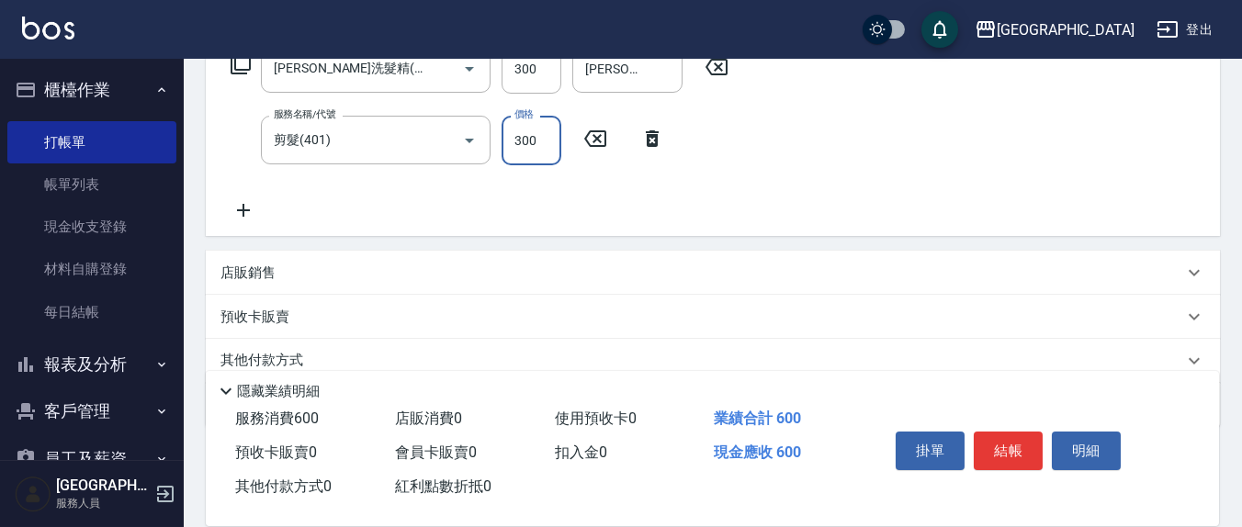
type input "300"
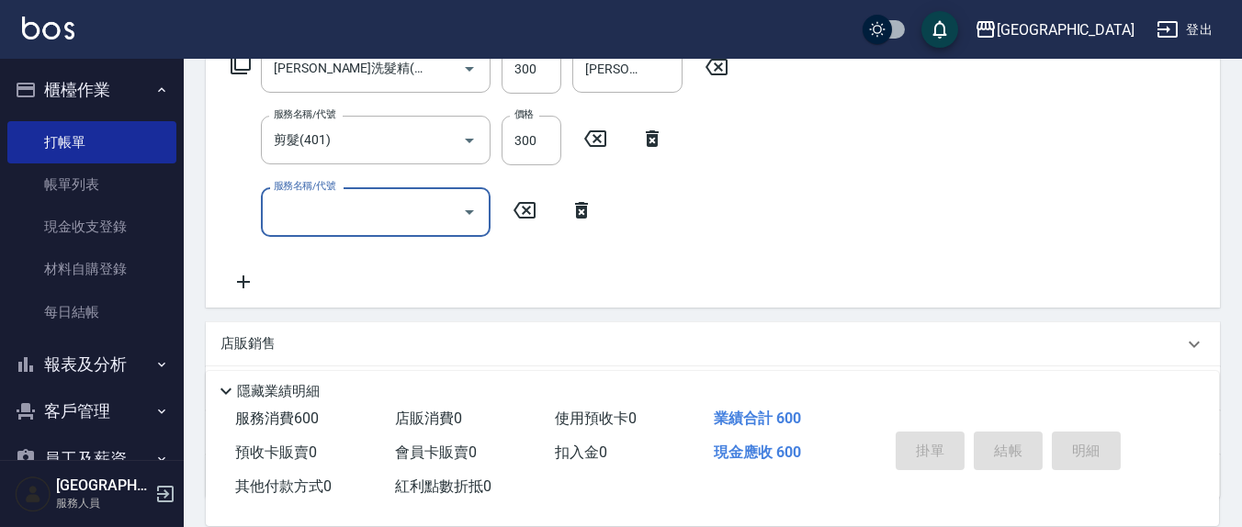
type input "[DATE] 14:52"
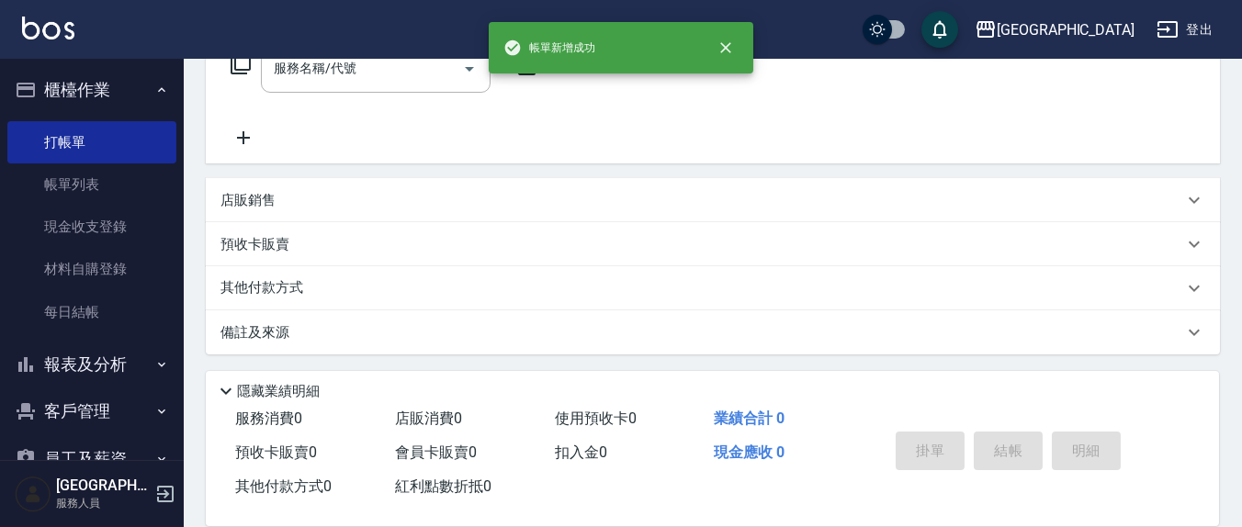
scroll to position [0, 0]
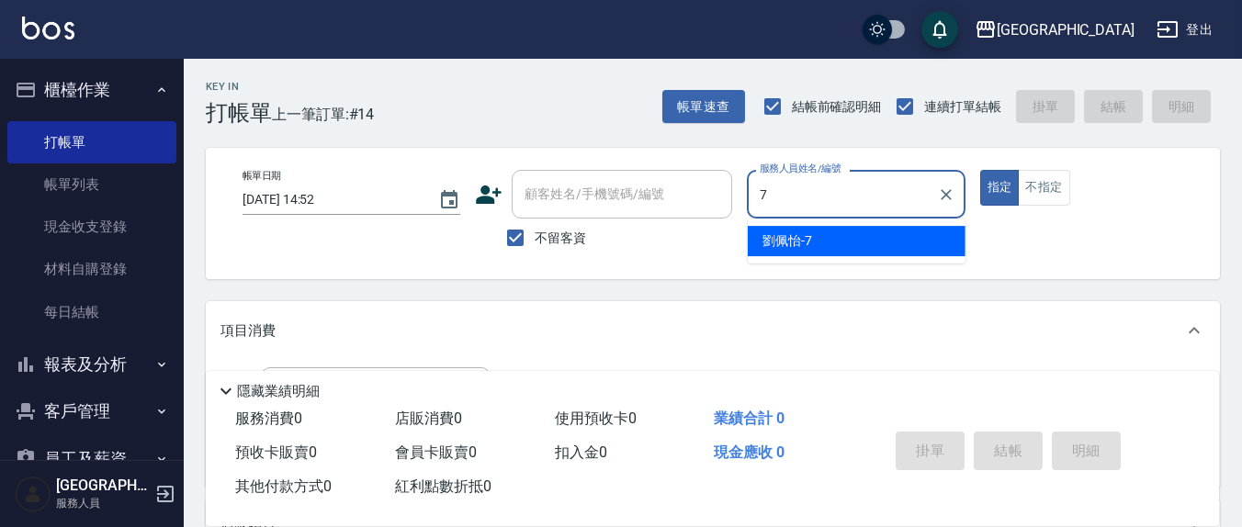
type input "[PERSON_NAME]7"
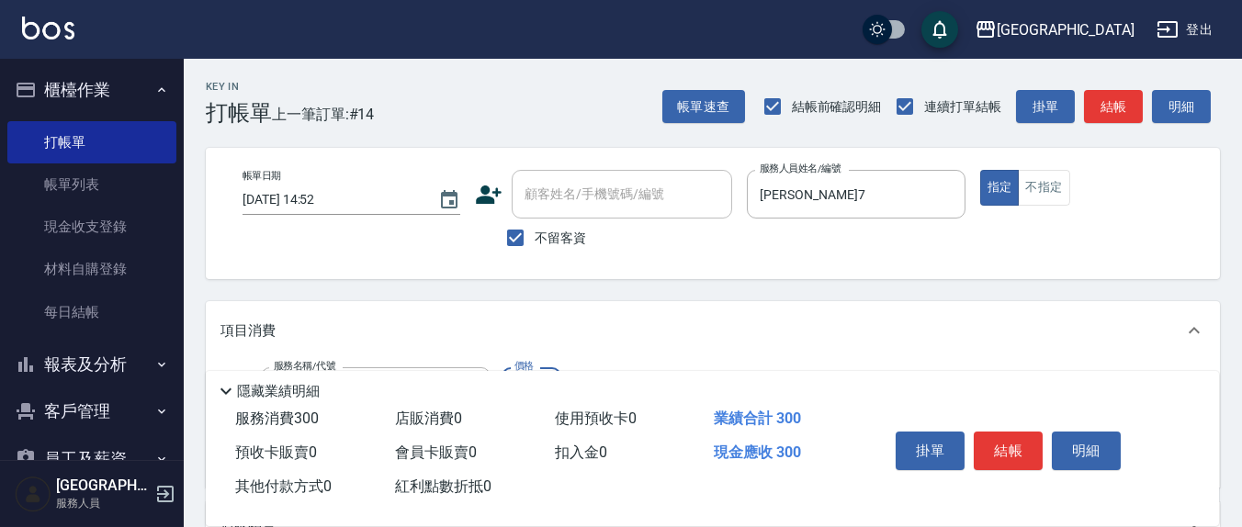
type input "[PERSON_NAME]洗髮精(210)"
type input "[PERSON_NAME]-22"
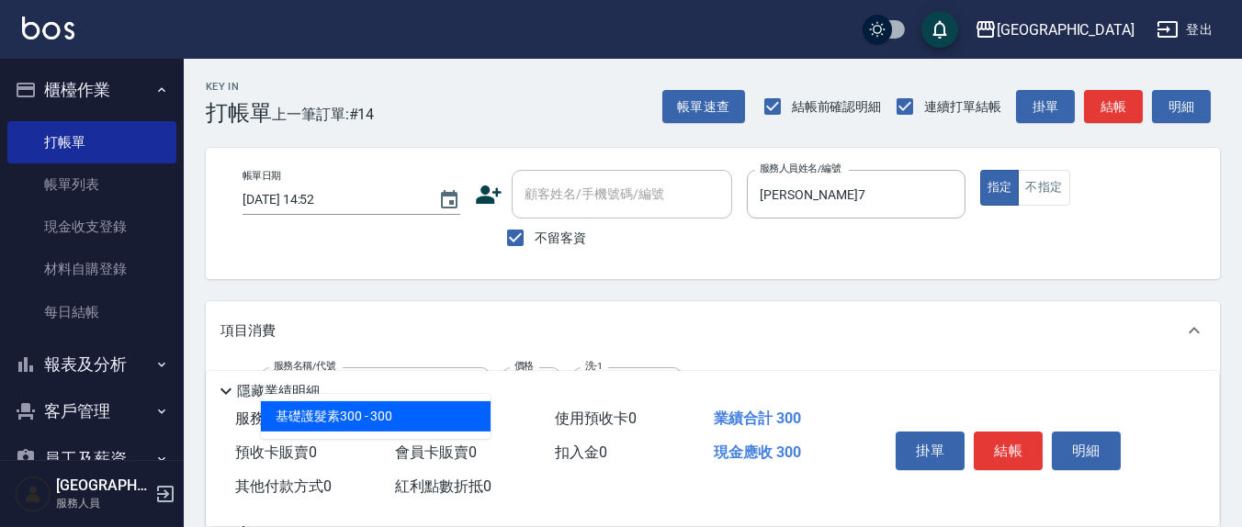
type input "基礎護髮素300(705)"
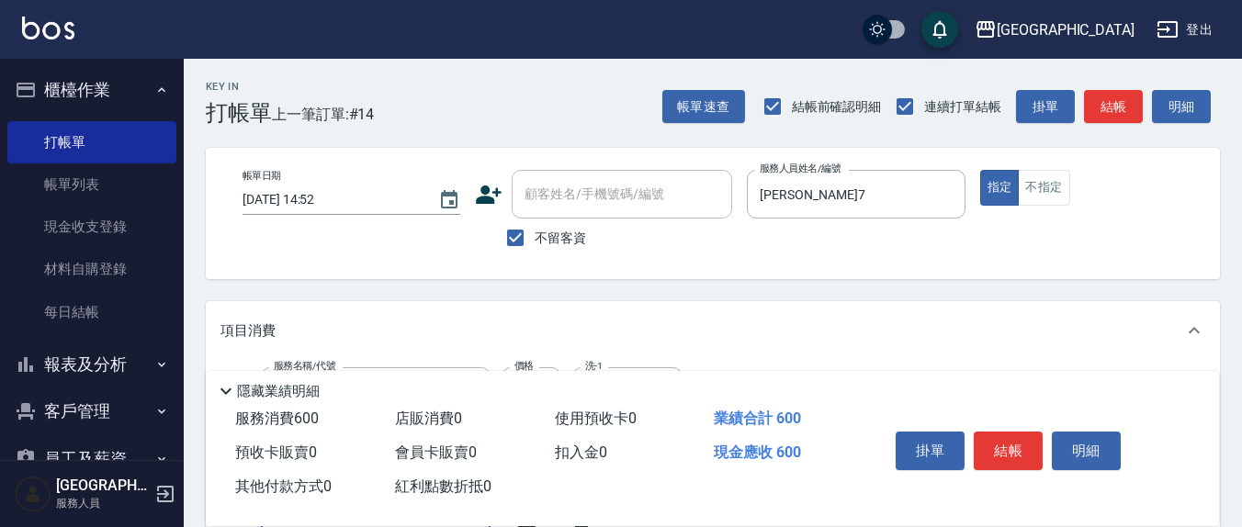
scroll to position [24, 0]
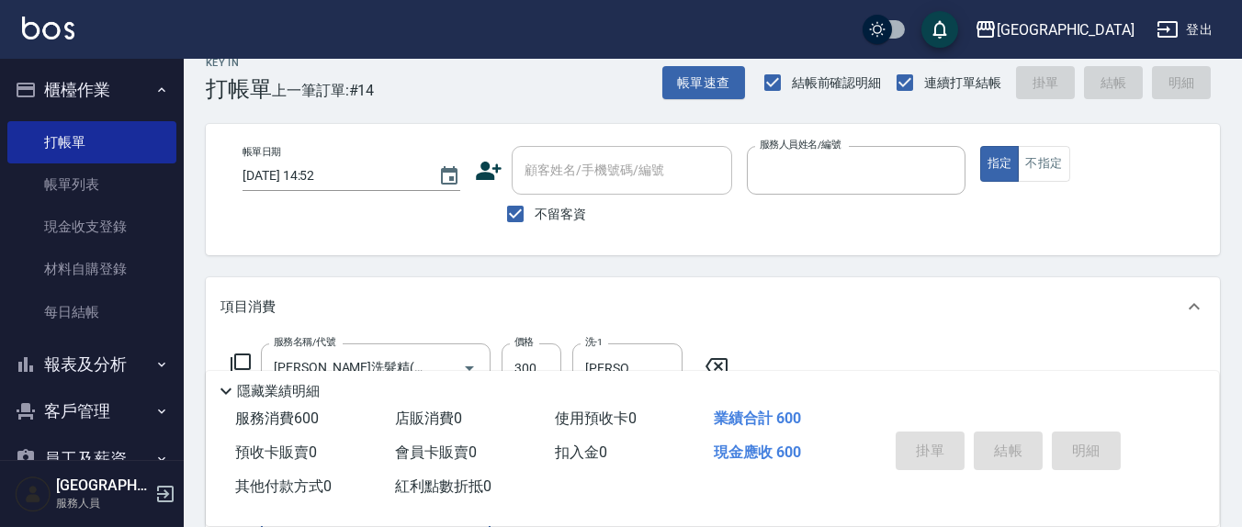
click at [980, 146] on button "指定" at bounding box center [1000, 164] width 40 height 36
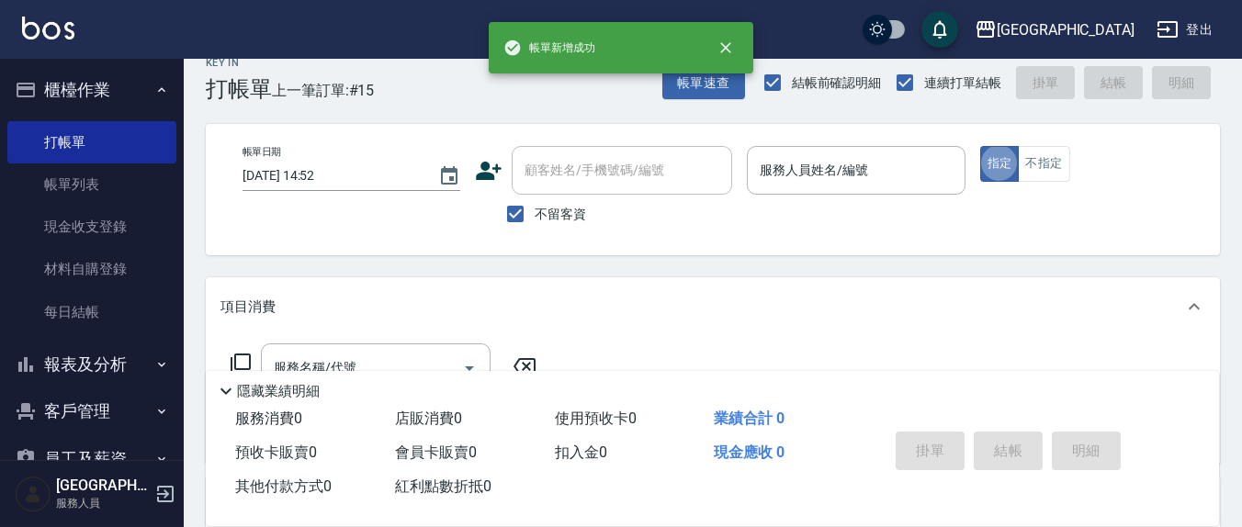
scroll to position [0, 0]
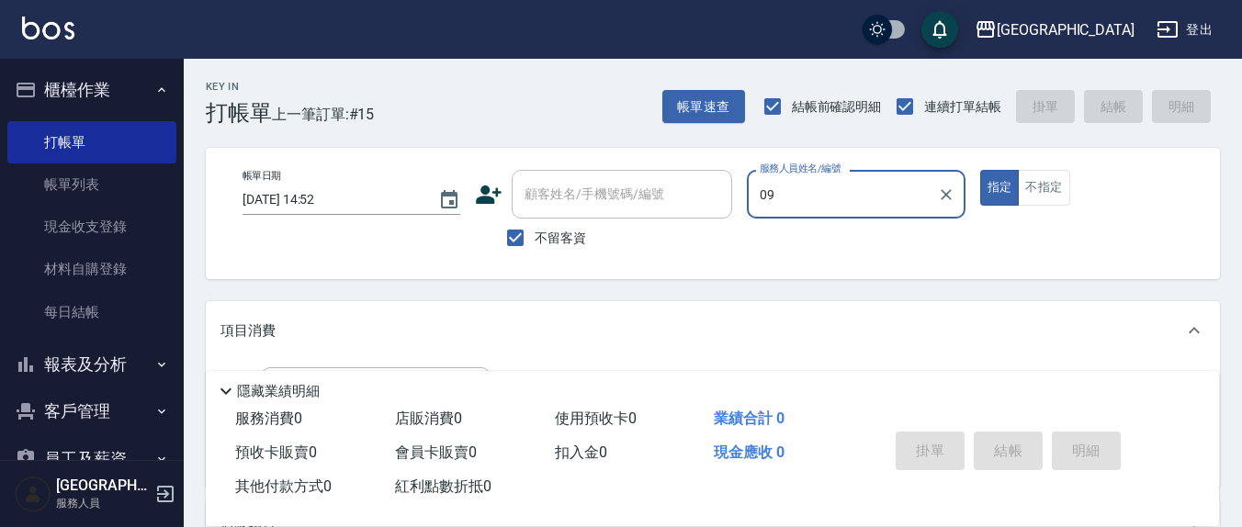
type input "0"
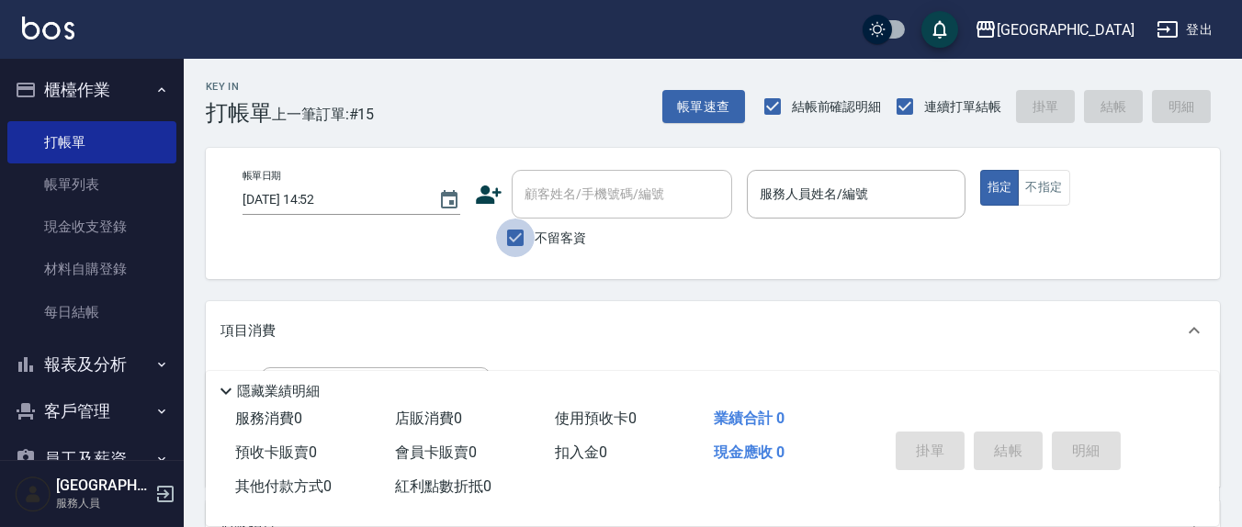
drag, startPoint x: 518, startPoint y: 243, endPoint x: 536, endPoint y: 223, distance: 26.0
click at [518, 241] on input "不留客資" at bounding box center [515, 238] width 39 height 39
checkbox input "false"
click at [542, 212] on div "顧客姓名/手機號碼/編號" at bounding box center [622, 194] width 221 height 49
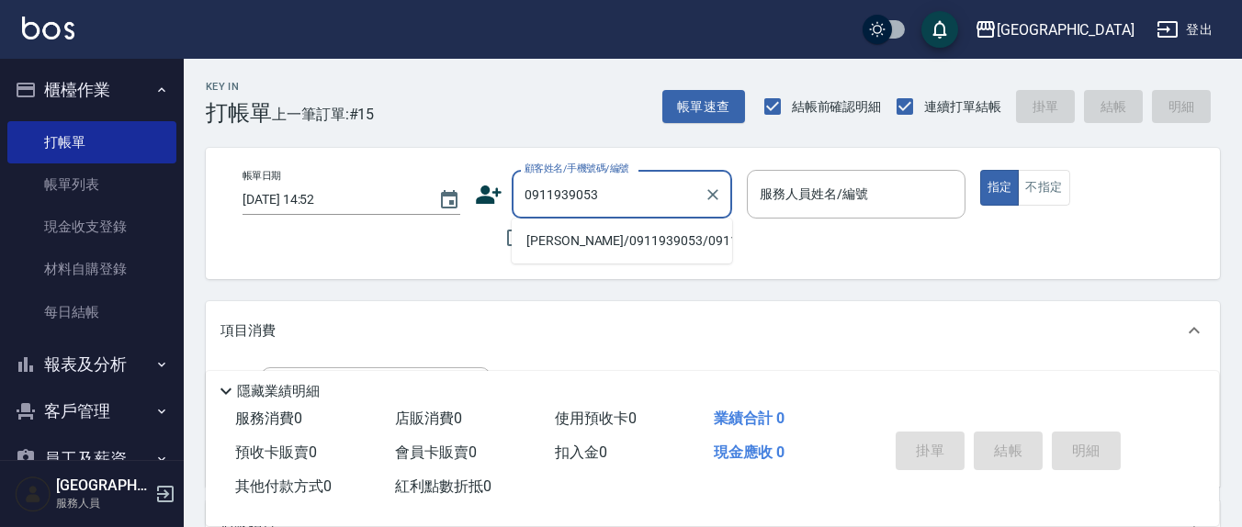
click at [574, 256] on li "[PERSON_NAME]/0911939053/0911939053" at bounding box center [622, 241] width 221 height 30
type input "[PERSON_NAME]/0911939053/0911939053"
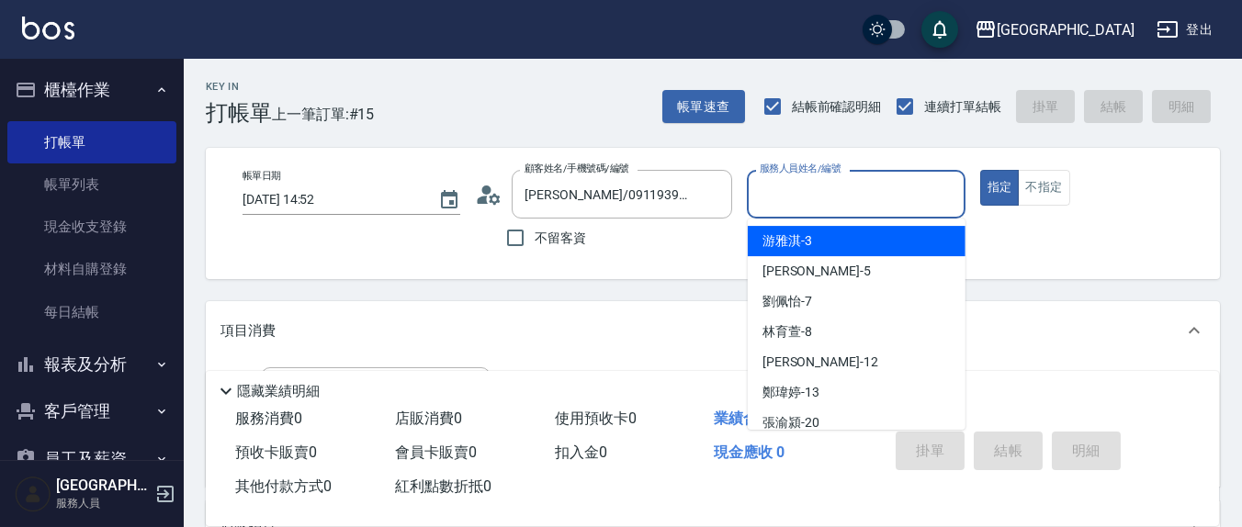
click at [854, 198] on input "服務人員姓名/編號" at bounding box center [855, 194] width 201 height 32
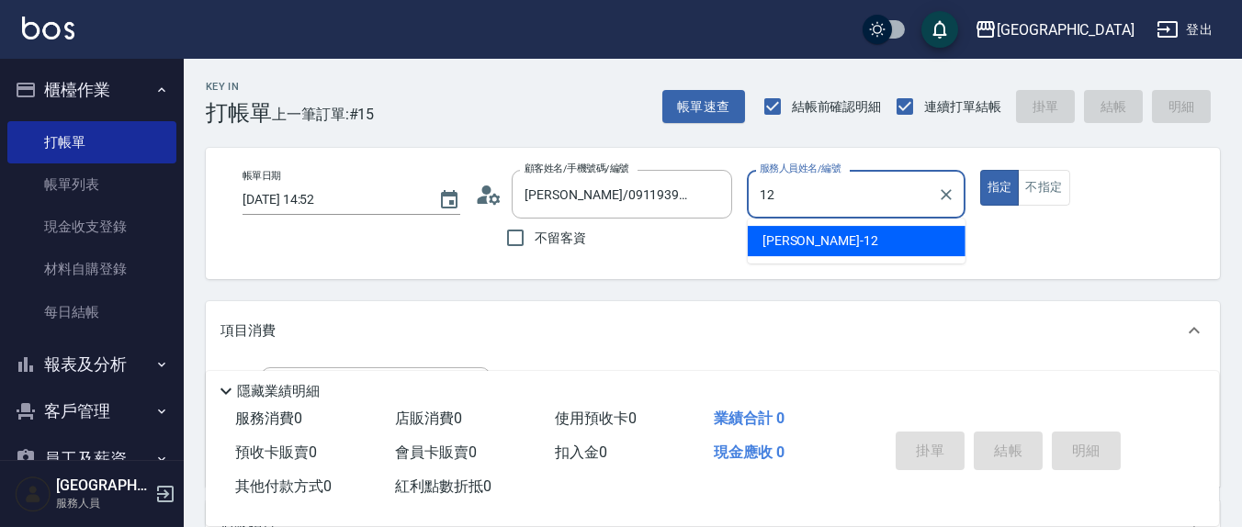
type input "[PERSON_NAME]-12"
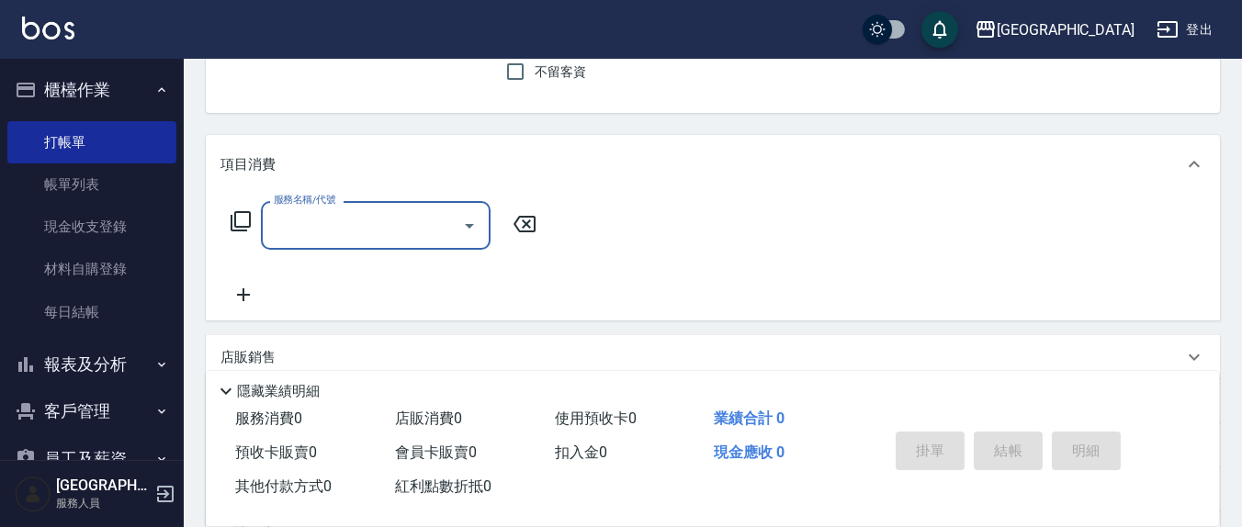
scroll to position [191, 0]
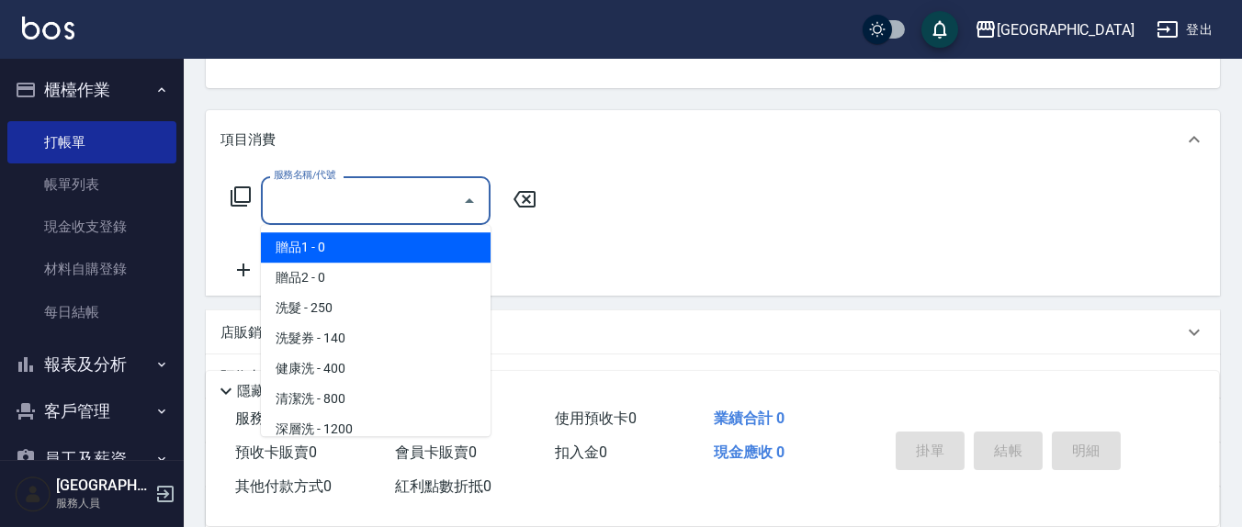
click at [380, 194] on input "服務名稱/代號" at bounding box center [362, 201] width 186 height 32
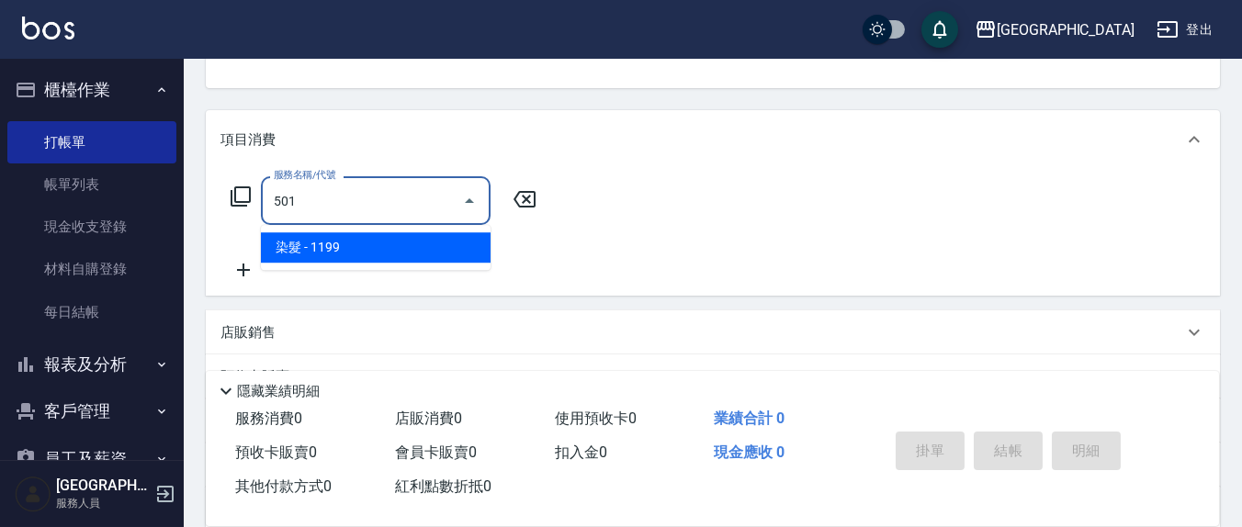
type input "染髮(501)"
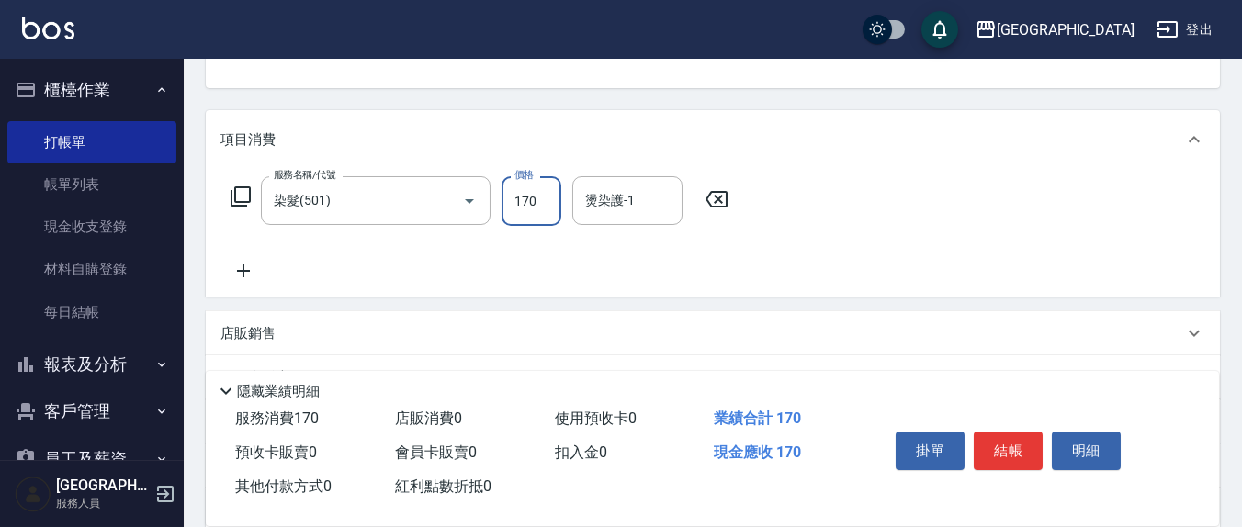
type input "170"
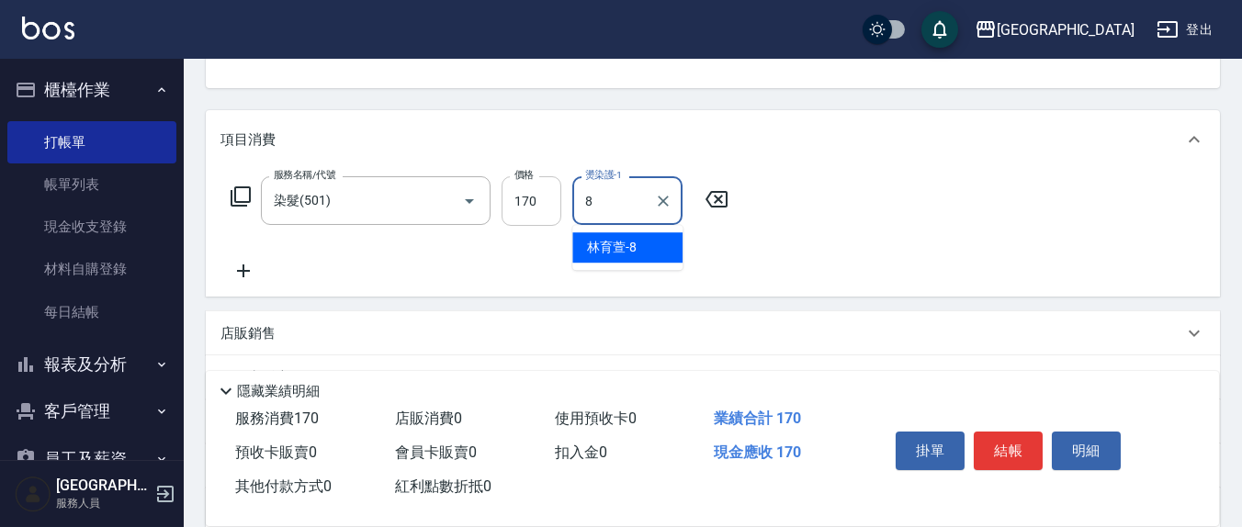
type input "8"
click at [542, 201] on input "170" at bounding box center [532, 201] width 60 height 50
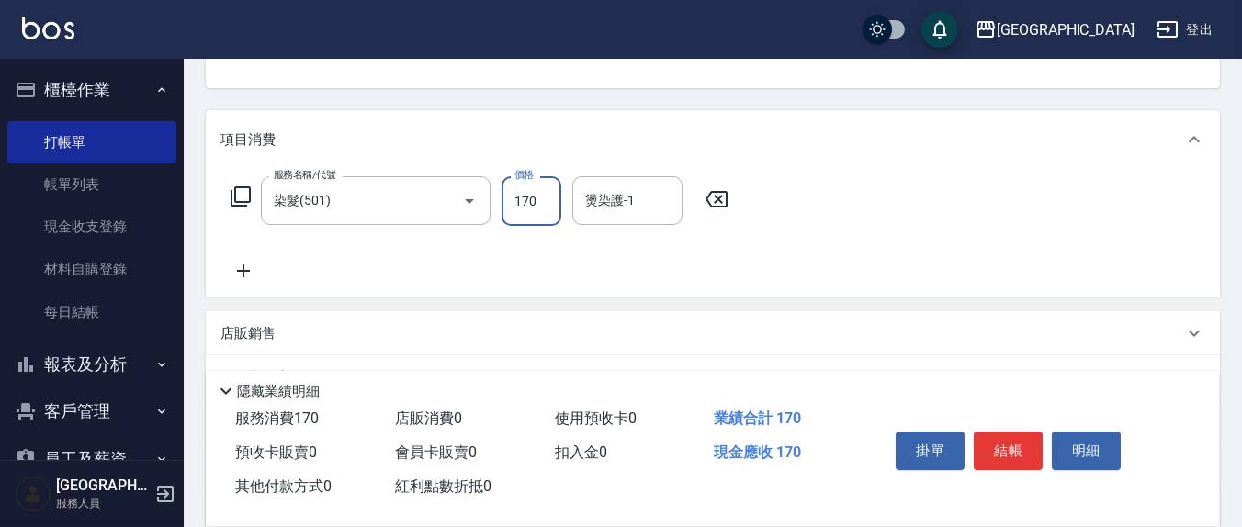
type input "1700"
click at [651, 200] on input "燙染護-1" at bounding box center [628, 201] width 94 height 32
type input "林育萱-8"
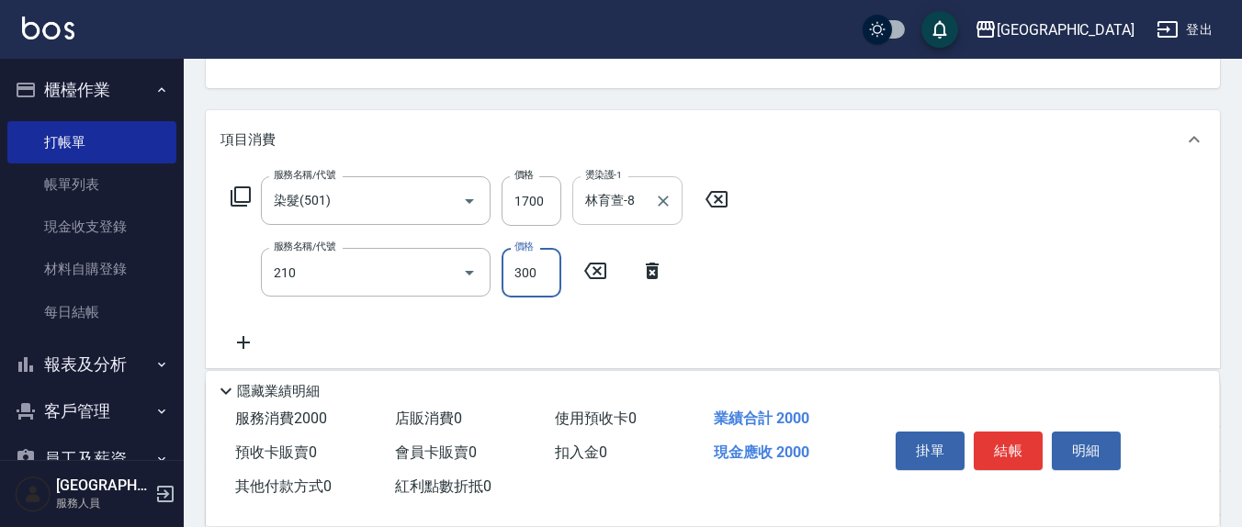
type input "[PERSON_NAME]洗髮精(210)"
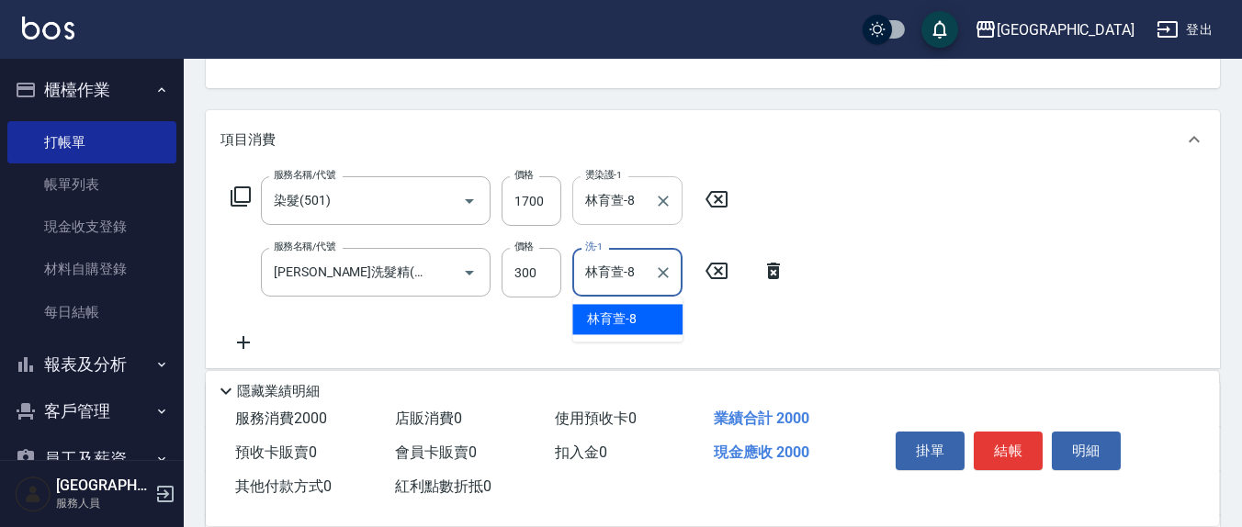
type input "林育萱-8"
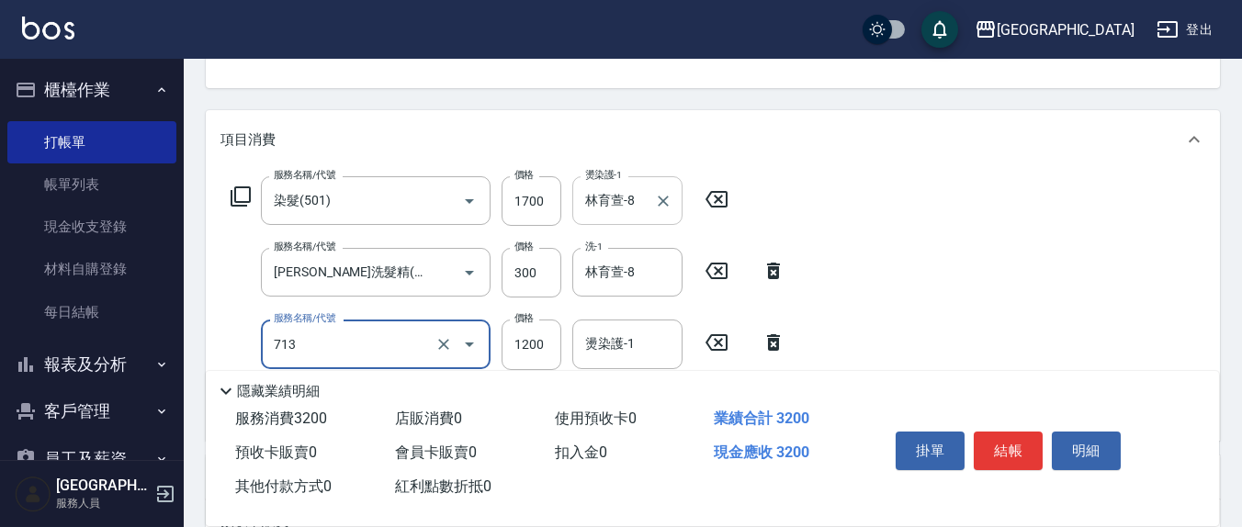
type input "水樣結構式1200(713)"
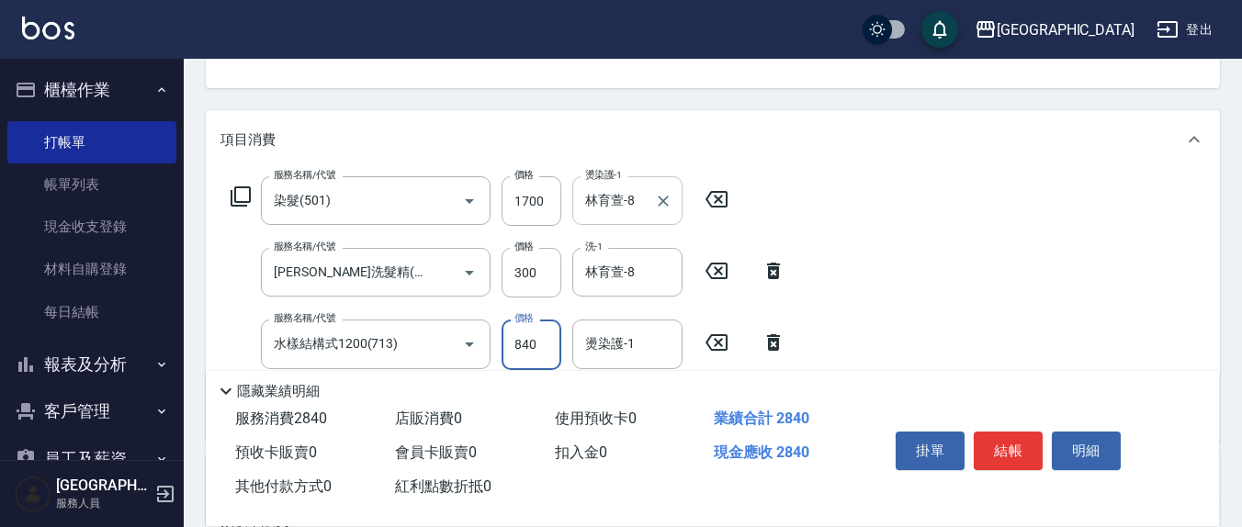
type input "840"
type input "林育萱-8"
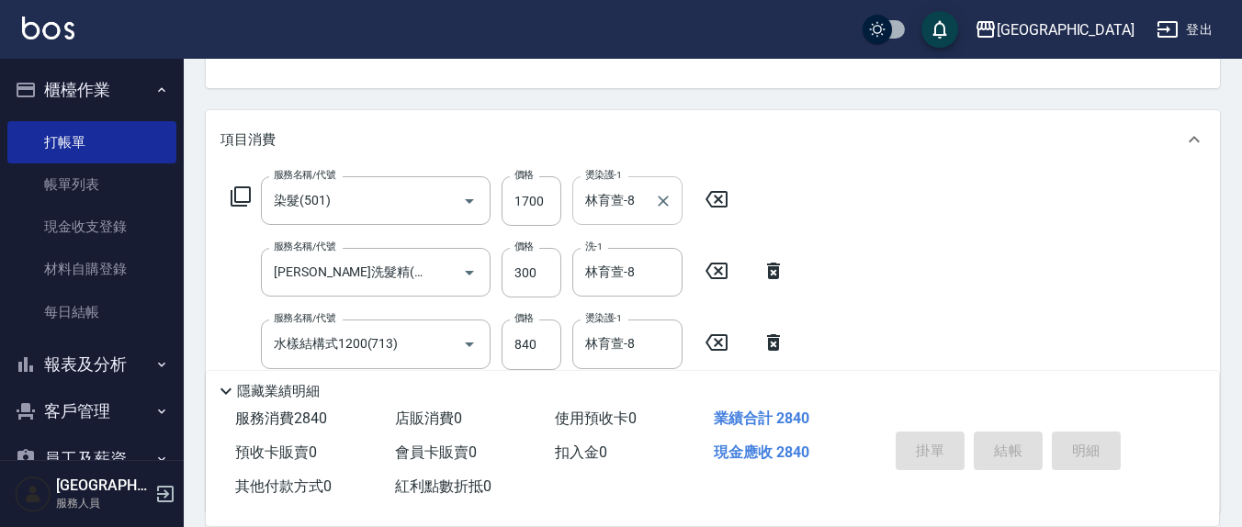
type input "[DATE] 14:53"
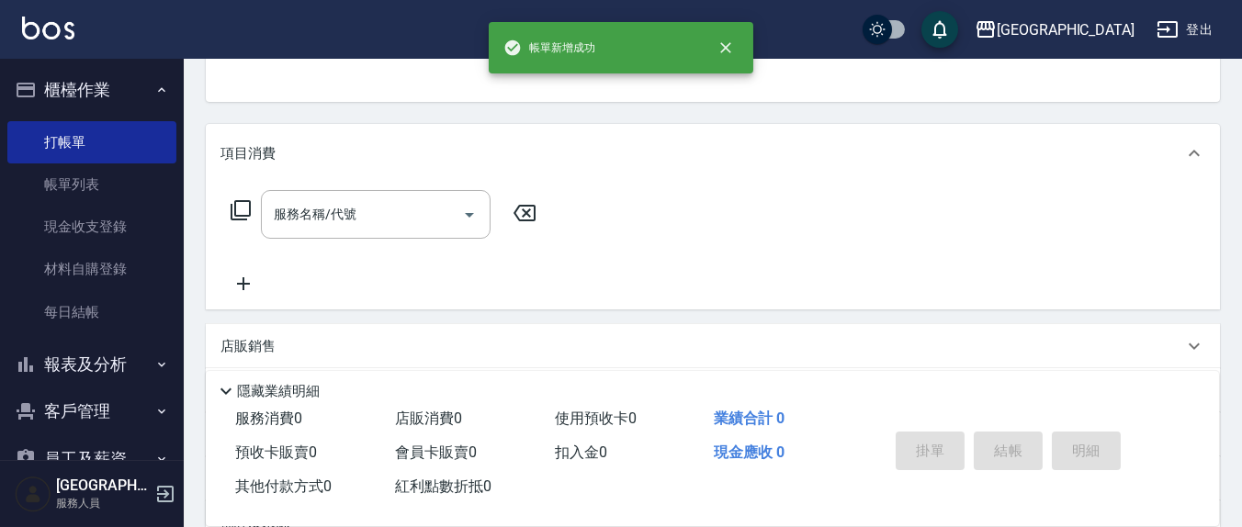
scroll to position [0, 0]
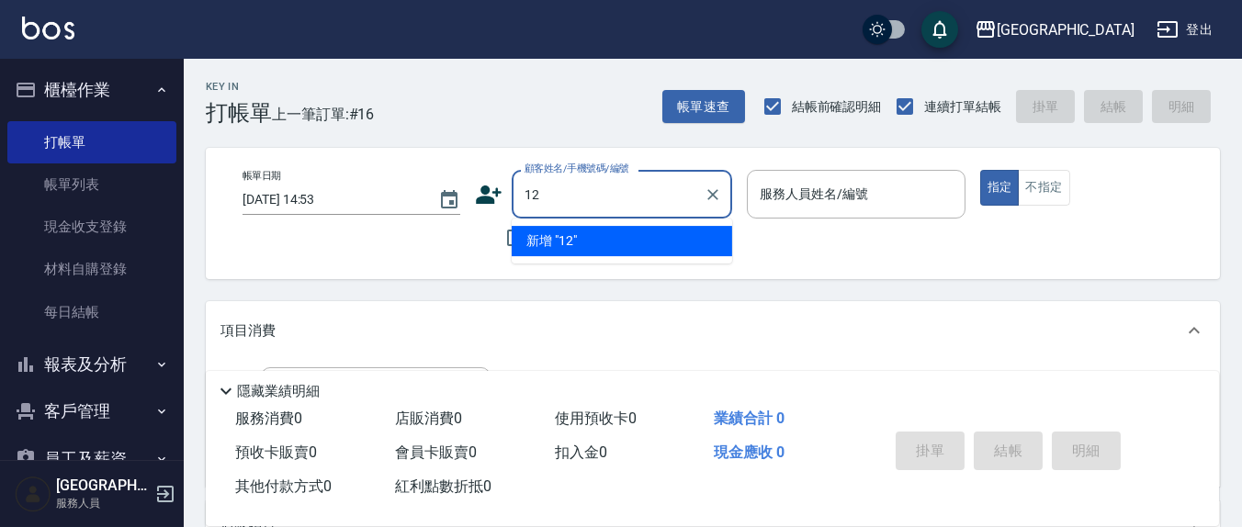
type input "12"
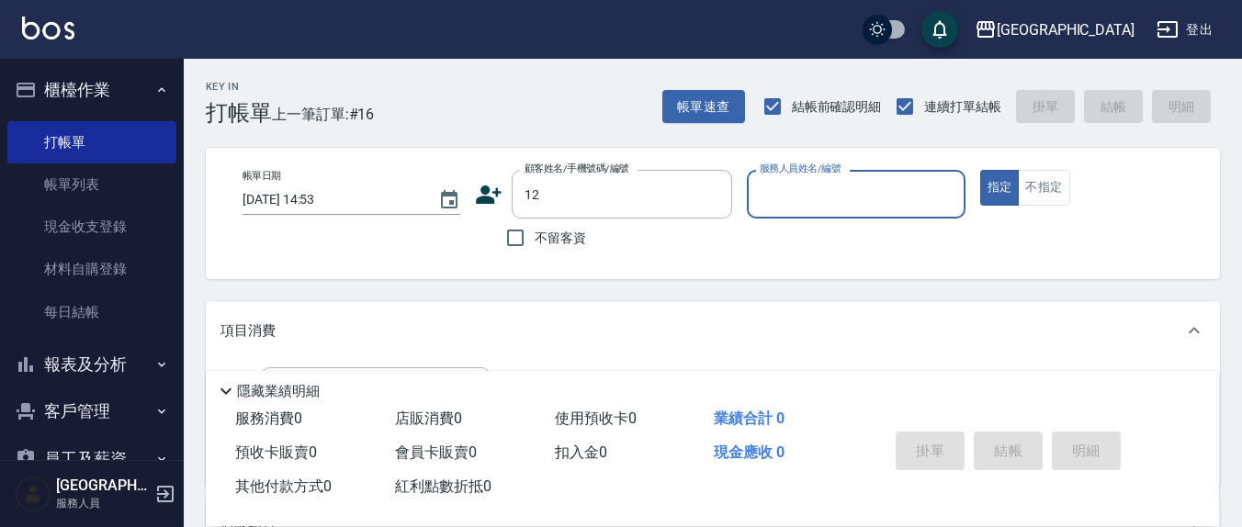
click at [980, 170] on button "指定" at bounding box center [1000, 188] width 40 height 36
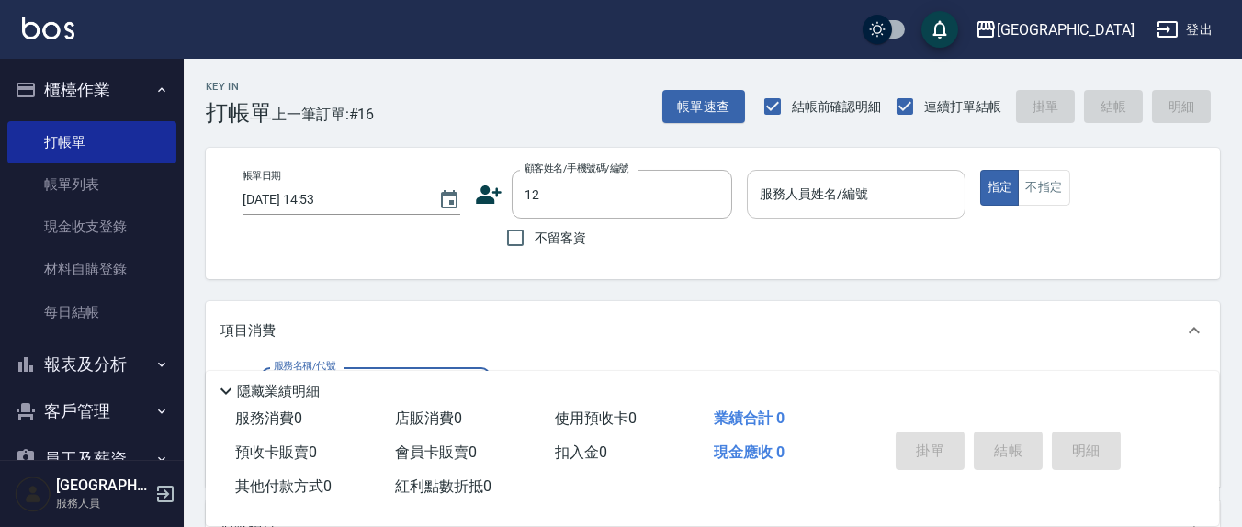
drag, startPoint x: 514, startPoint y: 236, endPoint x: 824, endPoint y: 206, distance: 312.1
click at [515, 236] on input "不留客資" at bounding box center [515, 238] width 39 height 39
checkbox input "true"
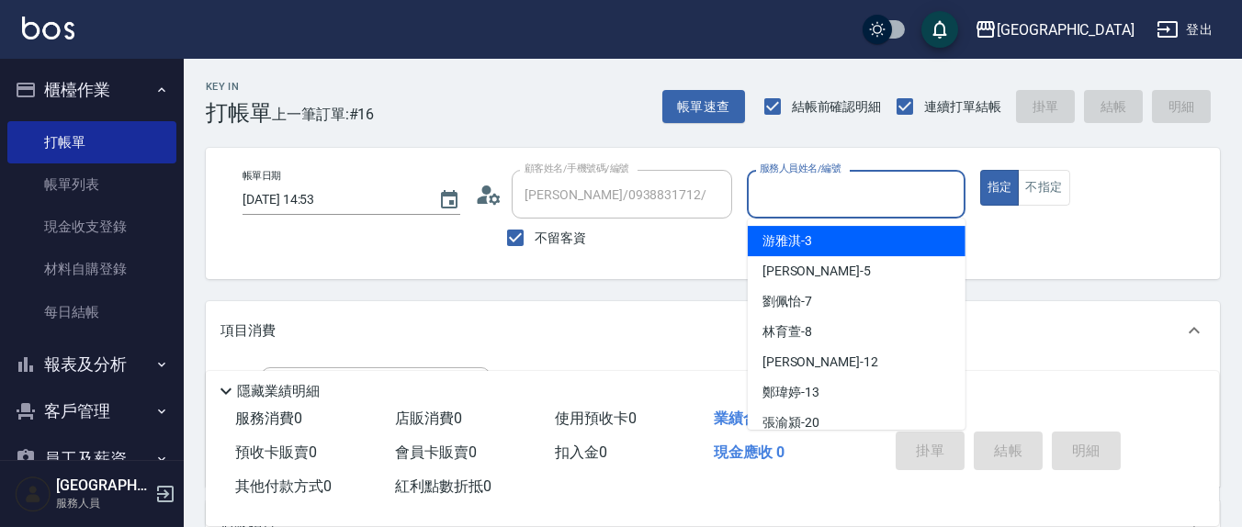
click at [824, 195] on input "服務人員姓名/編號" at bounding box center [855, 194] width 201 height 32
type input "[PERSON_NAME]/09182605222/"
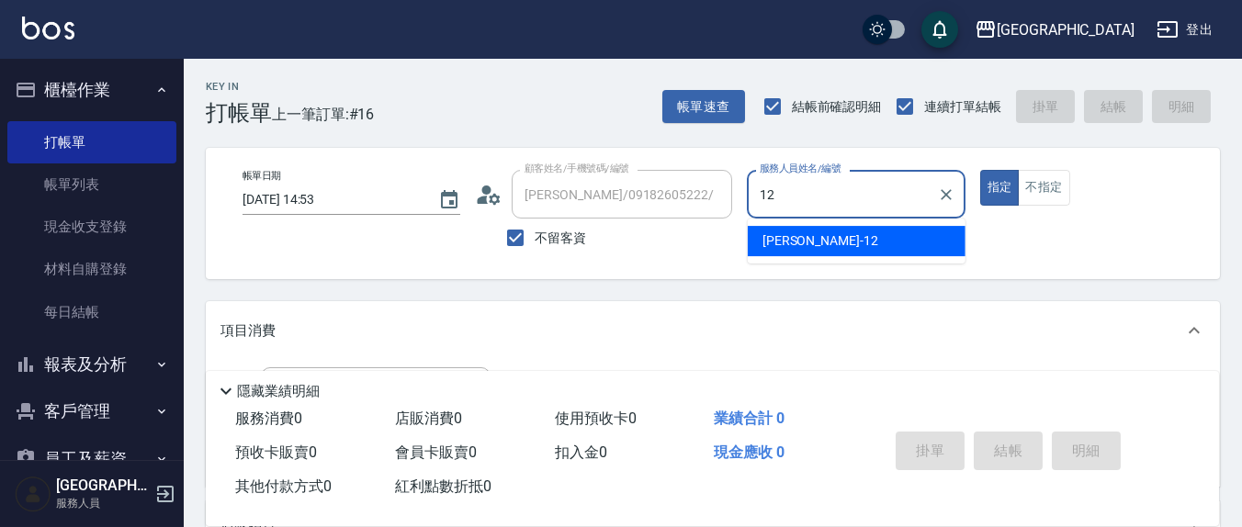
type input "[PERSON_NAME]-12"
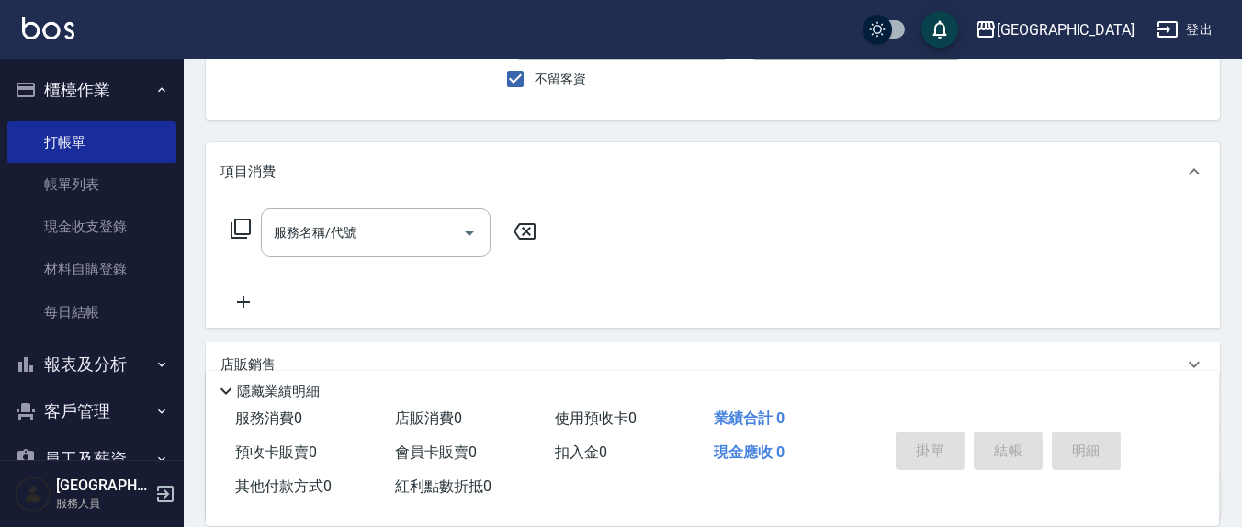
scroll to position [191, 0]
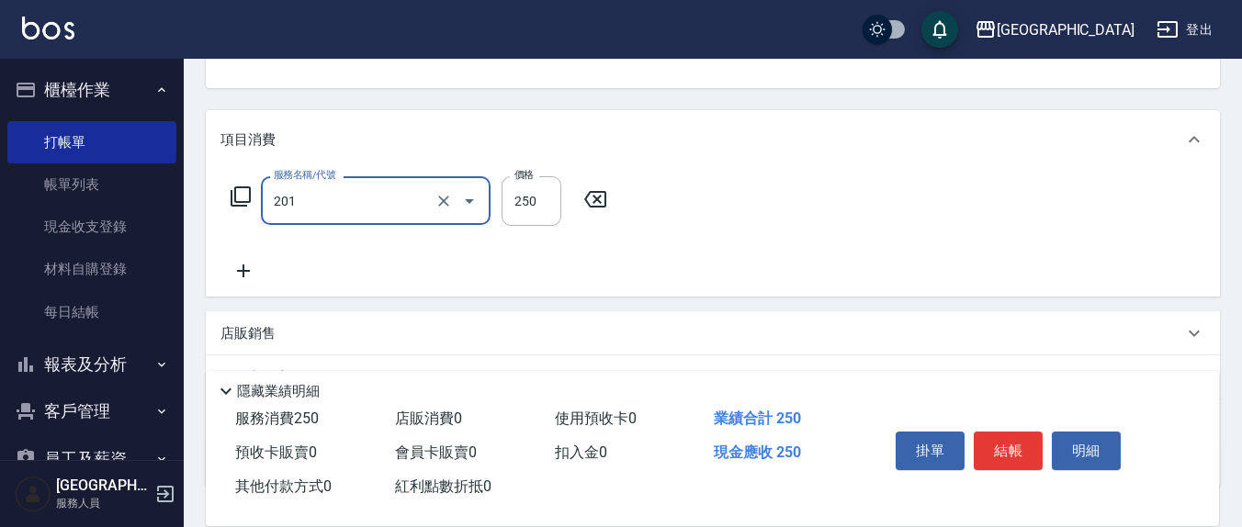
type input "洗髮(201)"
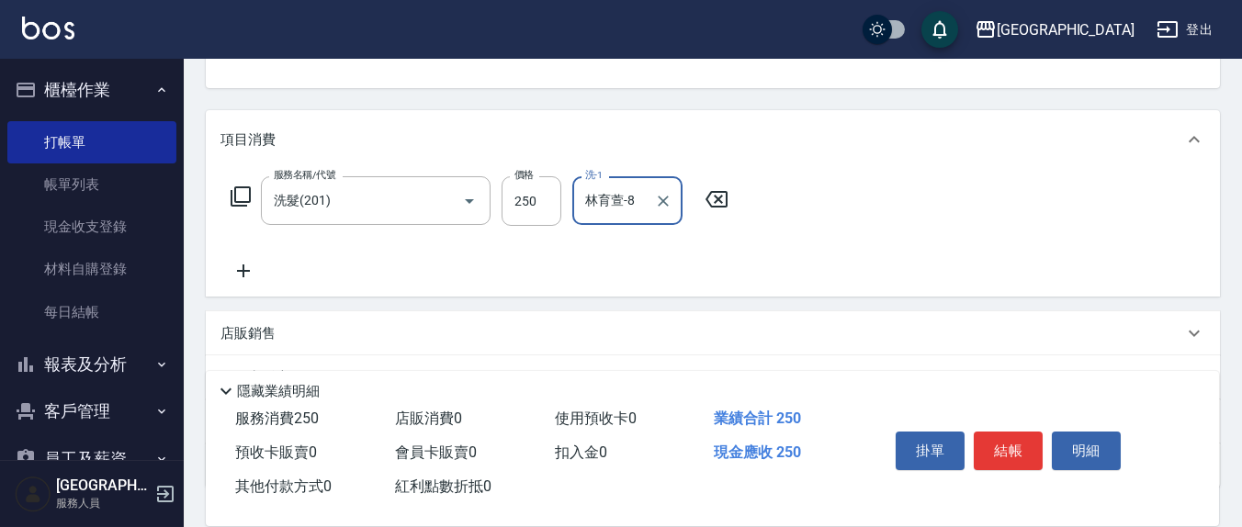
type input "林育萱-8"
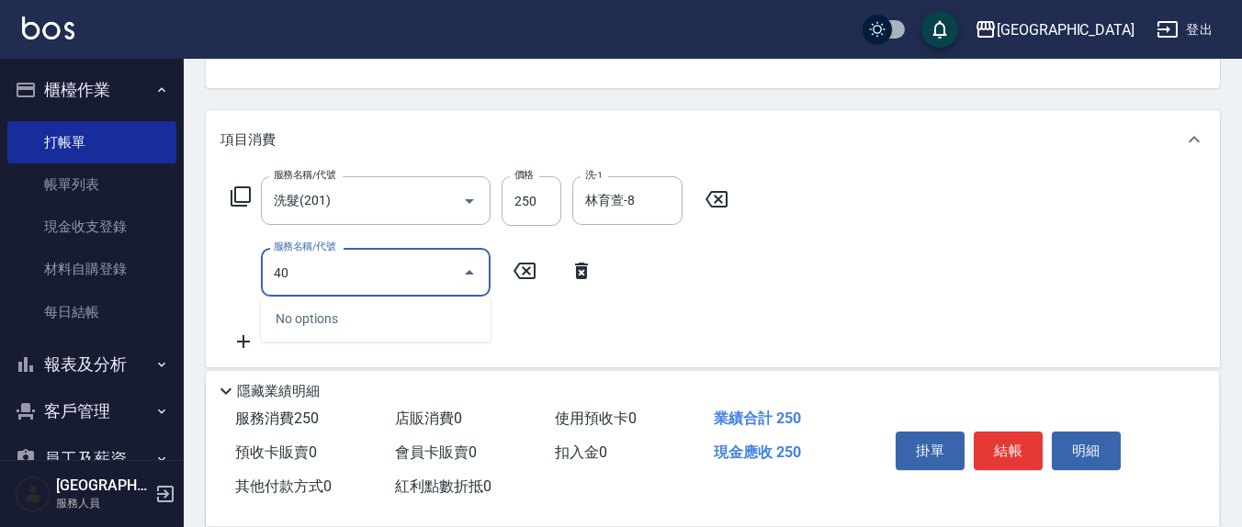
type input "401"
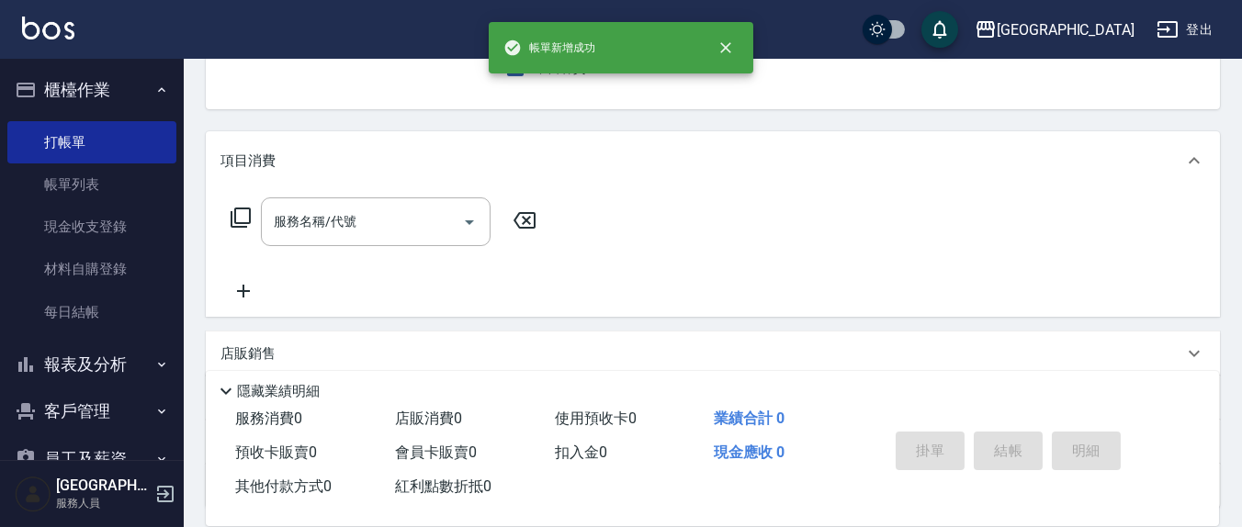
scroll to position [0, 0]
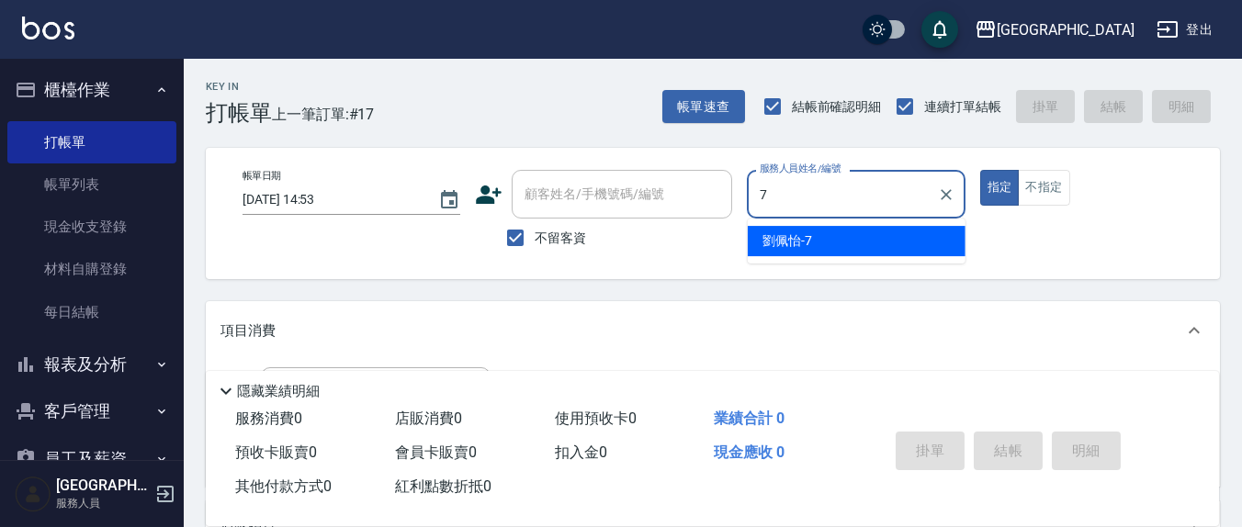
type input "[PERSON_NAME]7"
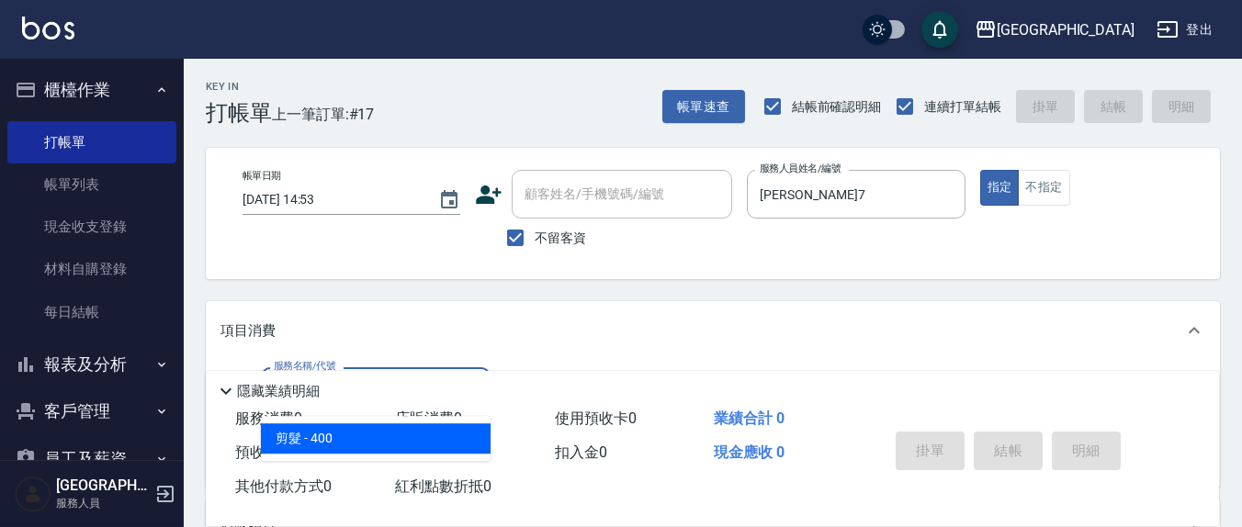
type input "剪髮(401)"
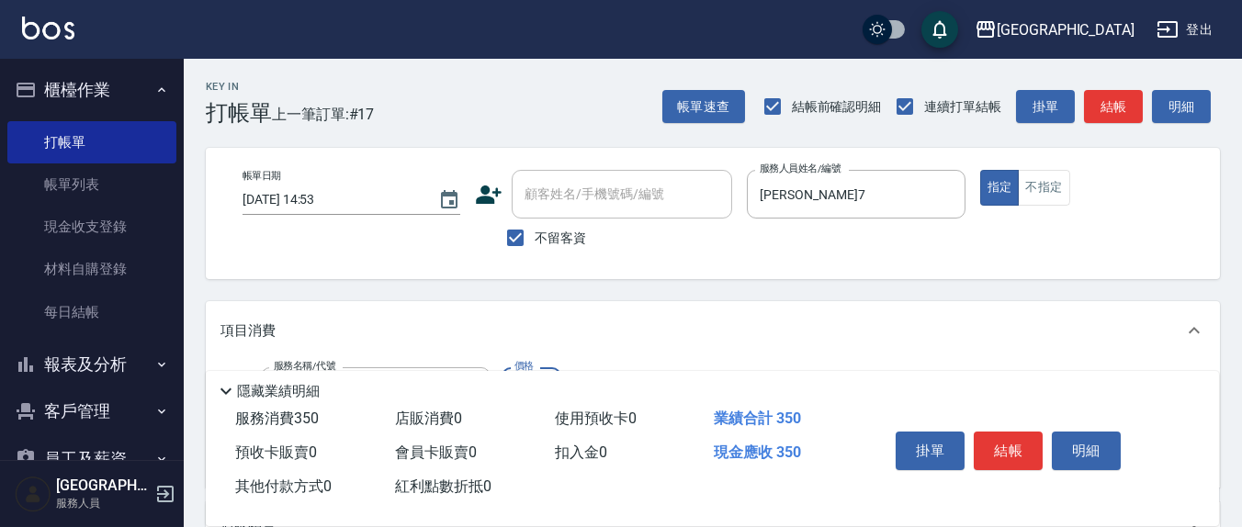
type input "350"
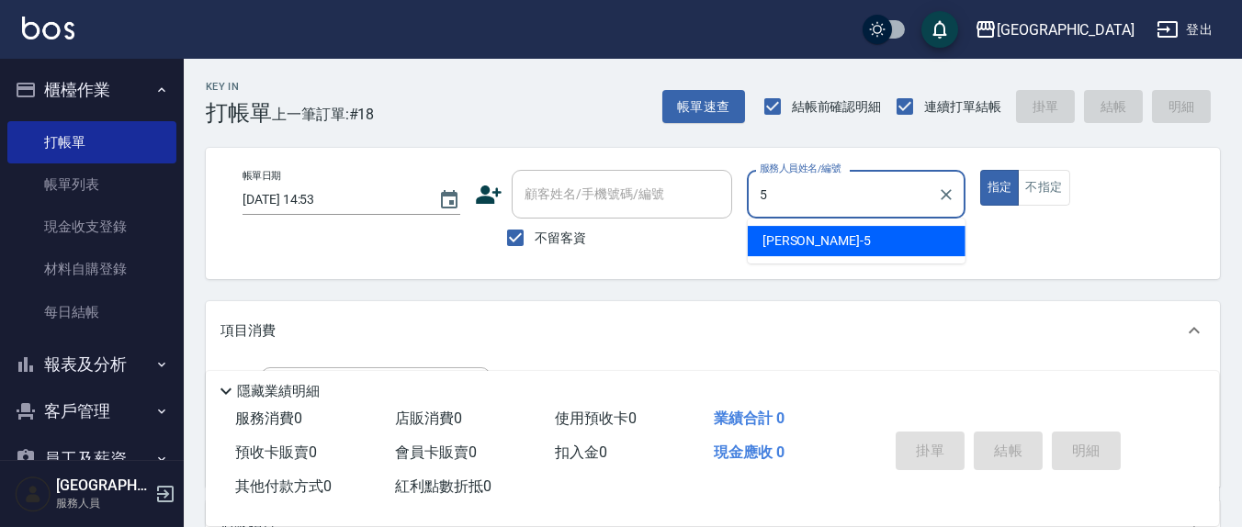
type input "[PERSON_NAME]5"
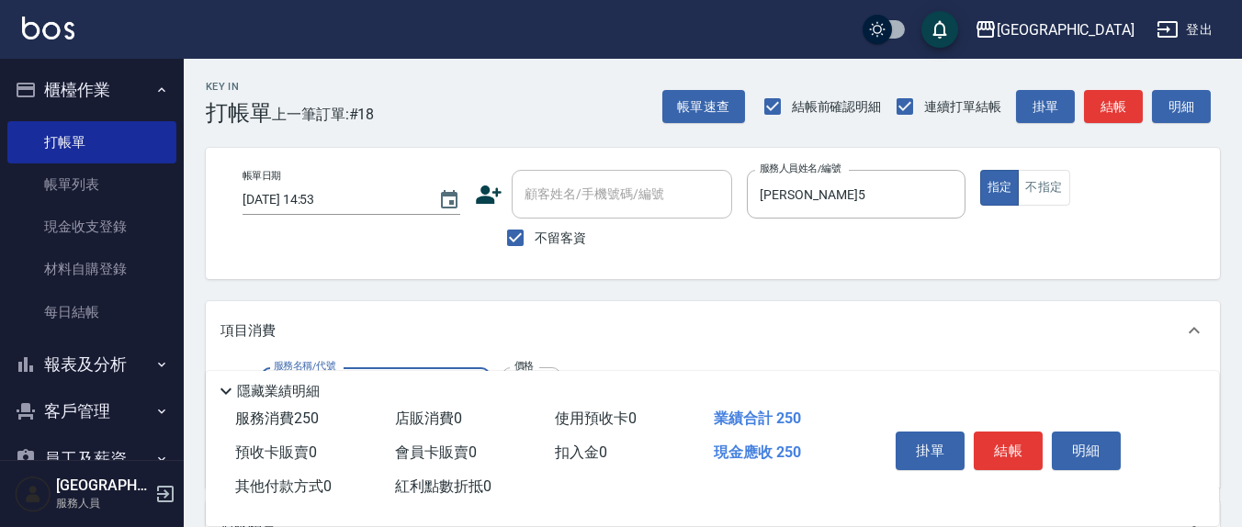
type input "洗髮(201)"
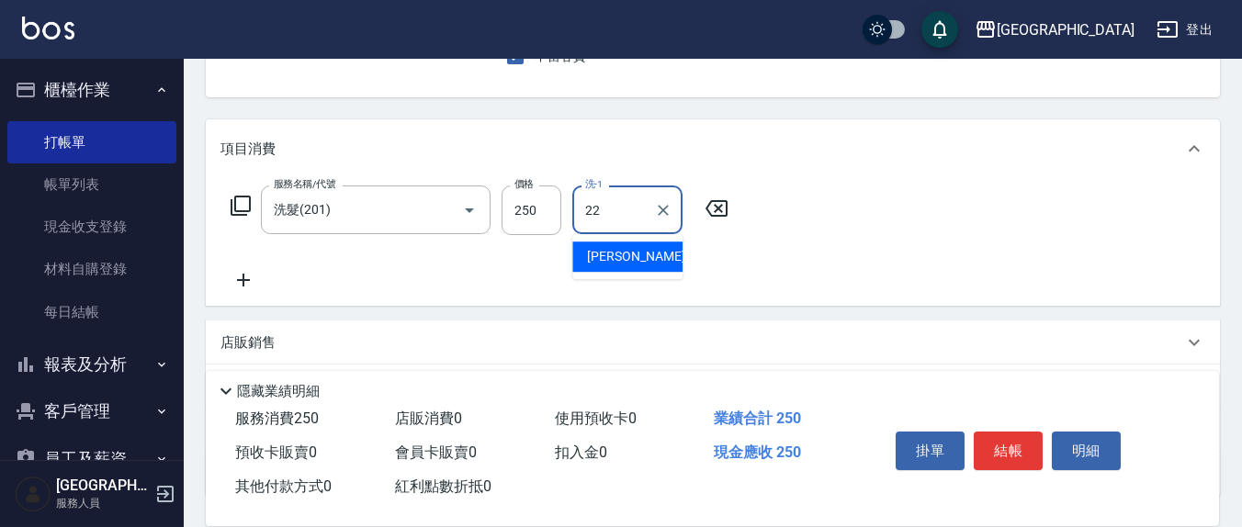
scroll to position [324, 0]
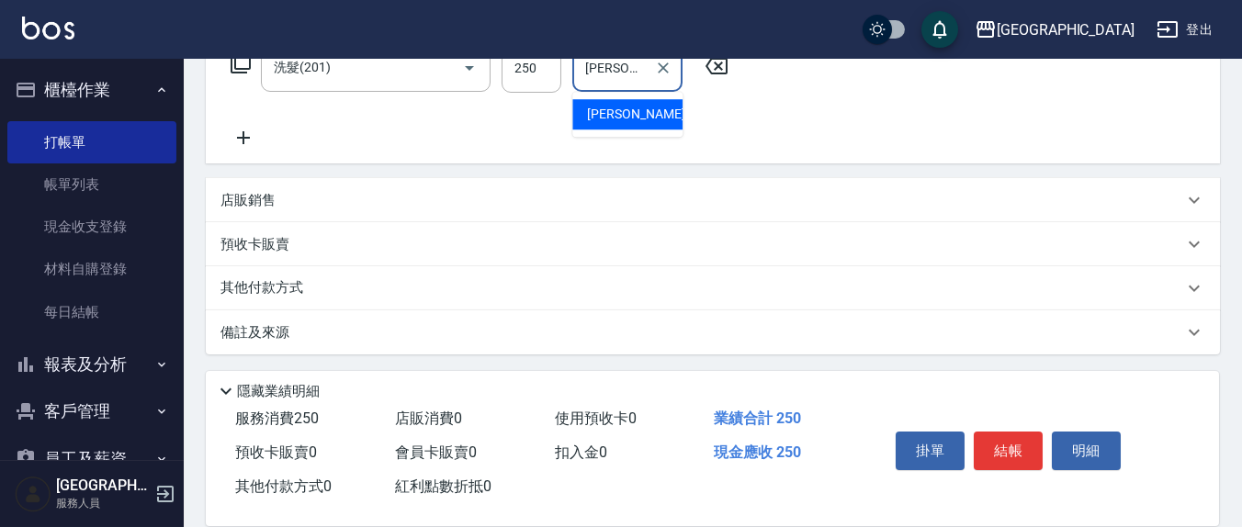
type input "[PERSON_NAME]-22"
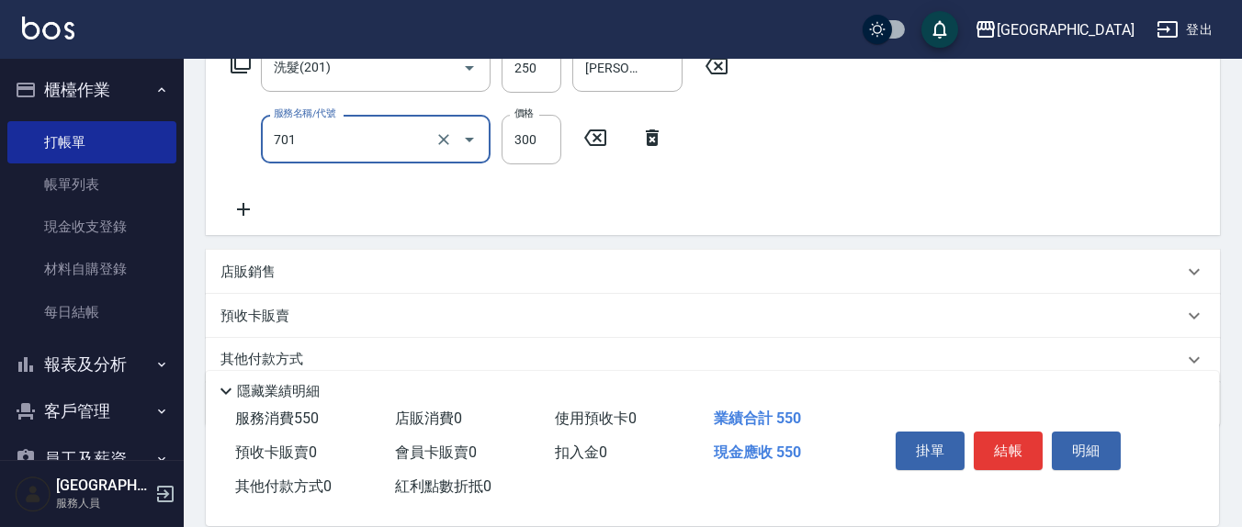
type input "自備護髮(701)"
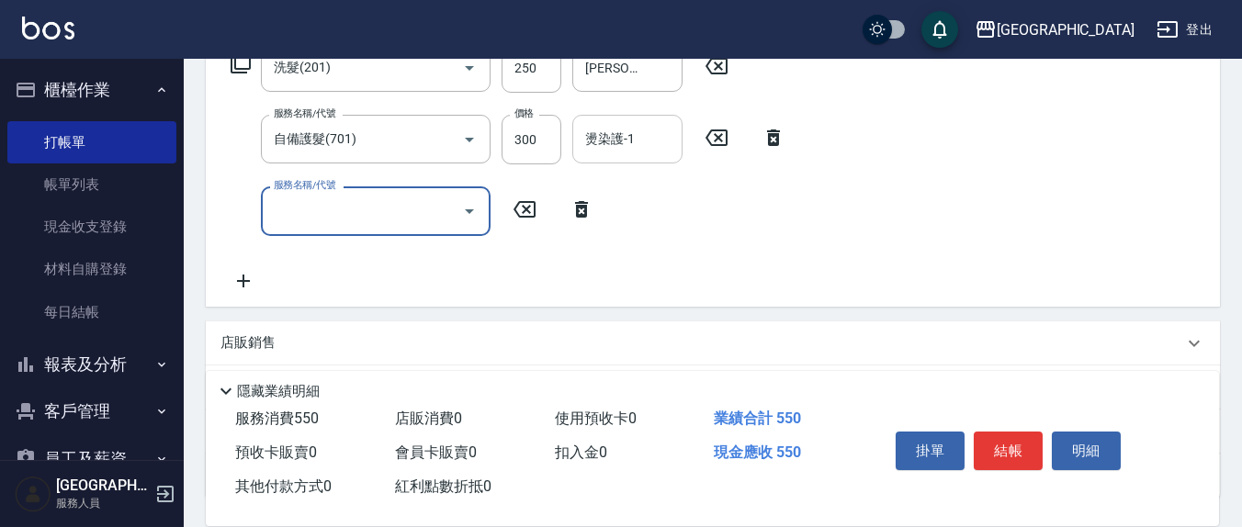
click at [621, 142] on div "燙染護-1 燙染護-1" at bounding box center [627, 139] width 110 height 49
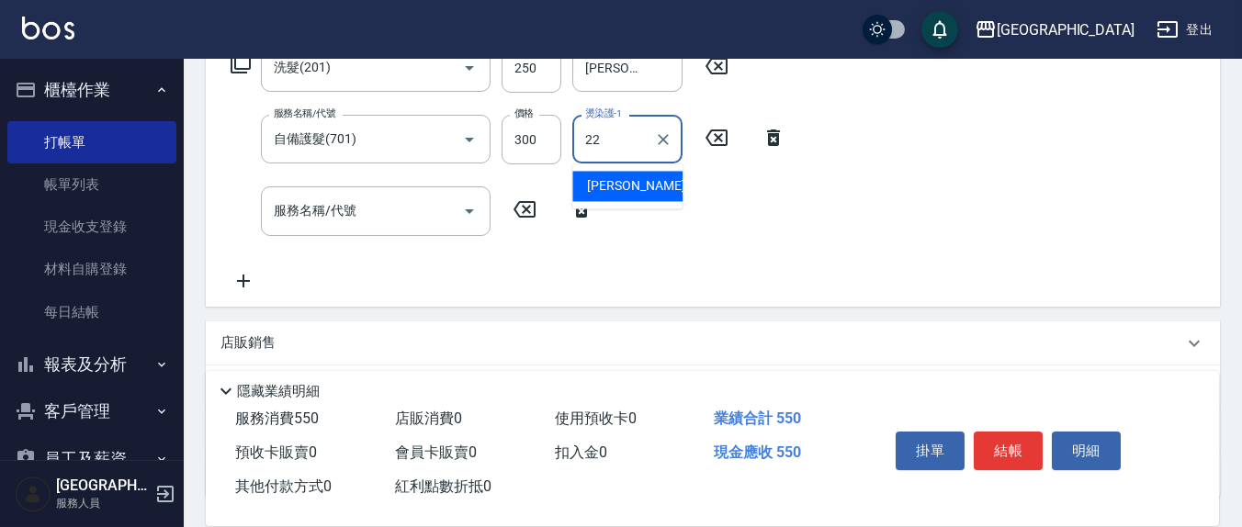
type input "[PERSON_NAME]-22"
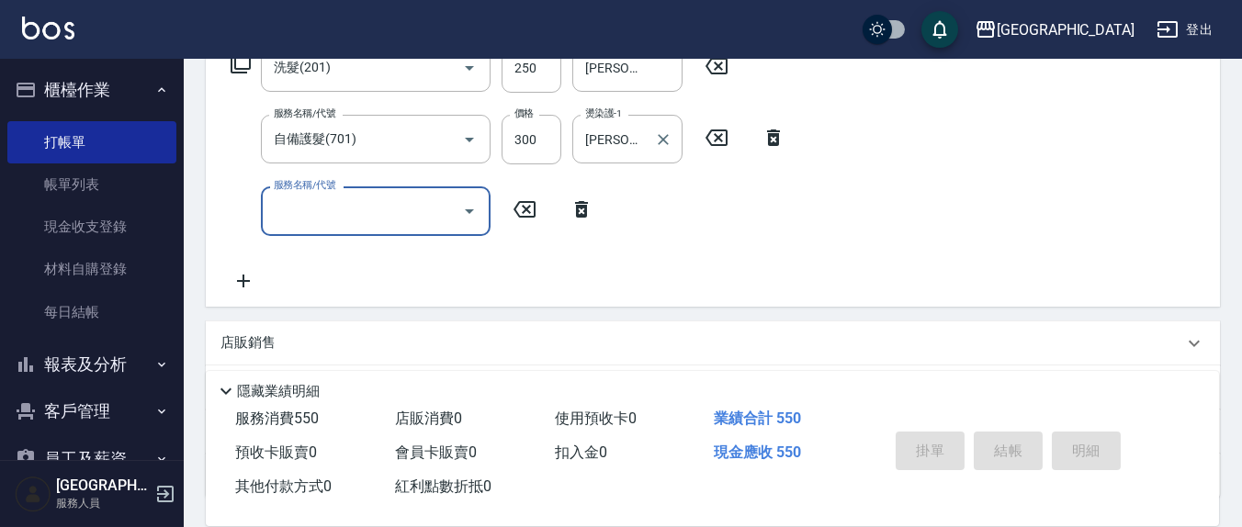
type input "[DATE] 14:54"
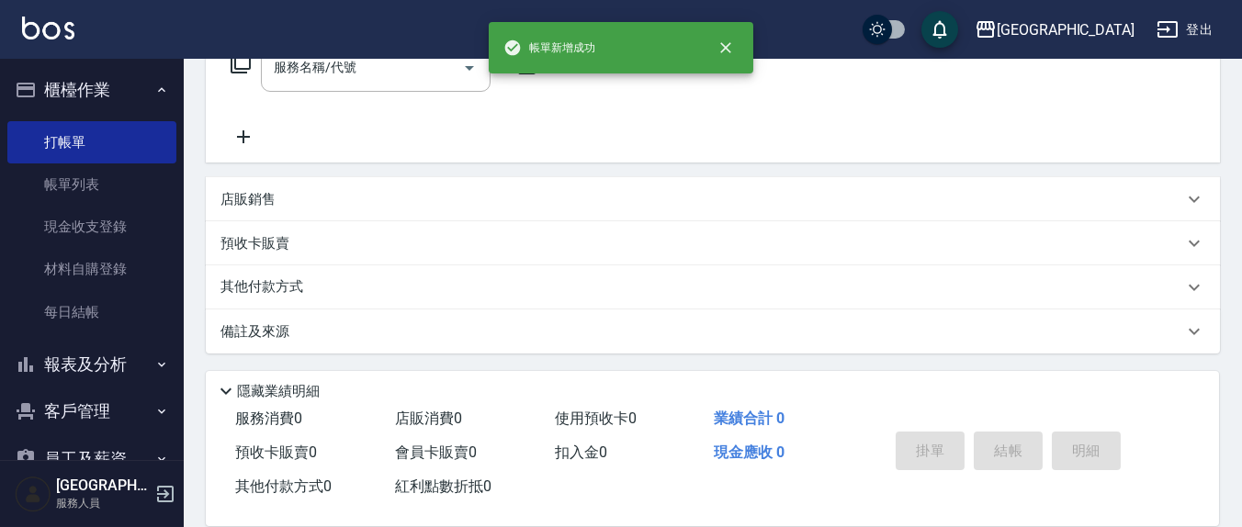
scroll to position [0, 0]
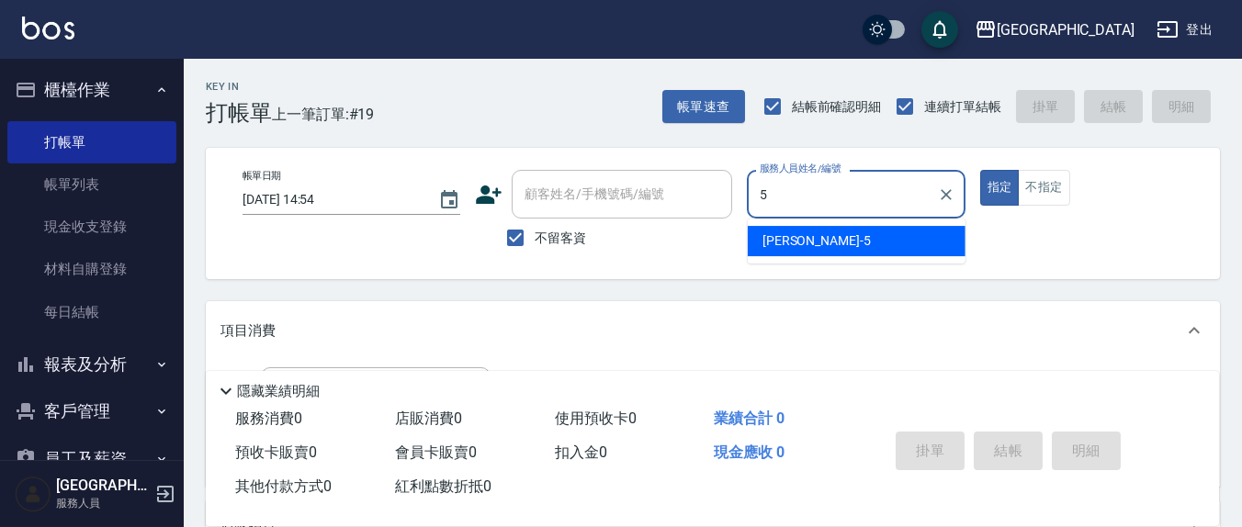
type input "[PERSON_NAME]5"
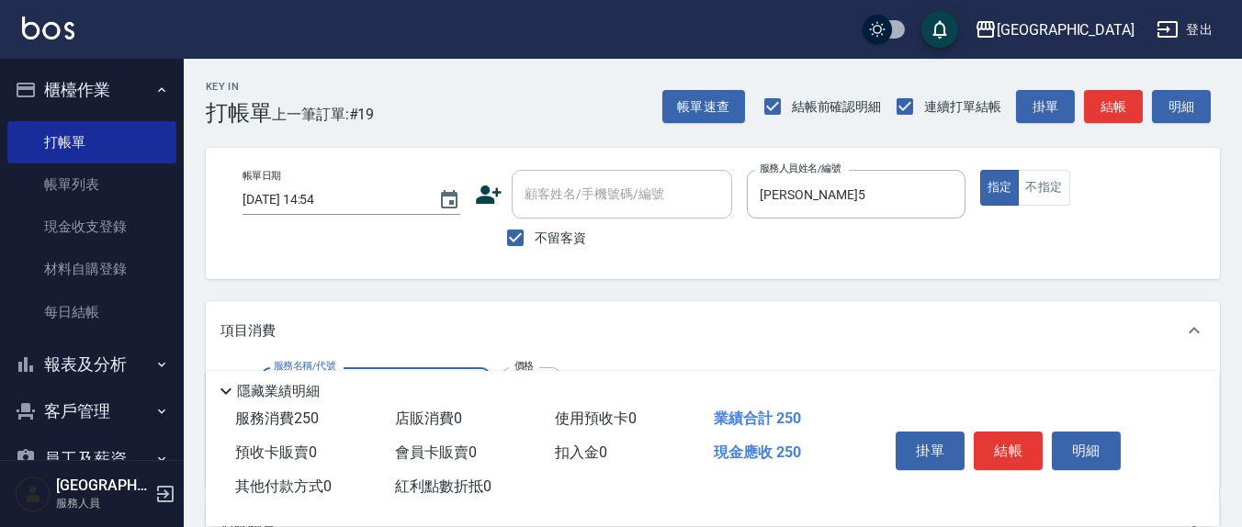
type input "洗髮(201)"
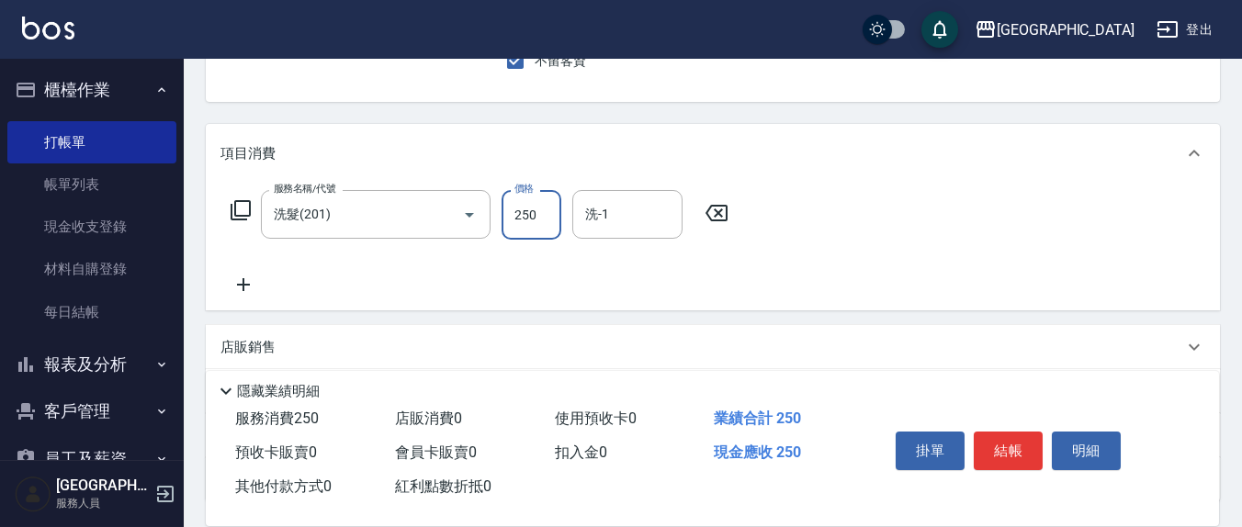
scroll to position [191, 0]
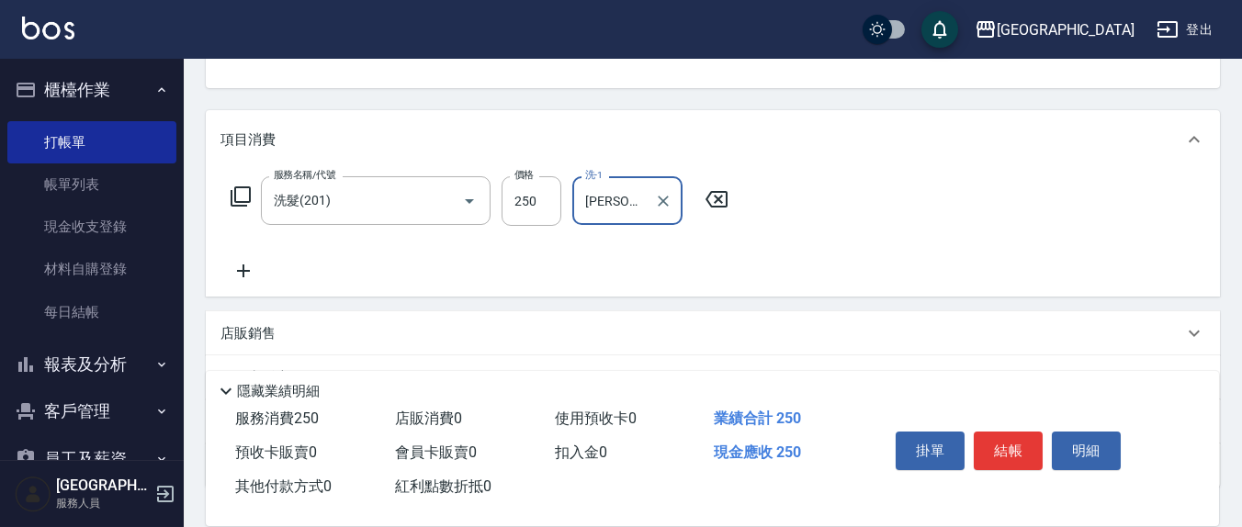
type input "[PERSON_NAME]-21"
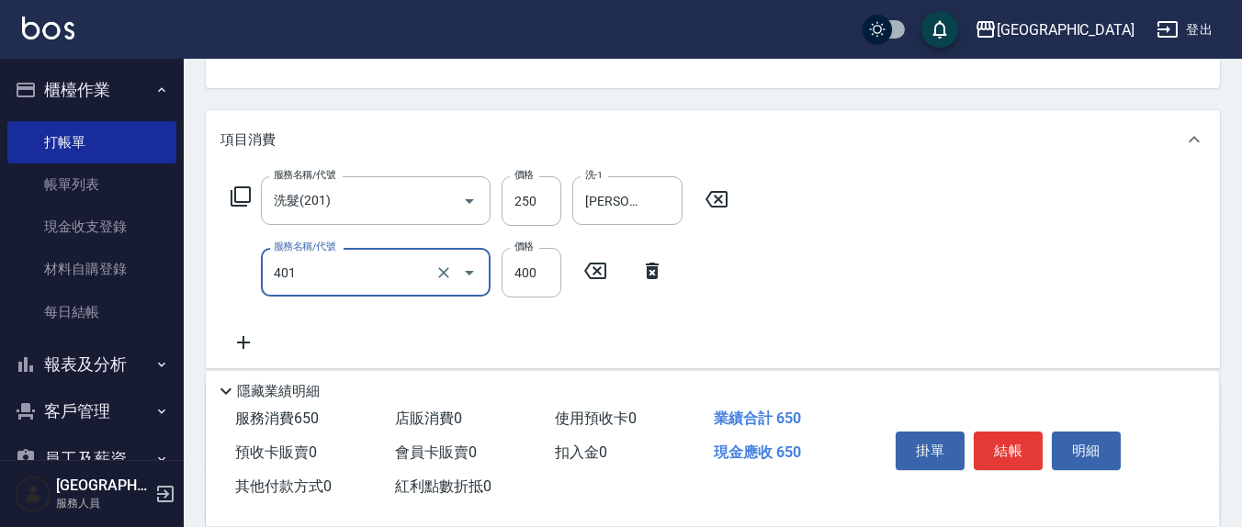
type input "剪髮(401)"
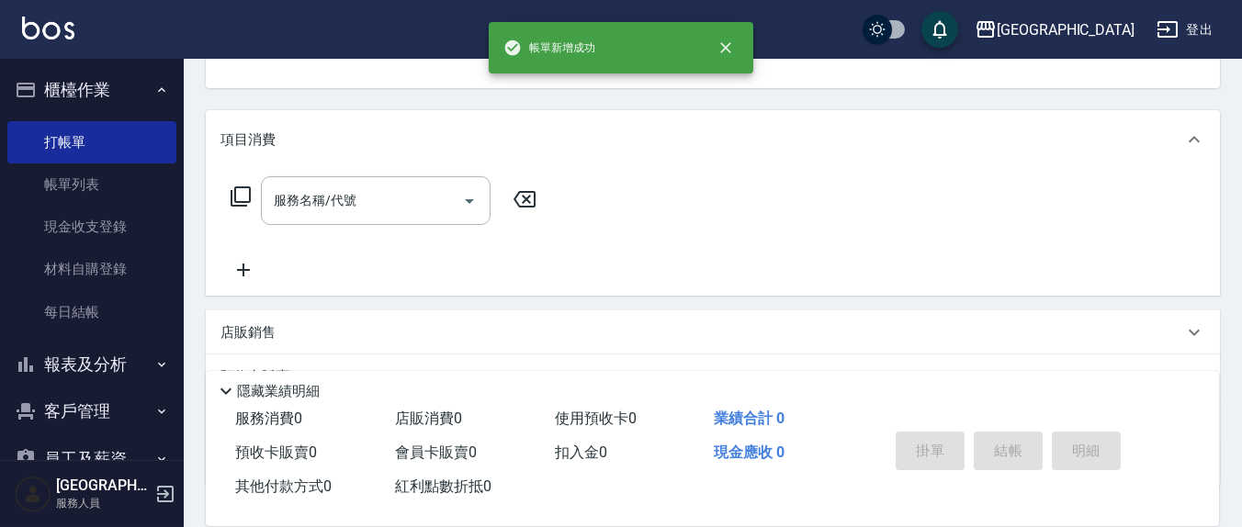
scroll to position [170, 0]
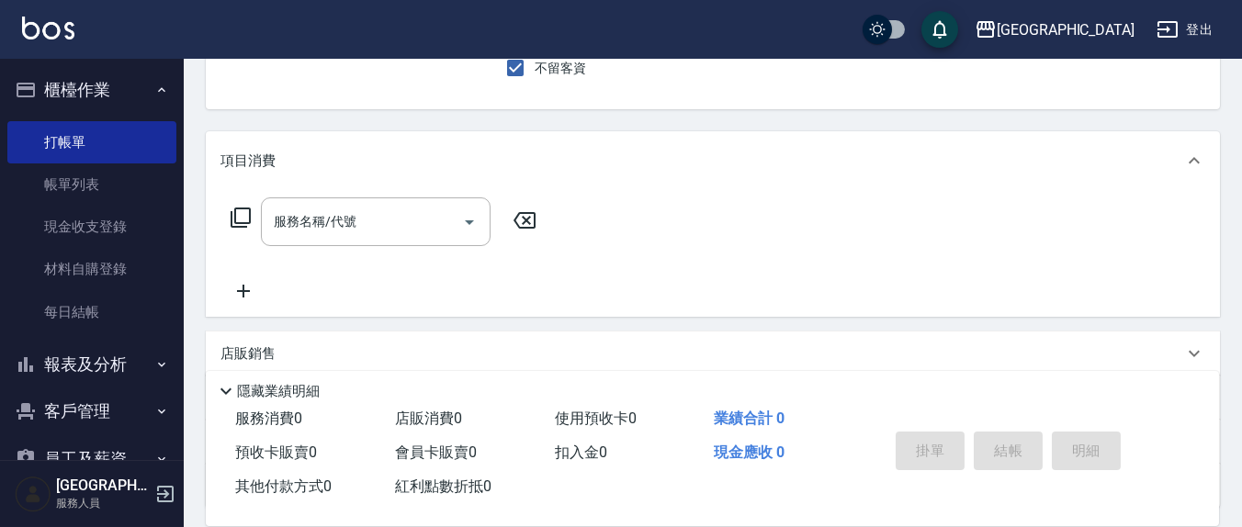
click at [96, 360] on button "報表及分析" at bounding box center [91, 365] width 169 height 48
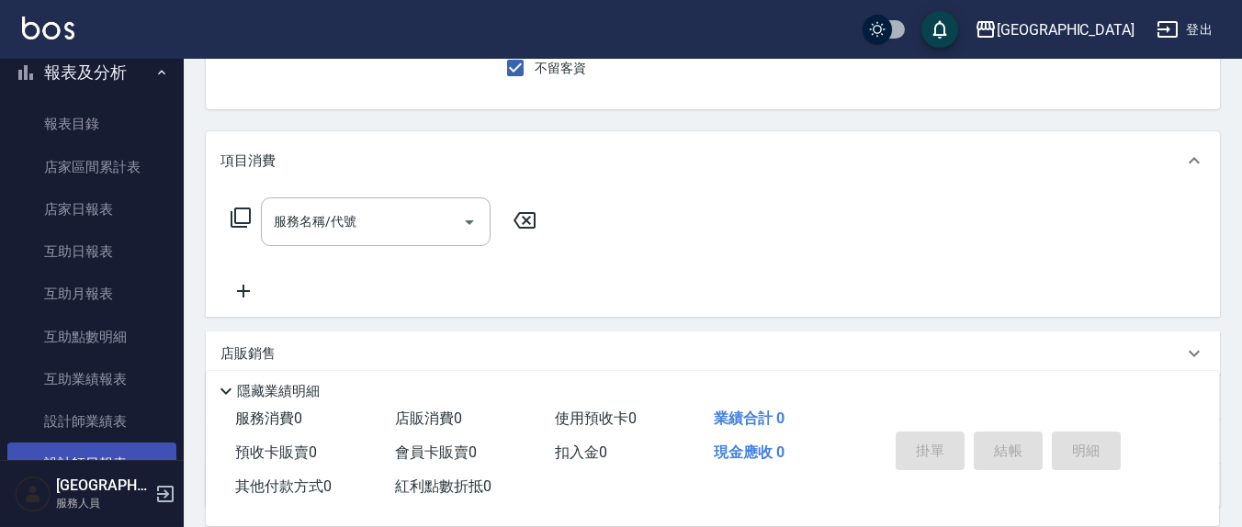
scroll to position [382, 0]
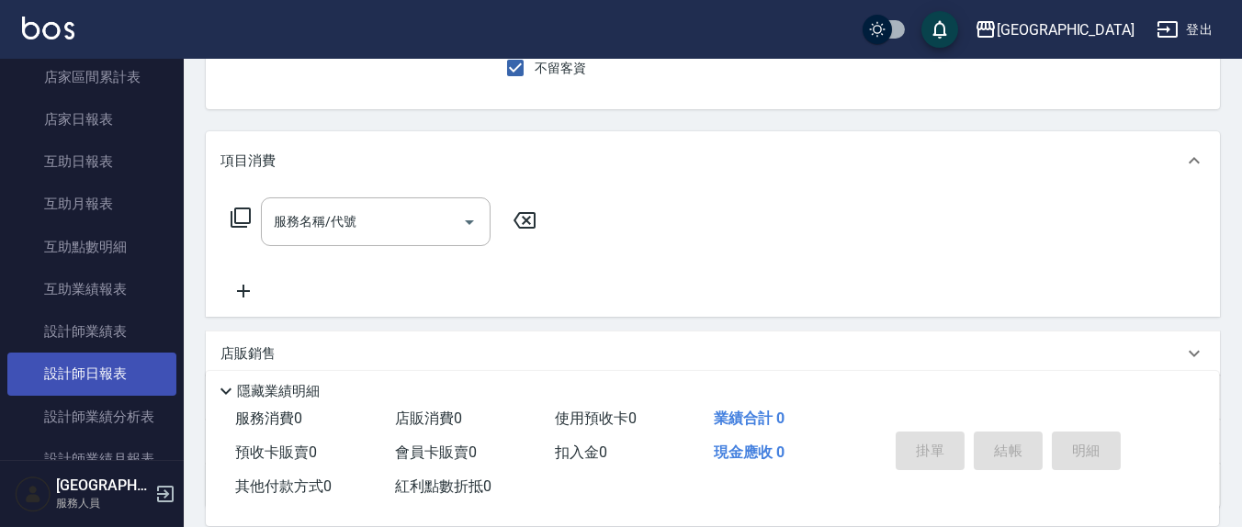
click at [98, 375] on link "設計師日報表" at bounding box center [91, 374] width 169 height 42
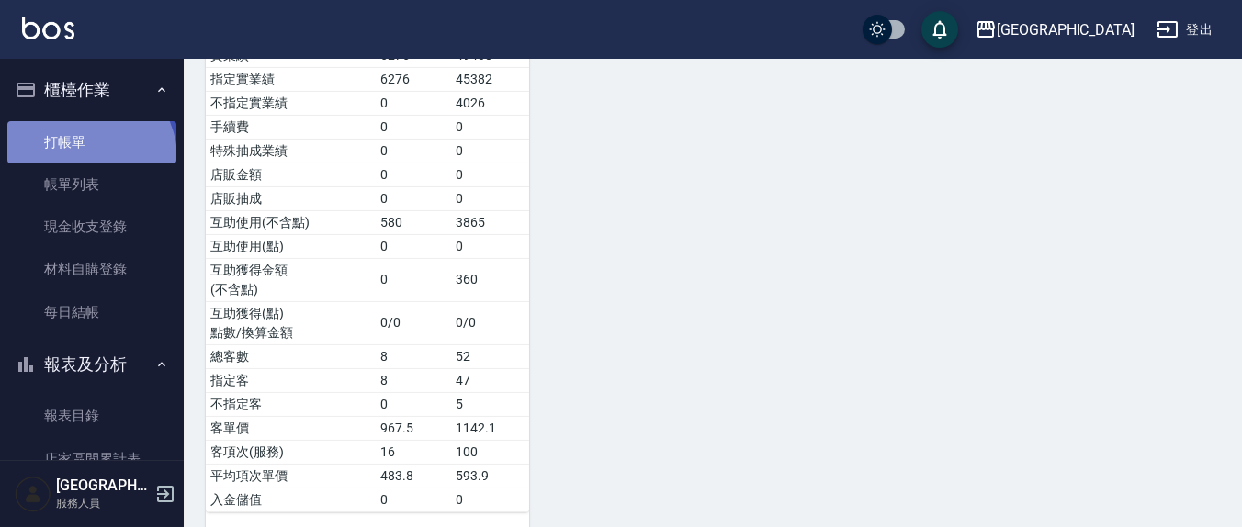
click at [83, 158] on link "打帳單" at bounding box center [91, 142] width 169 height 42
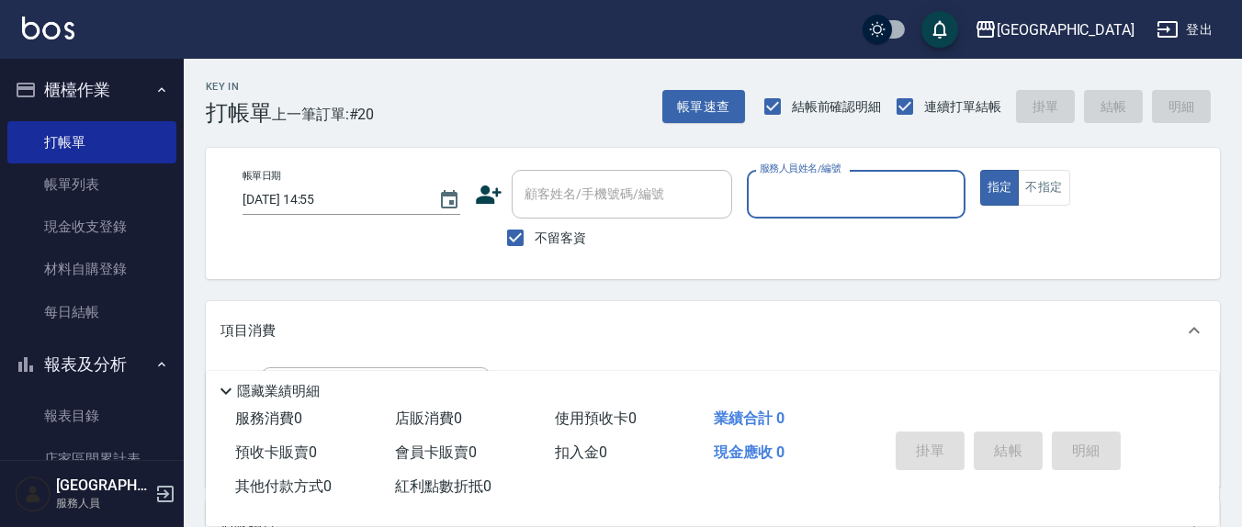
click at [16, 360] on div "上越新廟口 登出 櫃檯作業 打帳單 帳單列表 現金收支登錄 材料自購登錄 每日結帳 報表及分析 報表目錄 店家區間累計表 店家日報表 互助日報表 互助月報表 …" at bounding box center [621, 426] width 1242 height 852
